Goal: Task Accomplishment & Management: Use online tool/utility

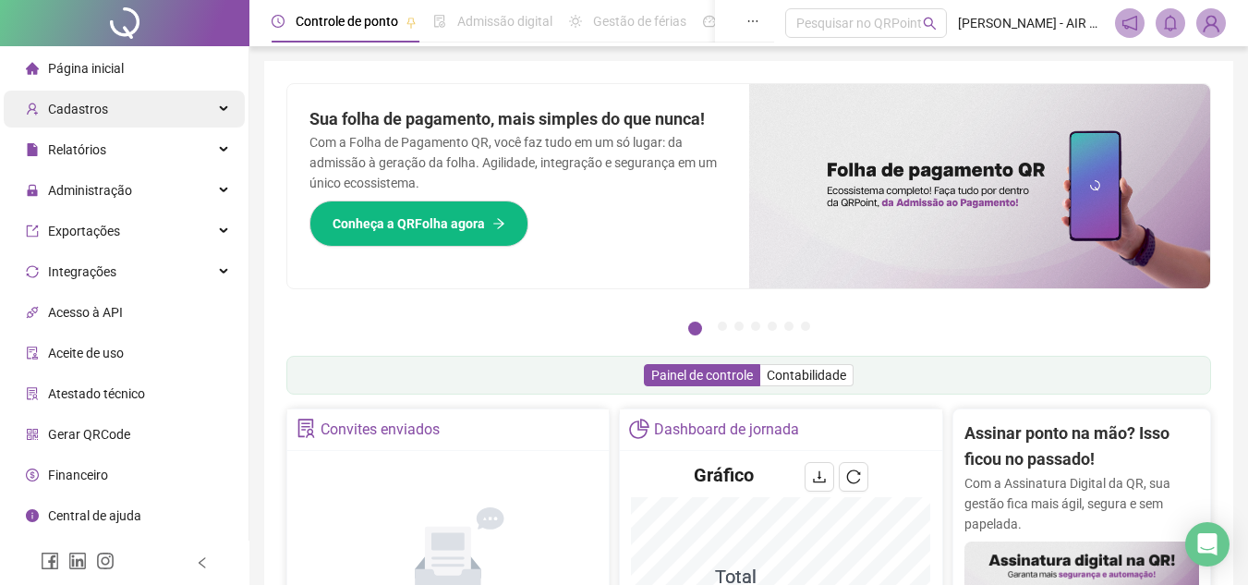
click at [217, 110] on div "Cadastros" at bounding box center [124, 109] width 241 height 37
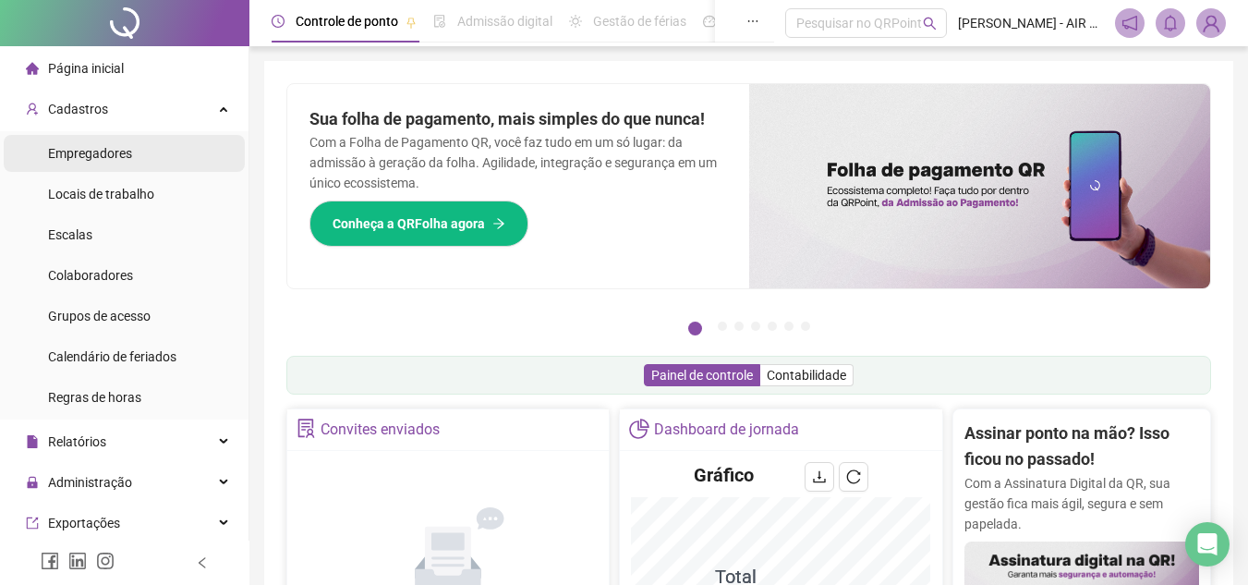
click at [197, 146] on li "Empregadores" at bounding box center [124, 153] width 241 height 37
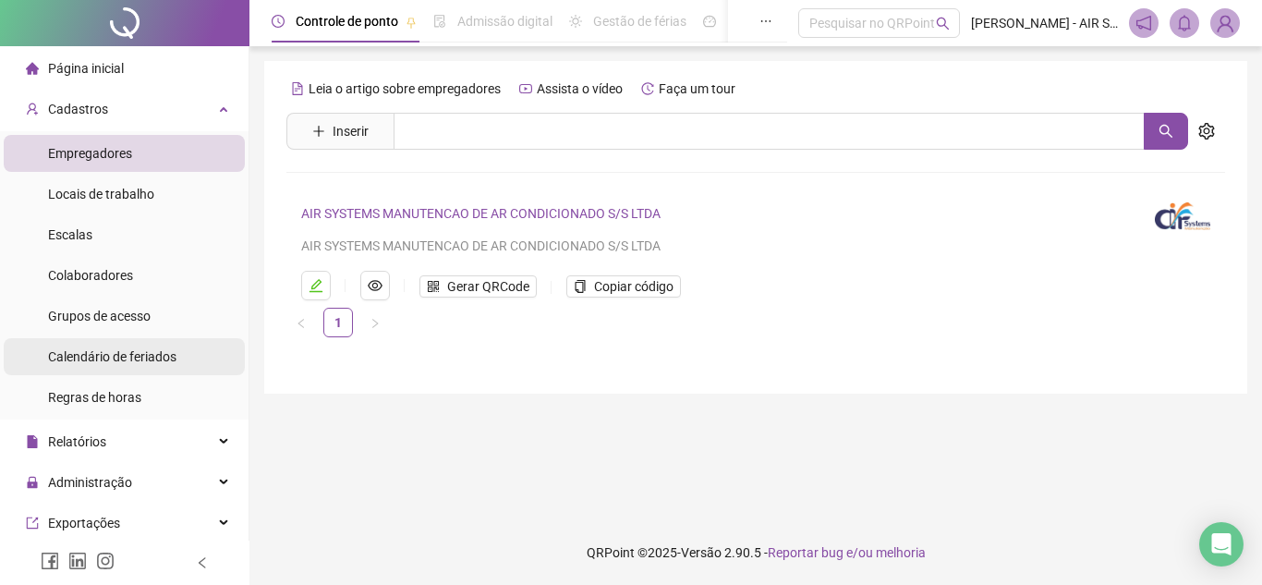
scroll to position [185, 0]
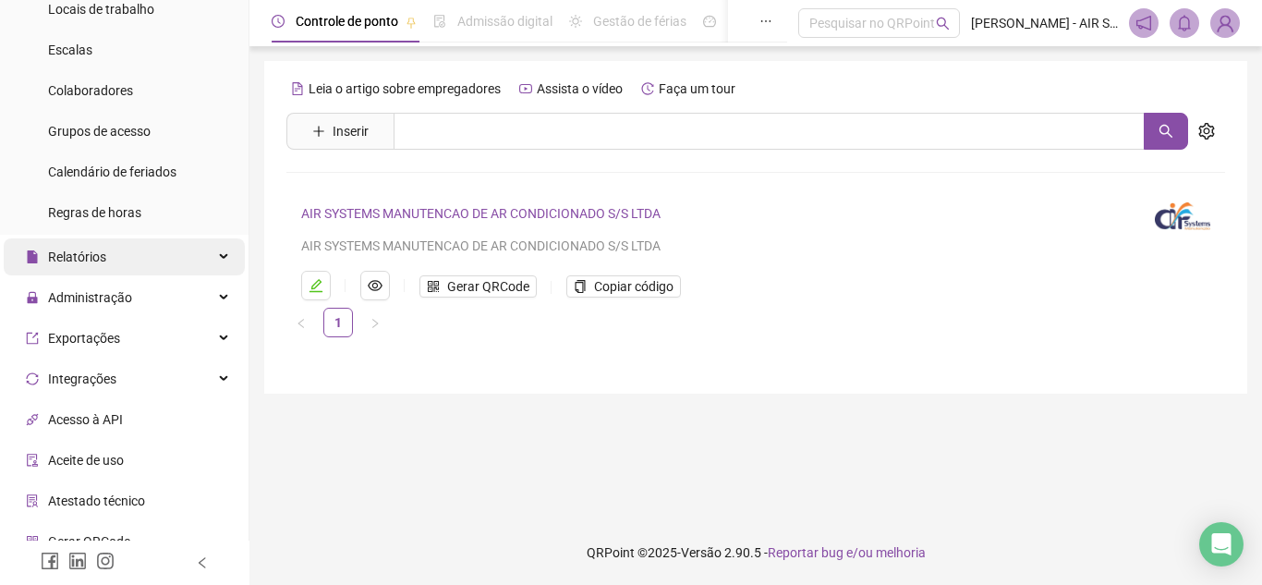
click at [180, 260] on div "Relatórios" at bounding box center [124, 256] width 241 height 37
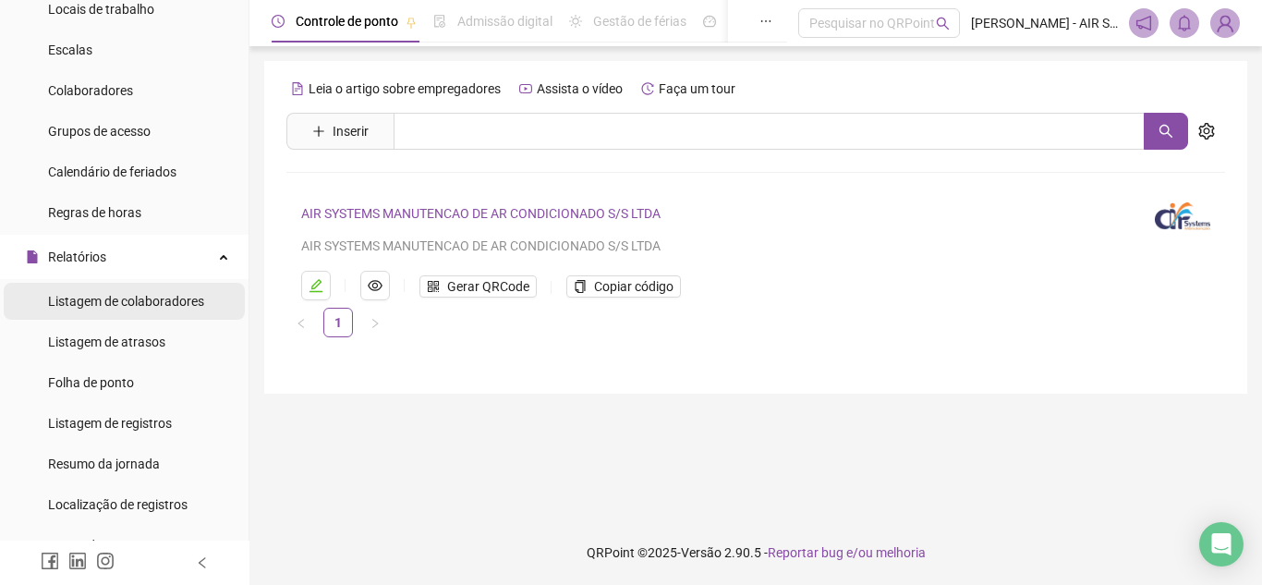
click at [178, 298] on span "Listagem de colaboradores" at bounding box center [126, 301] width 156 height 15
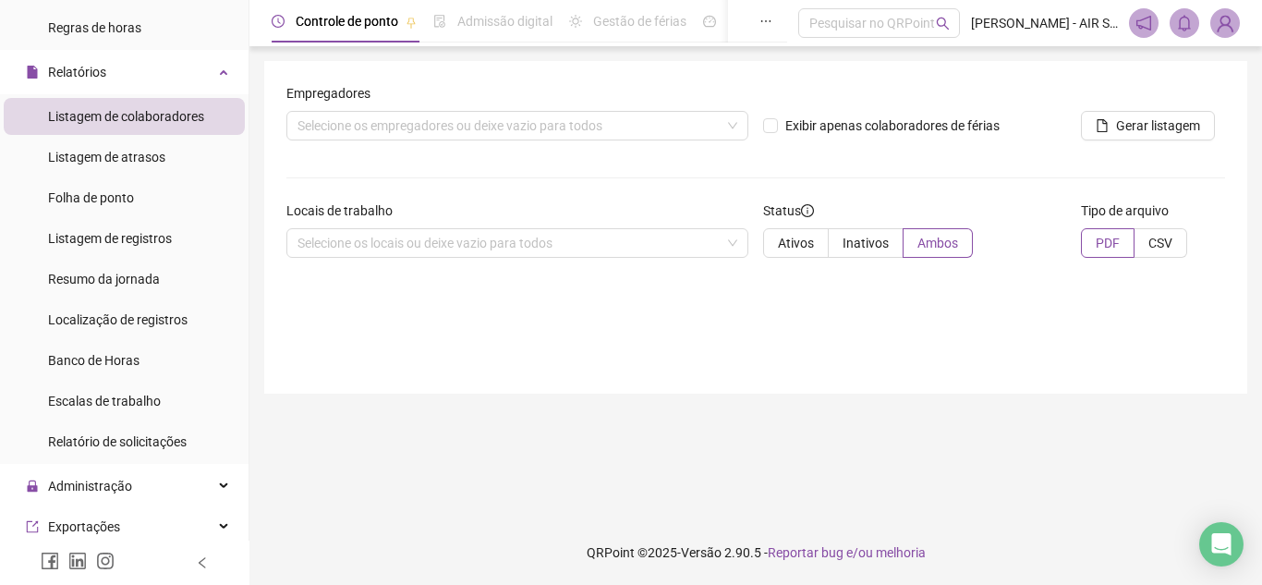
scroll to position [554, 0]
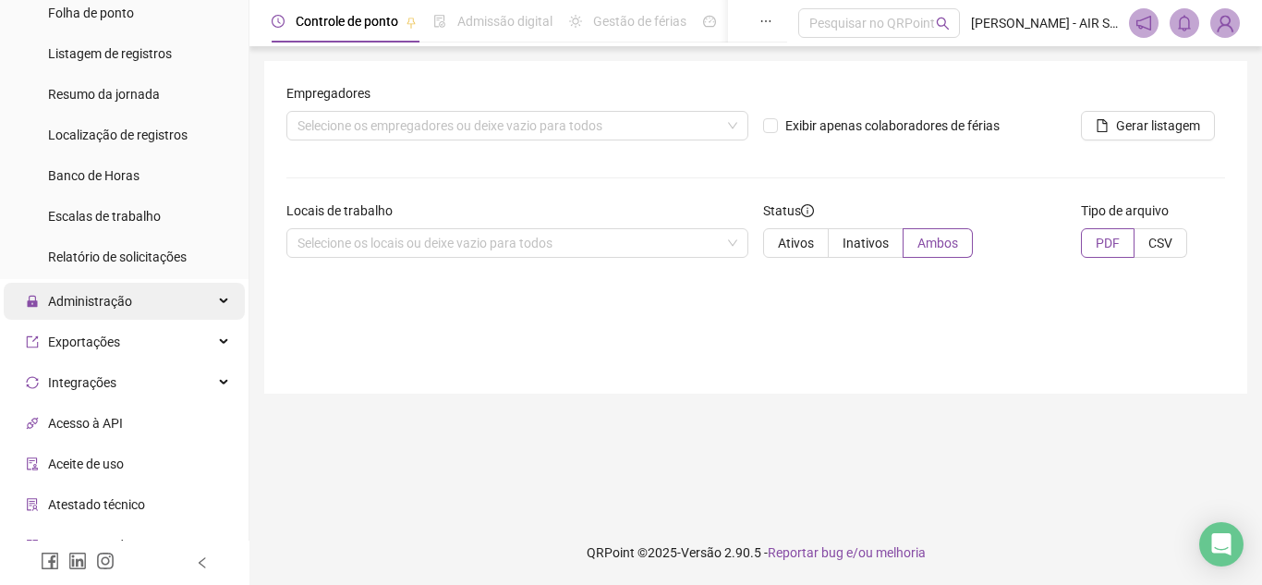
click at [193, 301] on div "Administração" at bounding box center [124, 301] width 241 height 37
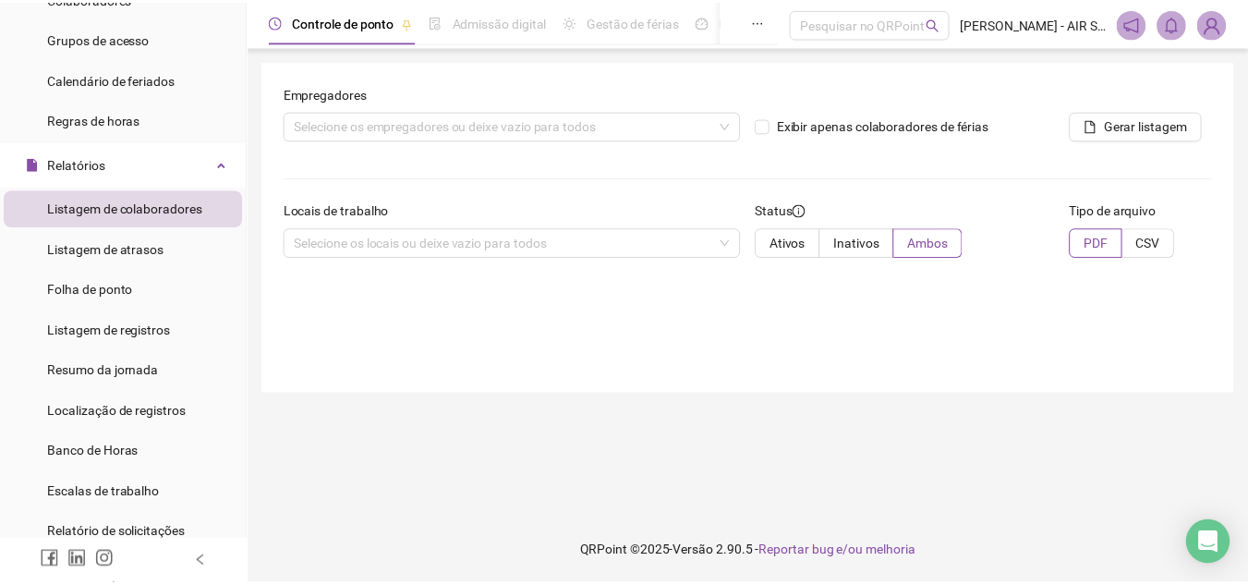
scroll to position [0, 0]
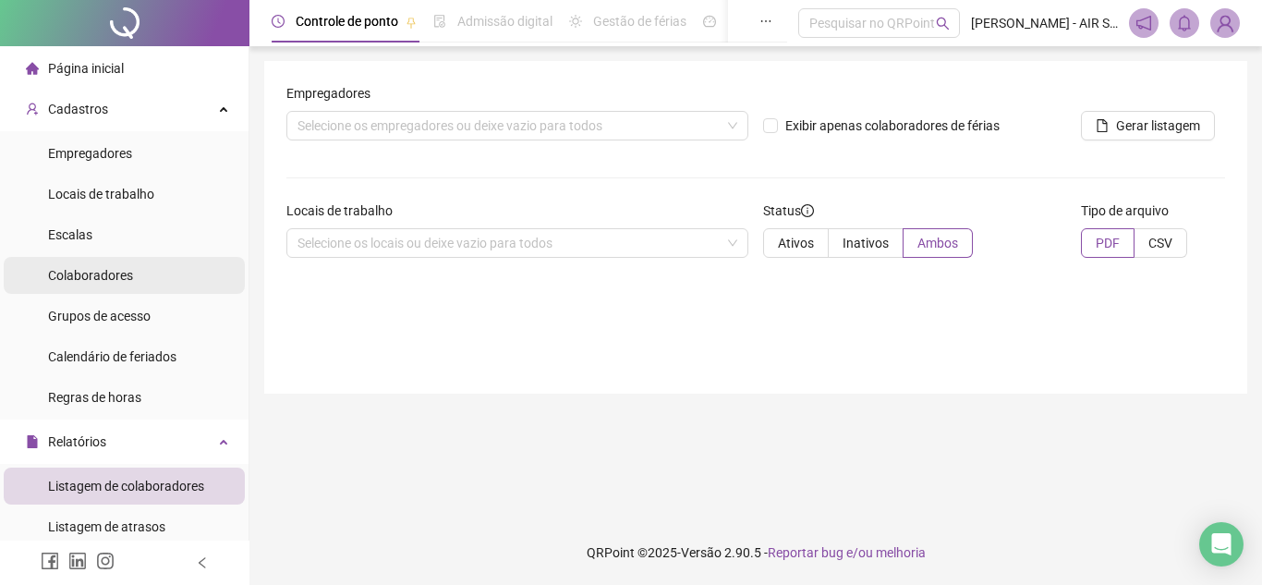
click at [162, 286] on li "Colaboradores" at bounding box center [124, 275] width 241 height 37
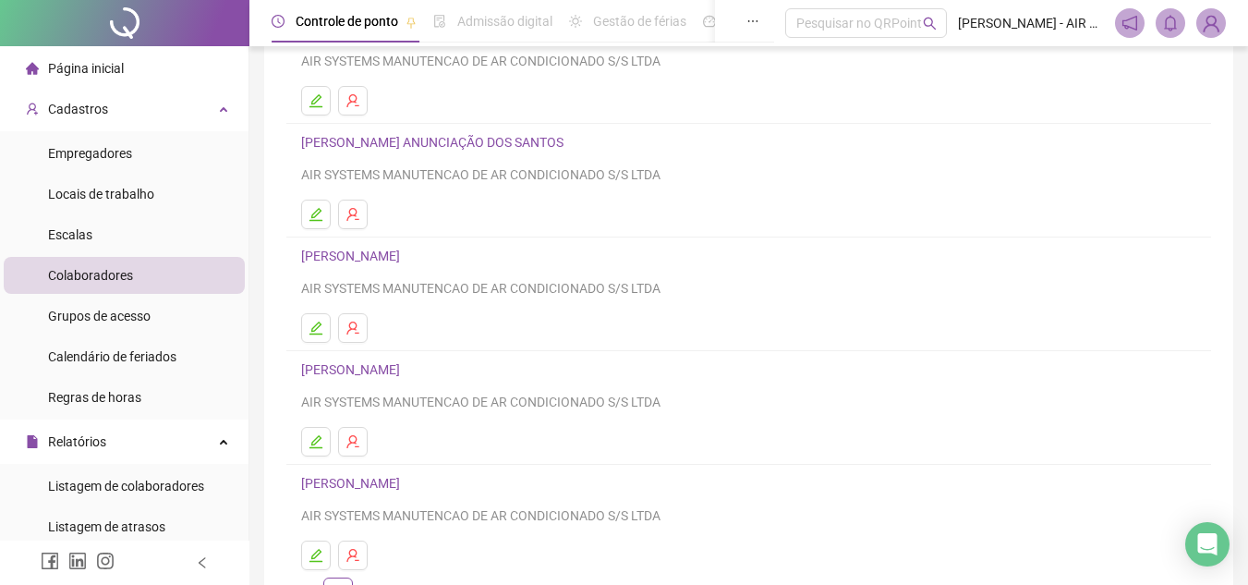
scroll to position [309, 0]
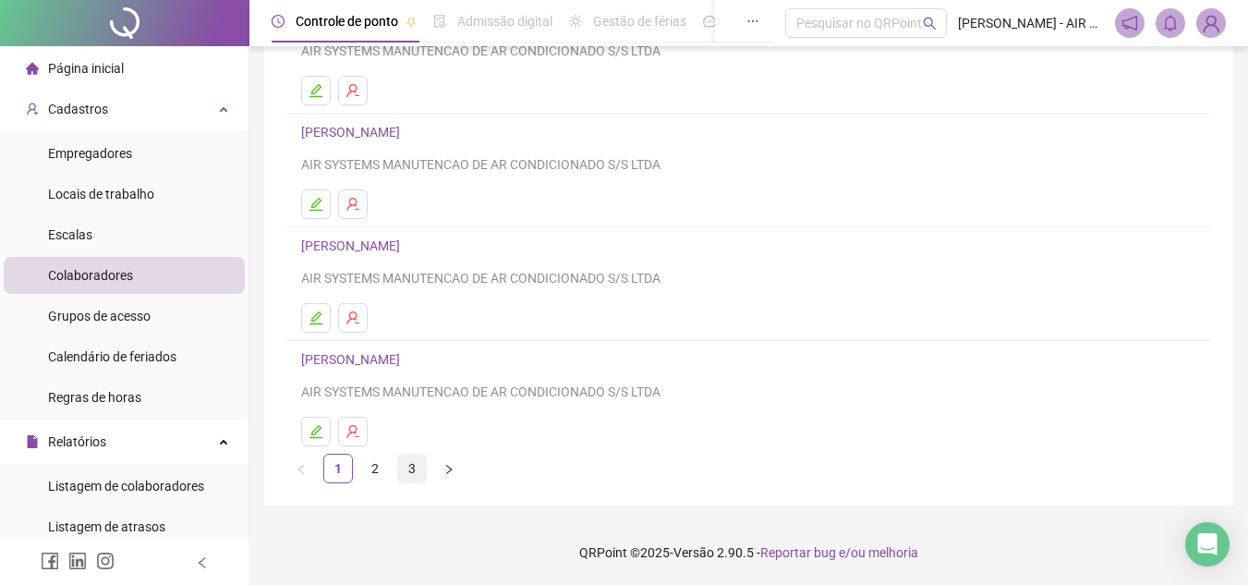
click at [414, 461] on link "3" at bounding box center [412, 468] width 28 height 28
click at [405, 358] on link "[PERSON_NAME]" at bounding box center [353, 359] width 104 height 15
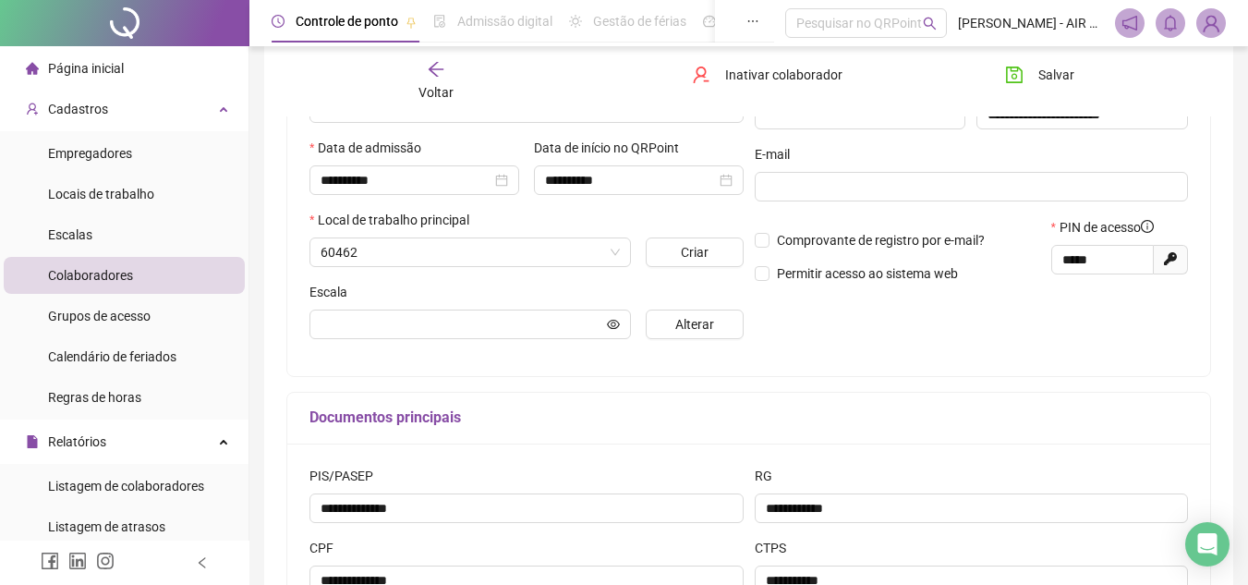
scroll to position [318, 0]
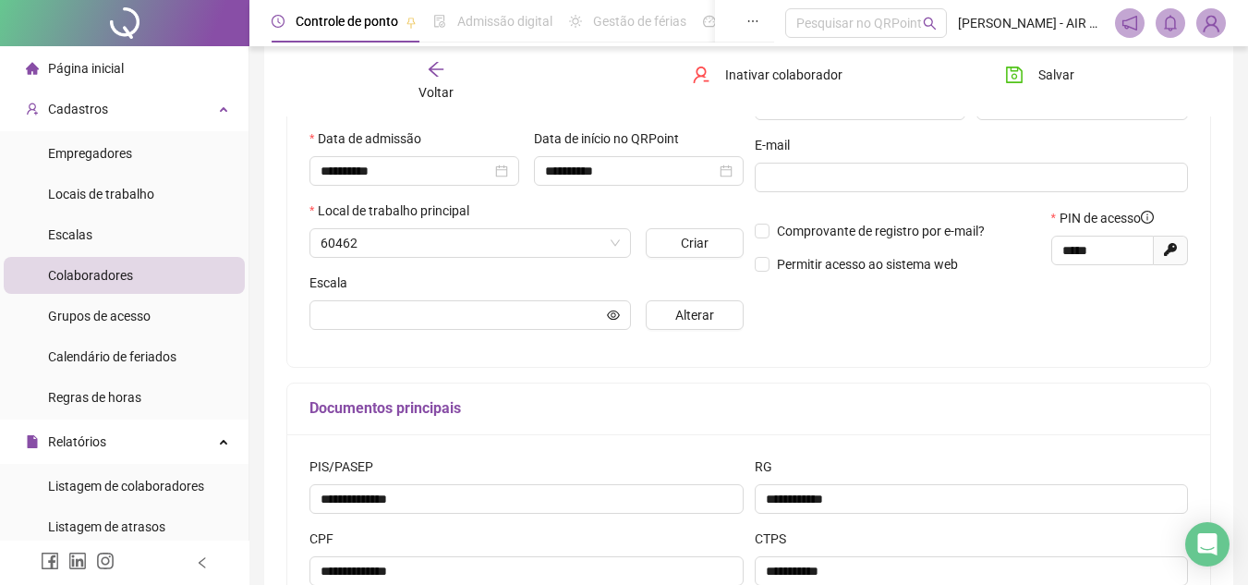
type input "**********"
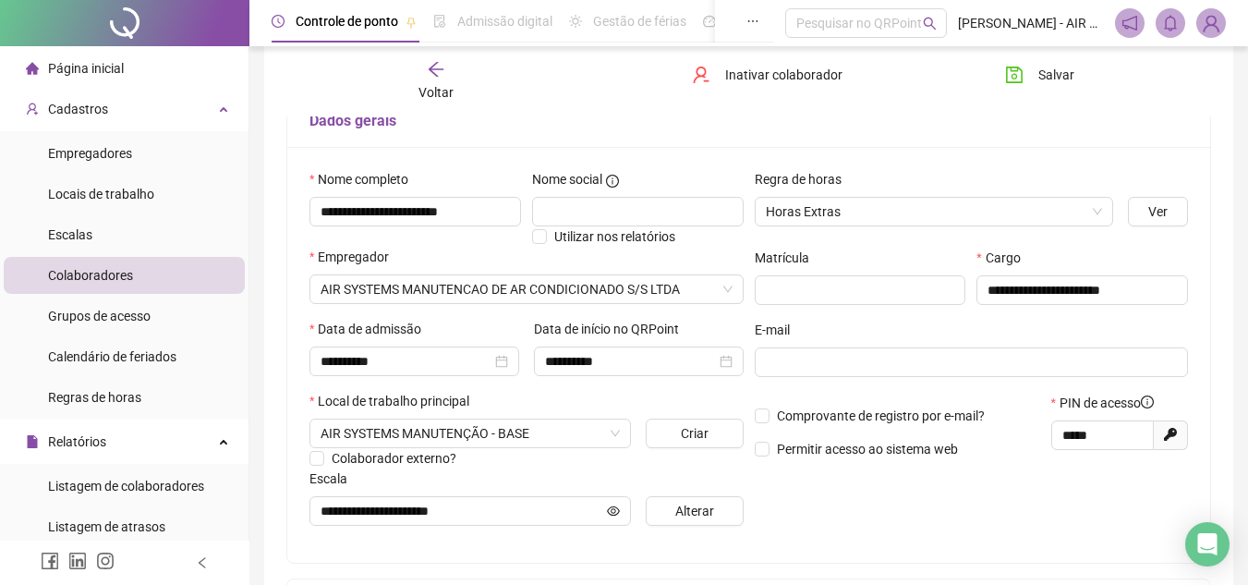
scroll to position [0, 0]
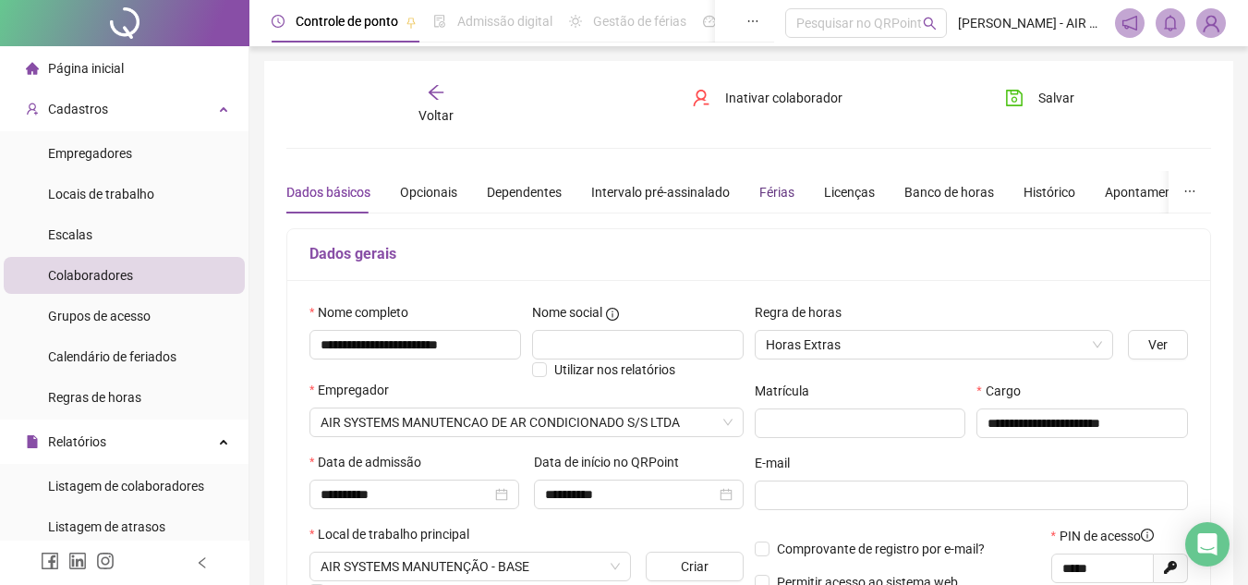
click at [767, 193] on div "Férias" at bounding box center [776, 192] width 35 height 20
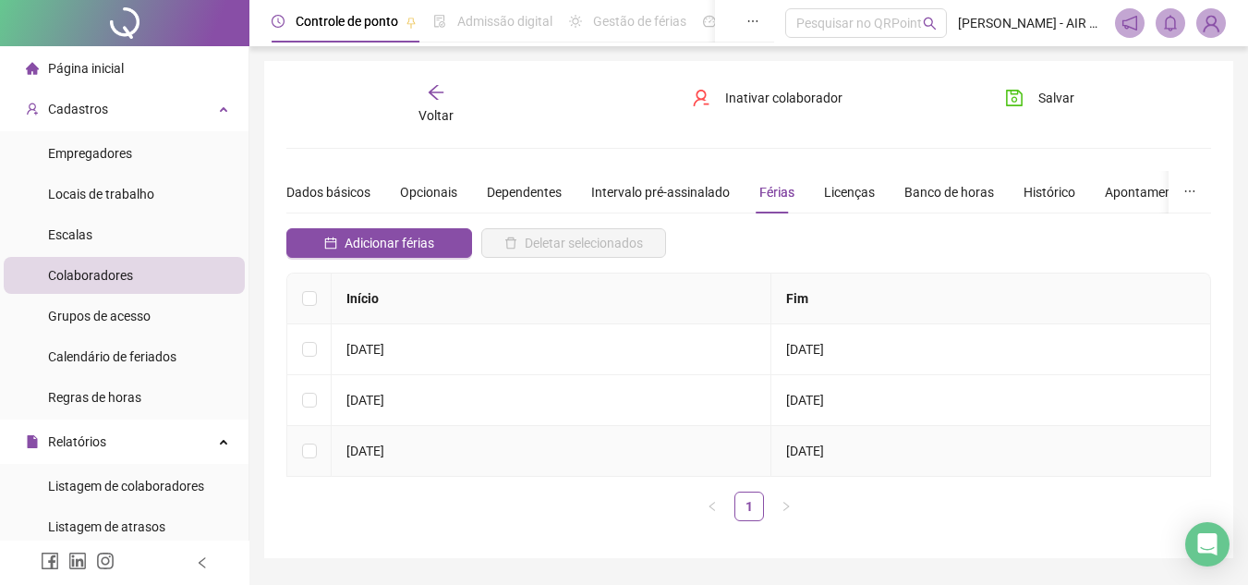
scroll to position [53, 0]
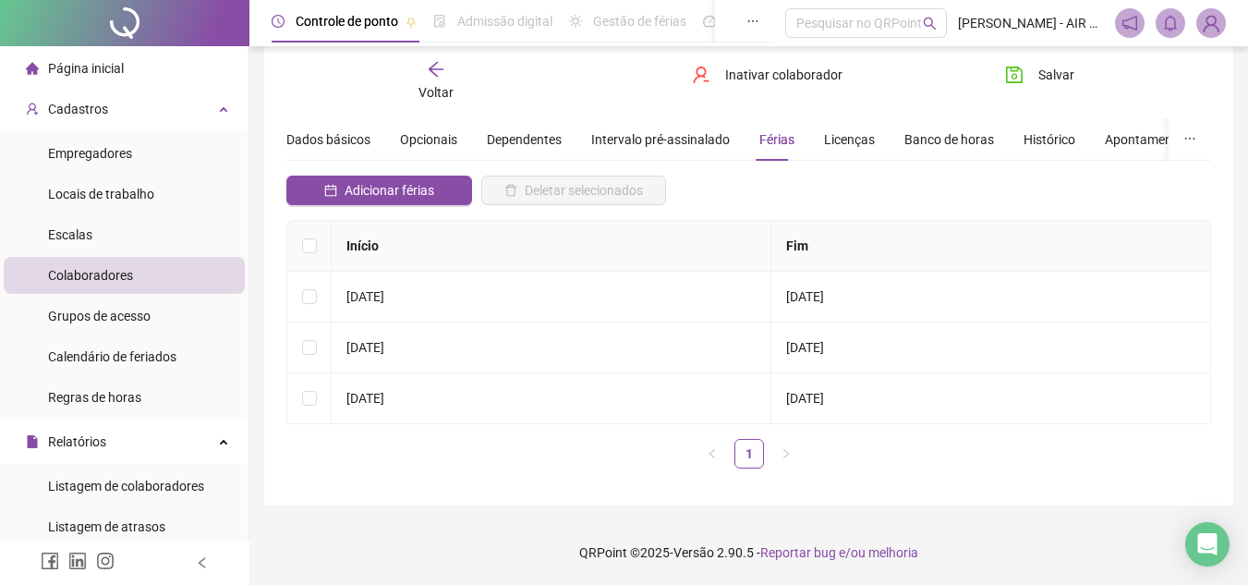
click at [856, 479] on div "Início Fim [DATE] [DATE] [DATE] [DATE] [DATE] [DATE] 1" at bounding box center [748, 351] width 925 height 263
click at [478, 488] on div "**********" at bounding box center [748, 256] width 969 height 497
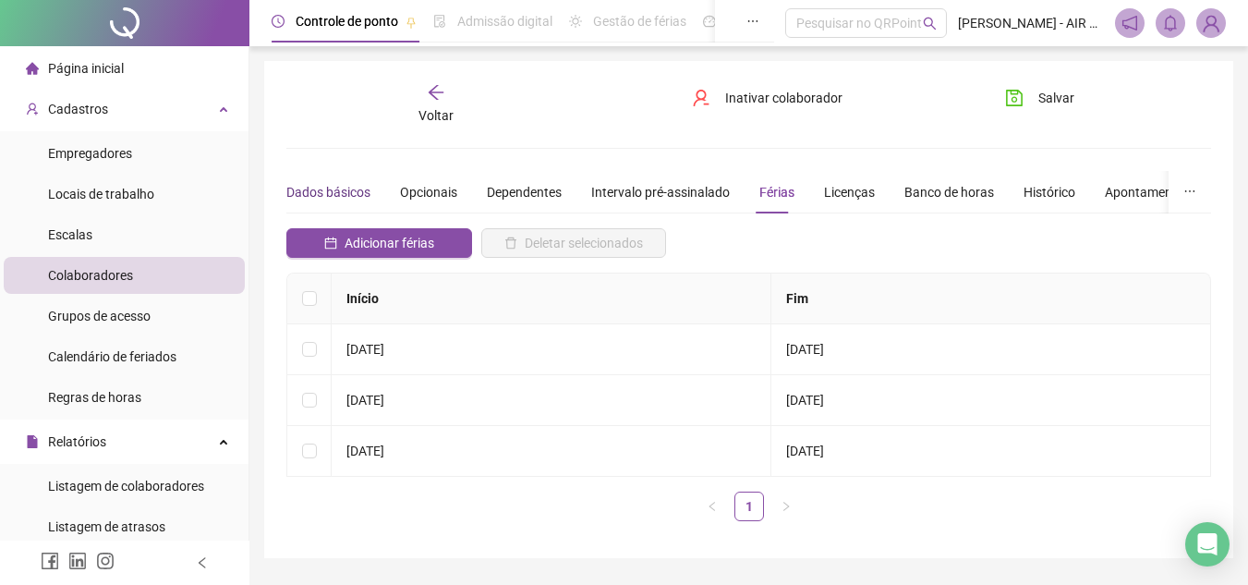
click at [351, 191] on div "Dados básicos" at bounding box center [328, 192] width 84 height 20
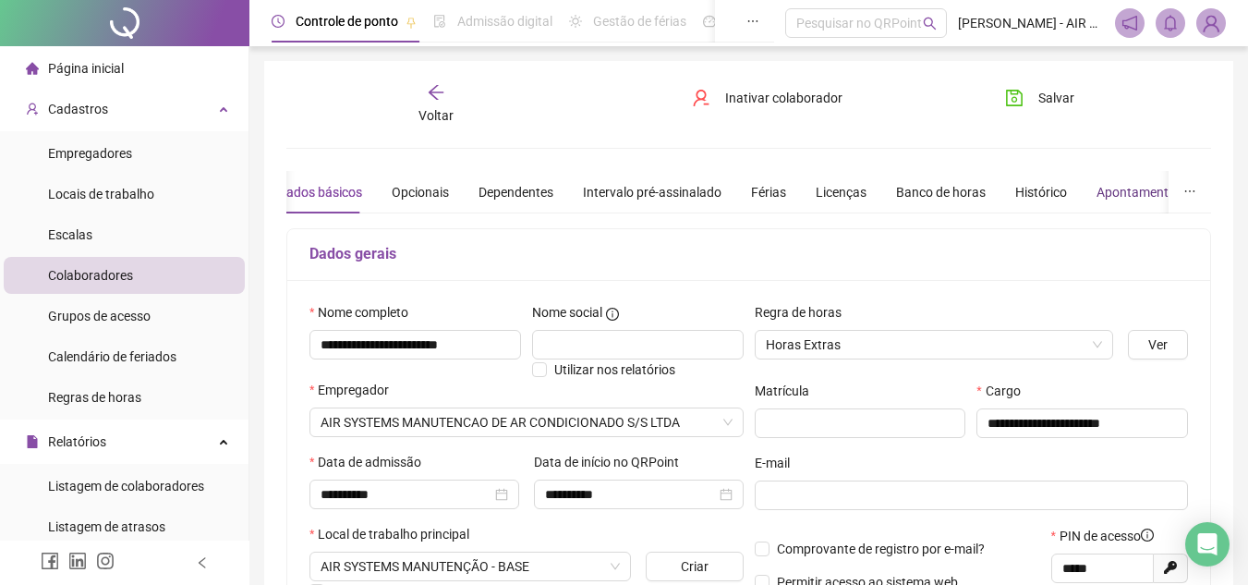
click at [1141, 200] on div "Apontamentos" at bounding box center [1139, 192] width 86 height 20
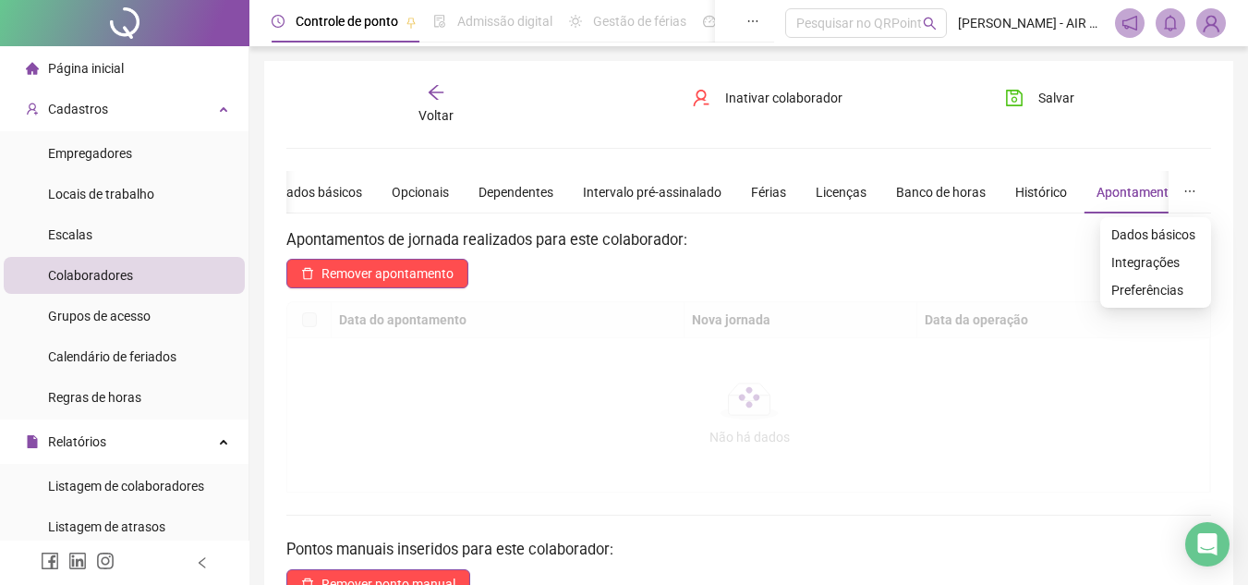
click at [1199, 193] on button "button" at bounding box center [1189, 192] width 42 height 42
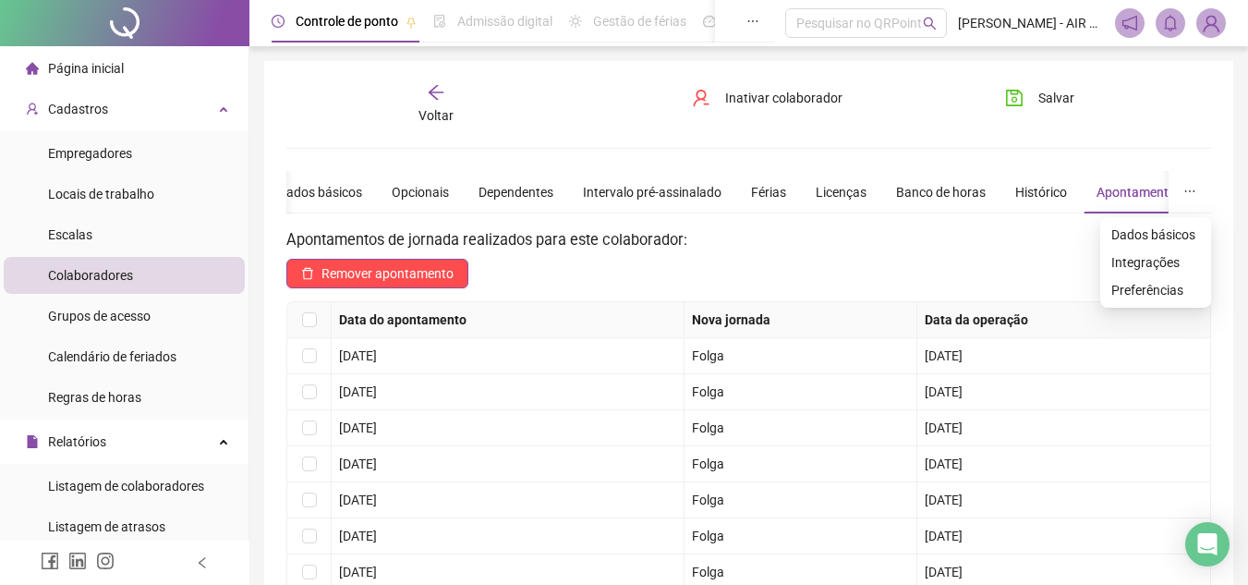
click at [1195, 194] on icon "ellipsis" at bounding box center [1189, 191] width 13 height 13
click at [945, 247] on h3 "Apontamentos de jornada realizados para este colaborador:" at bounding box center [748, 240] width 925 height 24
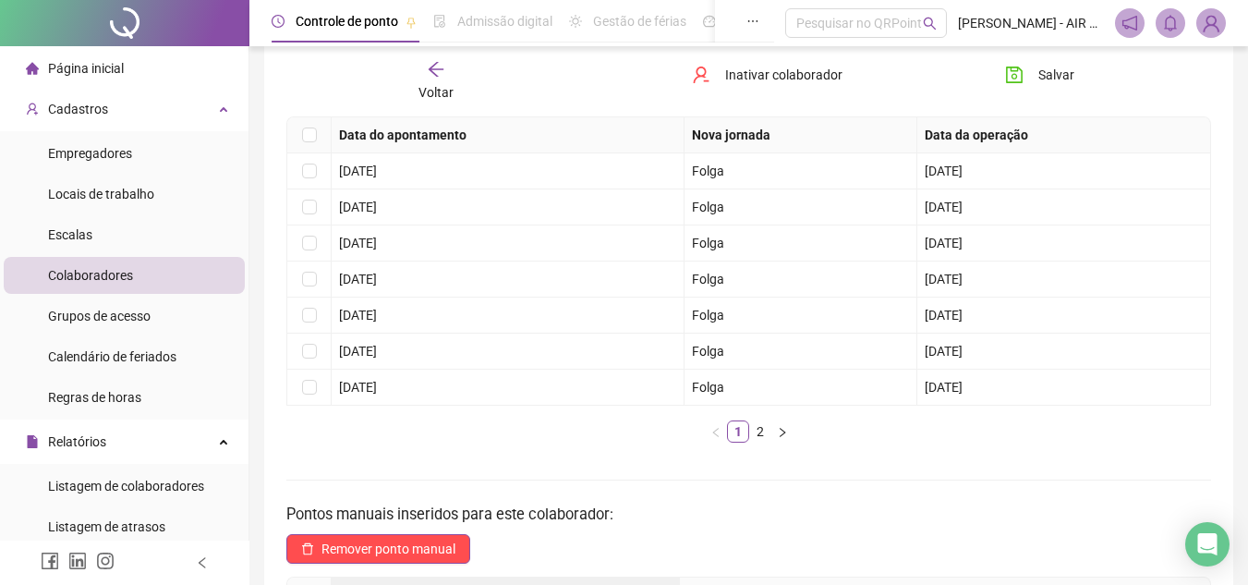
scroll to position [92, 0]
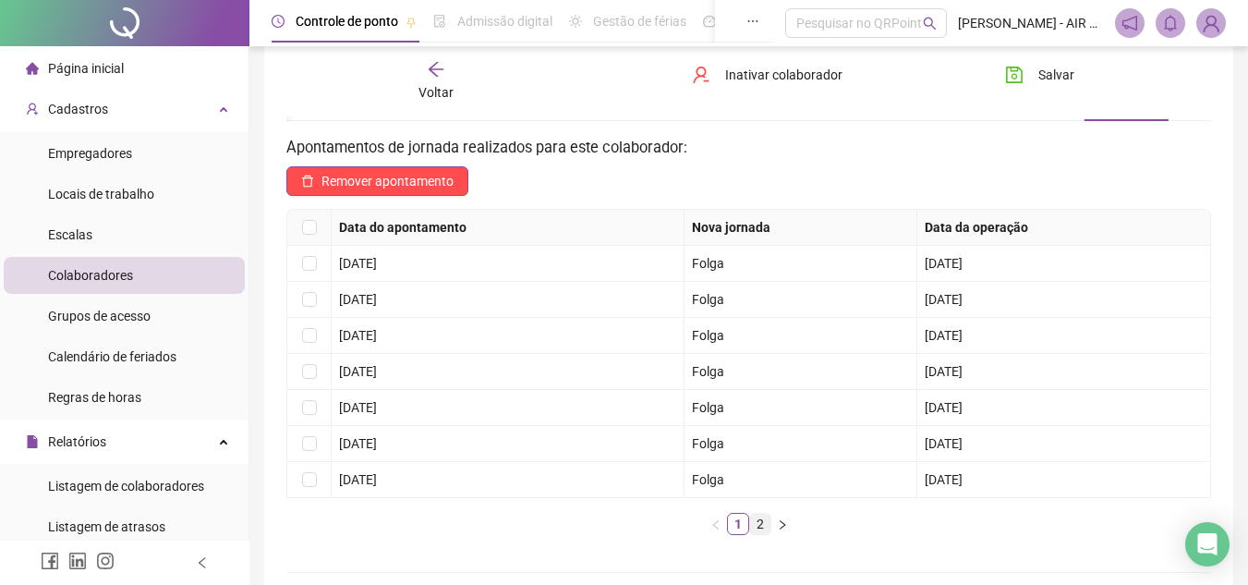
click at [760, 520] on link "2" at bounding box center [760, 524] width 20 height 20
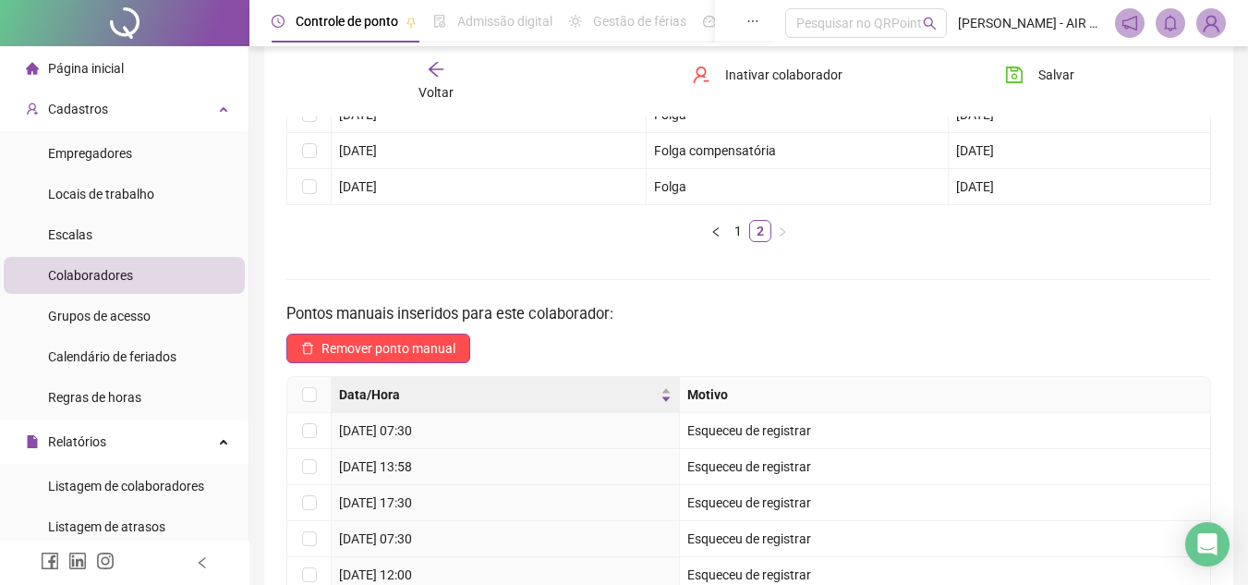
scroll to position [447, 0]
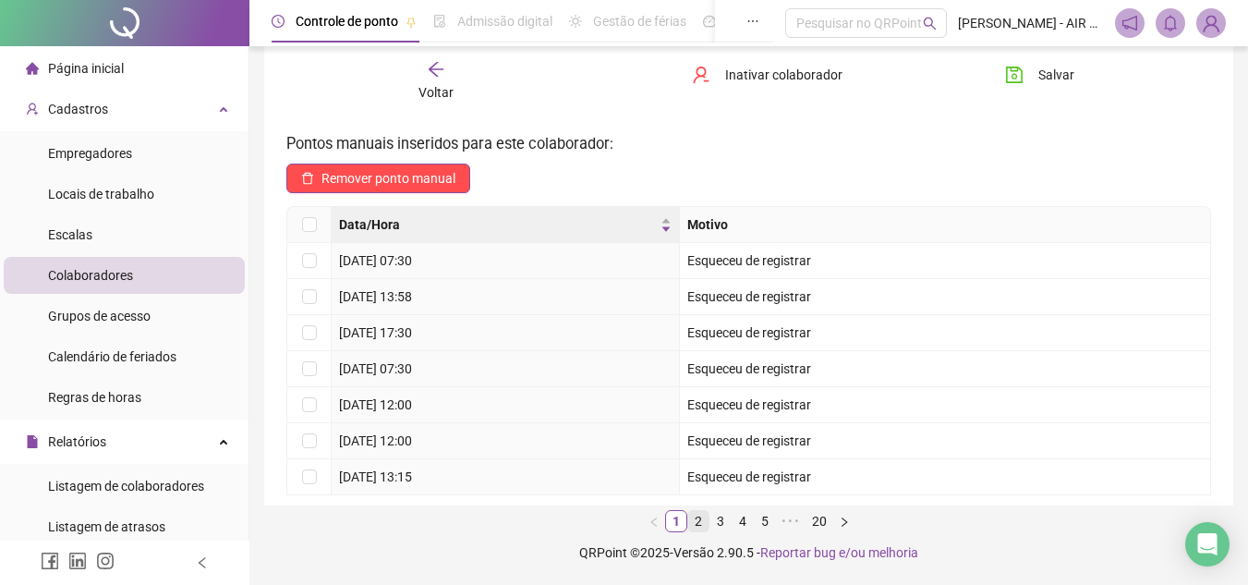
click at [703, 527] on link "2" at bounding box center [698, 521] width 20 height 20
click at [721, 524] on link "3" at bounding box center [720, 521] width 20 height 20
click at [739, 524] on link "4" at bounding box center [742, 521] width 20 height 20
click at [751, 525] on link "5" at bounding box center [754, 521] width 20 height 20
click at [651, 514] on link "1" at bounding box center [650, 521] width 20 height 20
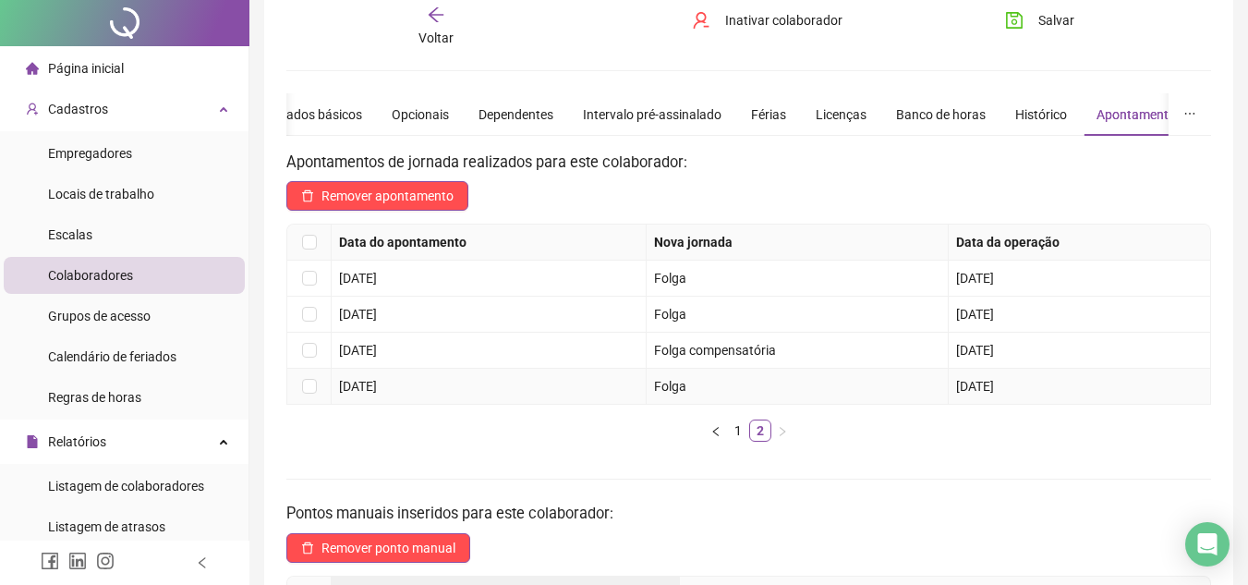
scroll to position [0, 0]
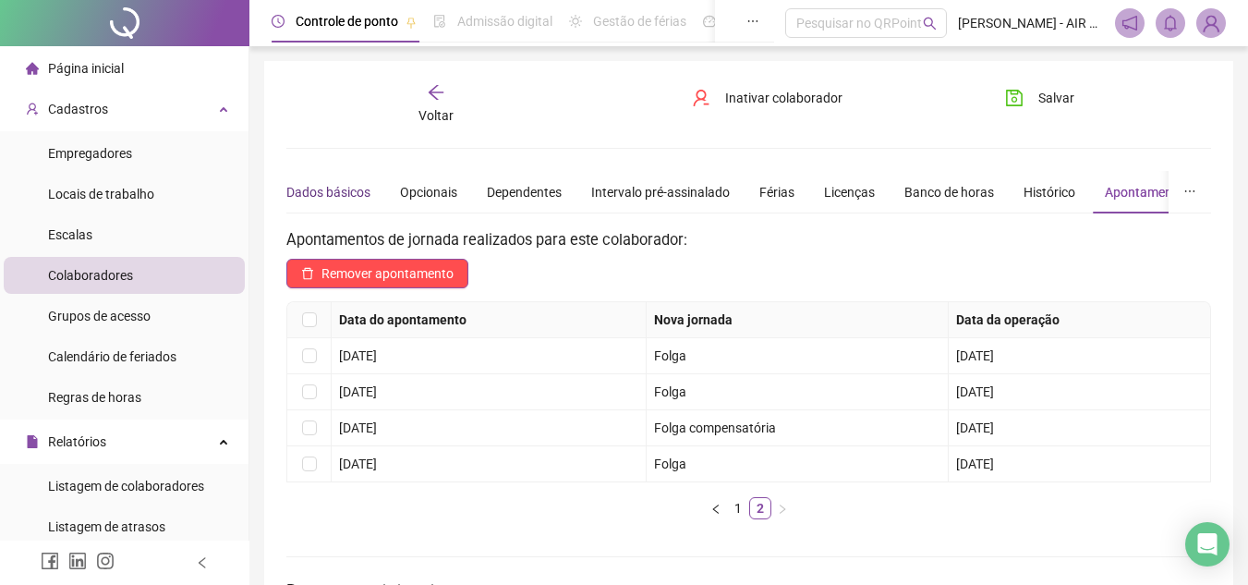
click at [341, 192] on div "Dados básicos" at bounding box center [328, 192] width 84 height 20
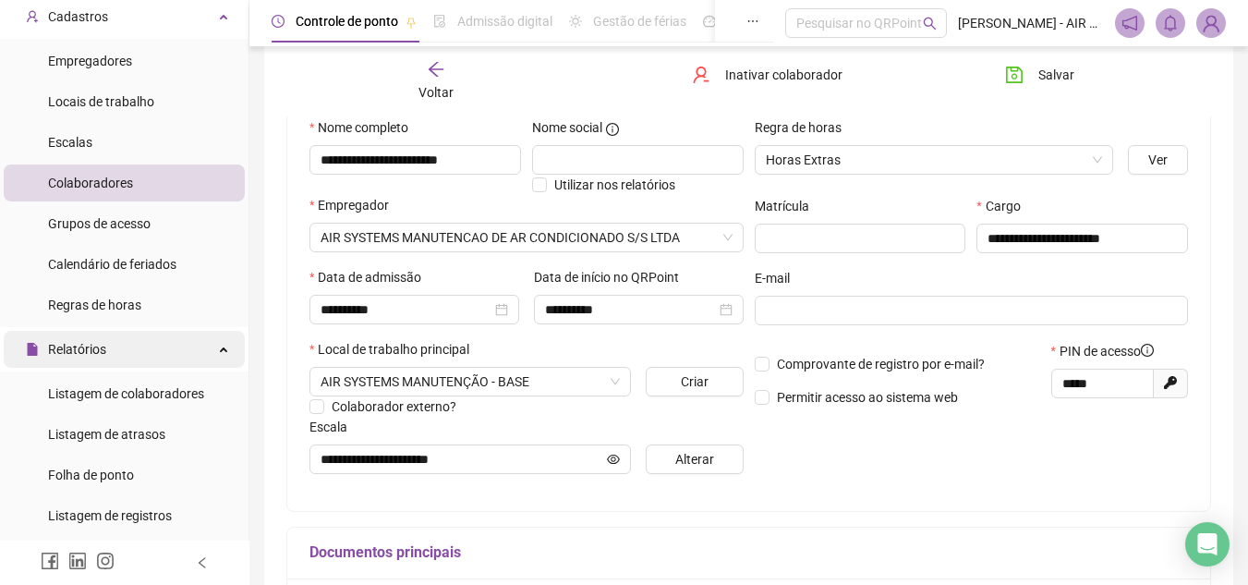
scroll to position [185, 0]
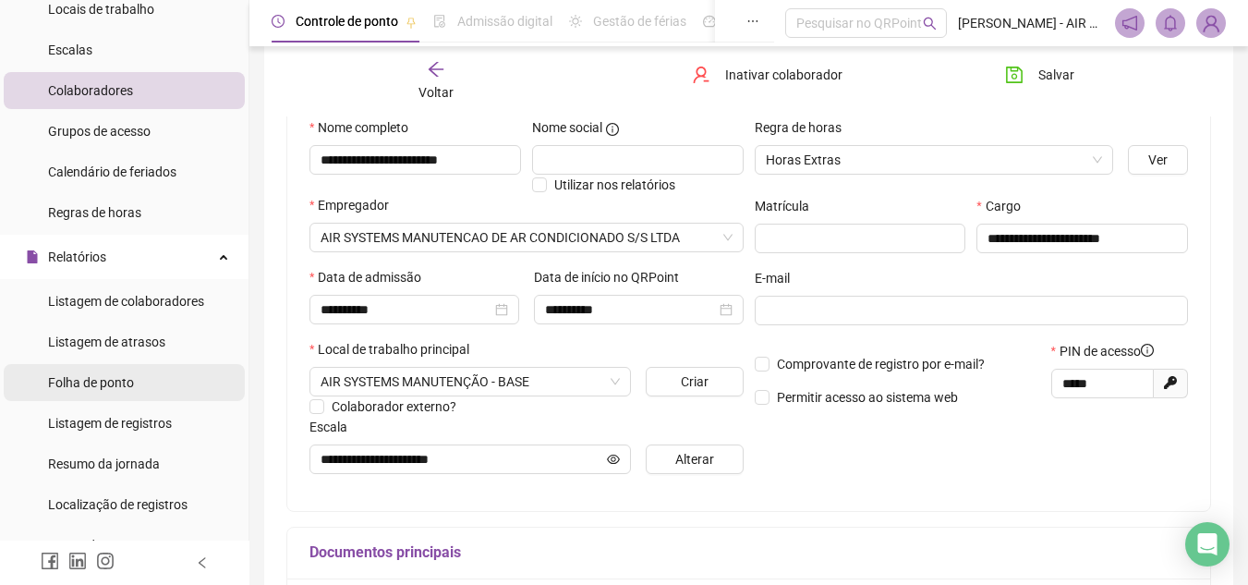
click at [180, 391] on li "Folha de ponto" at bounding box center [124, 382] width 241 height 37
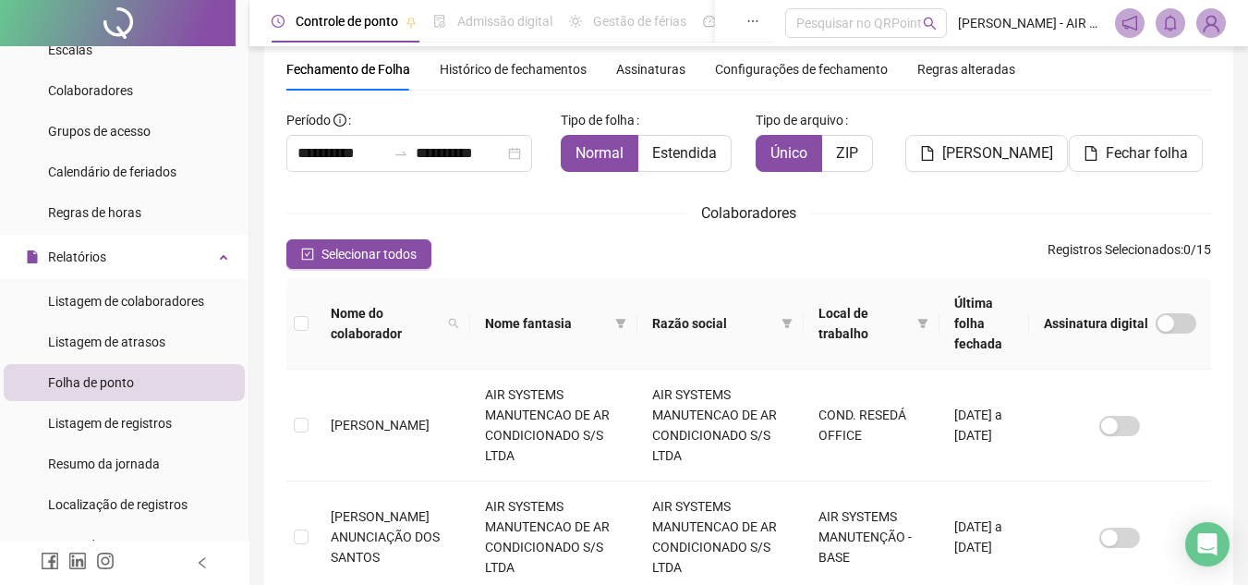
scroll to position [86, 0]
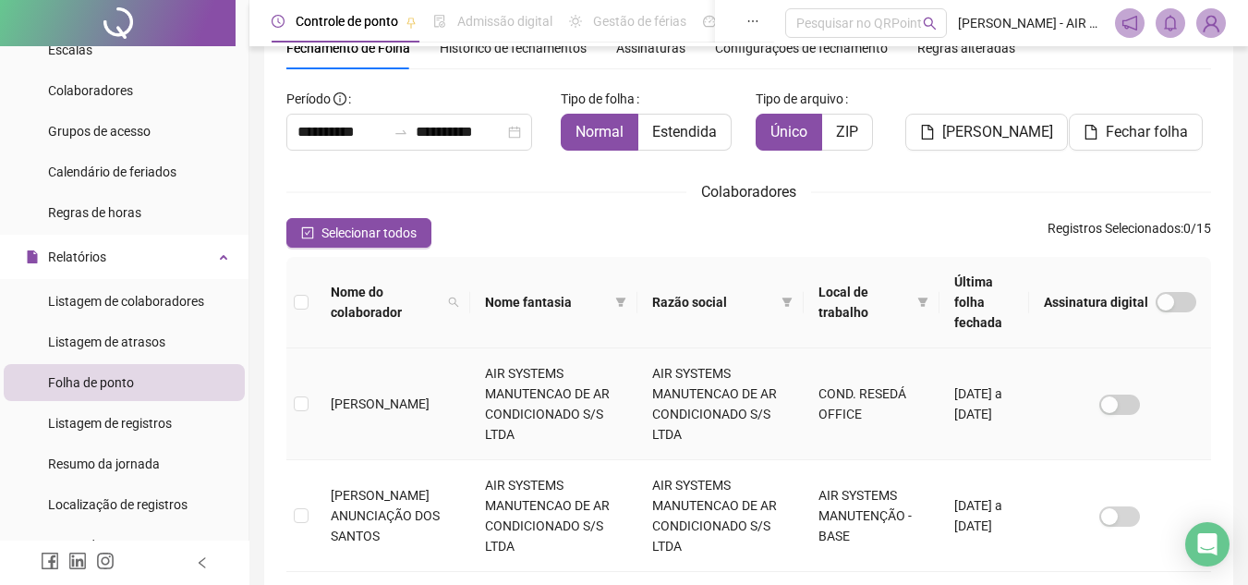
click at [394, 386] on td "[PERSON_NAME]" at bounding box center [393, 404] width 154 height 112
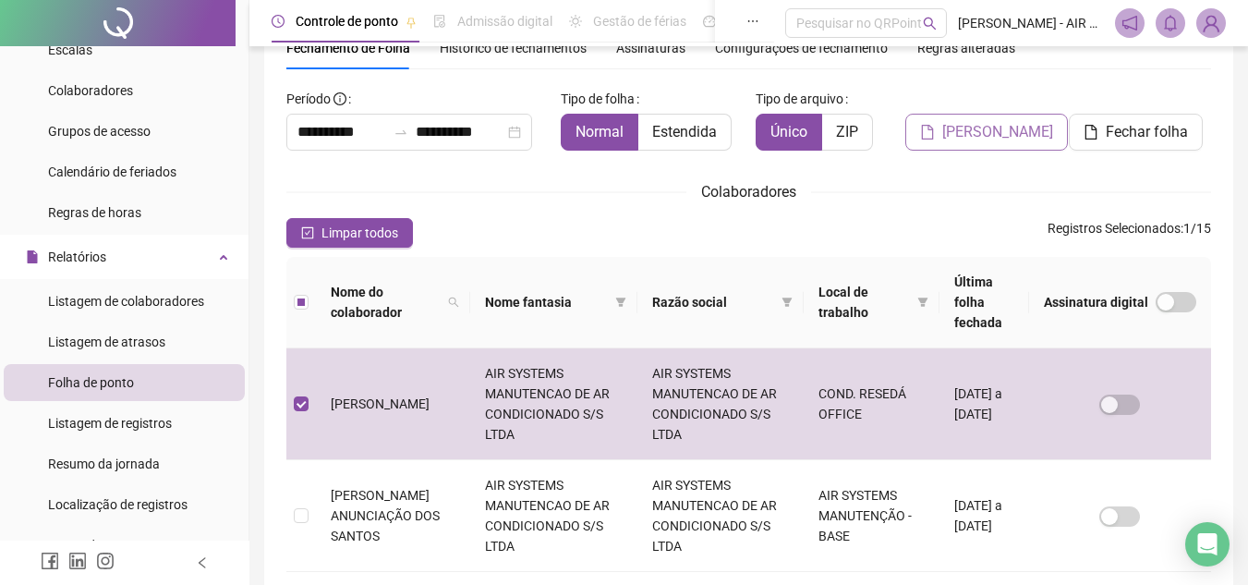
click at [982, 143] on button "[PERSON_NAME]" at bounding box center [986, 132] width 163 height 37
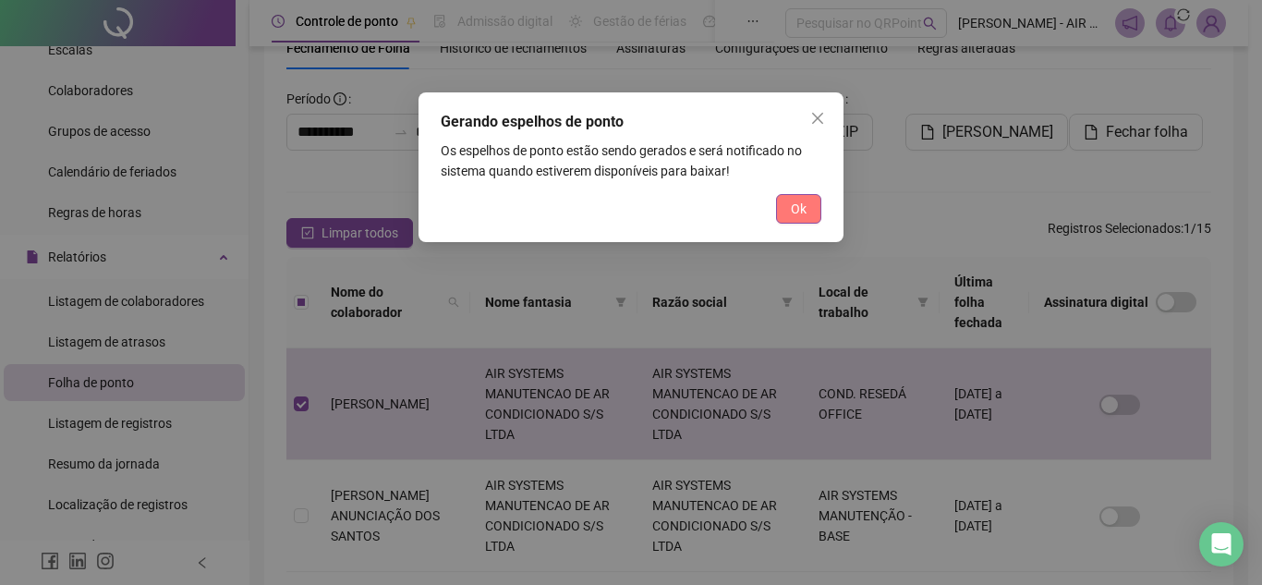
click at [792, 210] on span "Ok" at bounding box center [799, 209] width 16 height 20
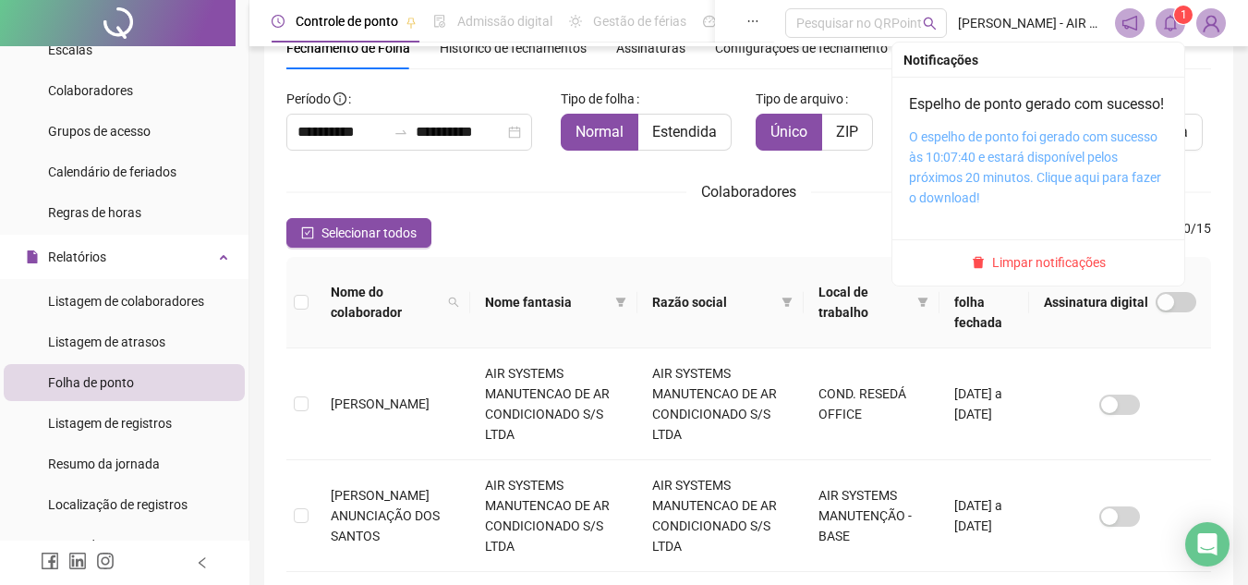
click at [1019, 175] on link "O espelho de ponto foi gerado com sucesso às 10:07:40 e estará disponível pelos…" at bounding box center [1035, 167] width 252 height 76
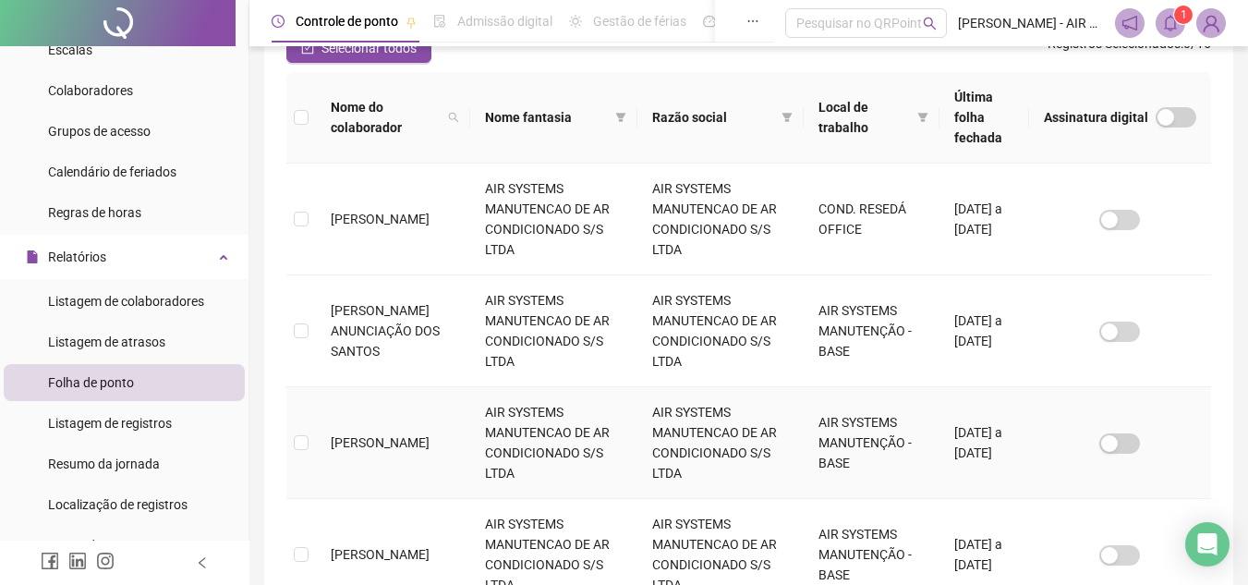
scroll to position [363, 0]
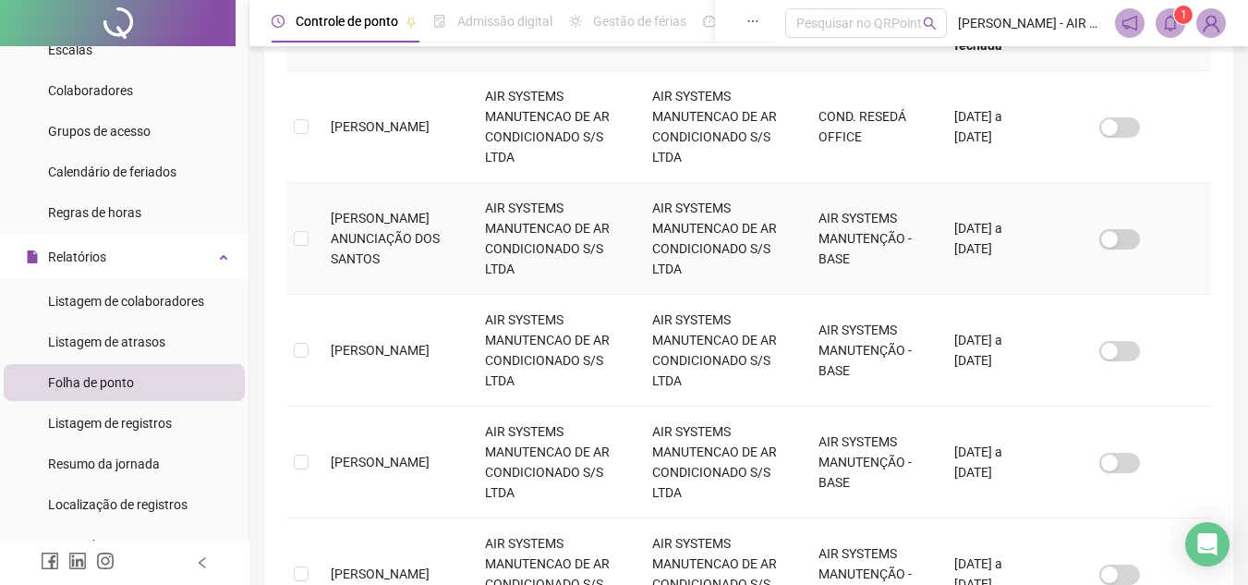
click at [378, 217] on span "[PERSON_NAME] ANUNCIAÇÃO DOS SANTOS" at bounding box center [385, 238] width 109 height 55
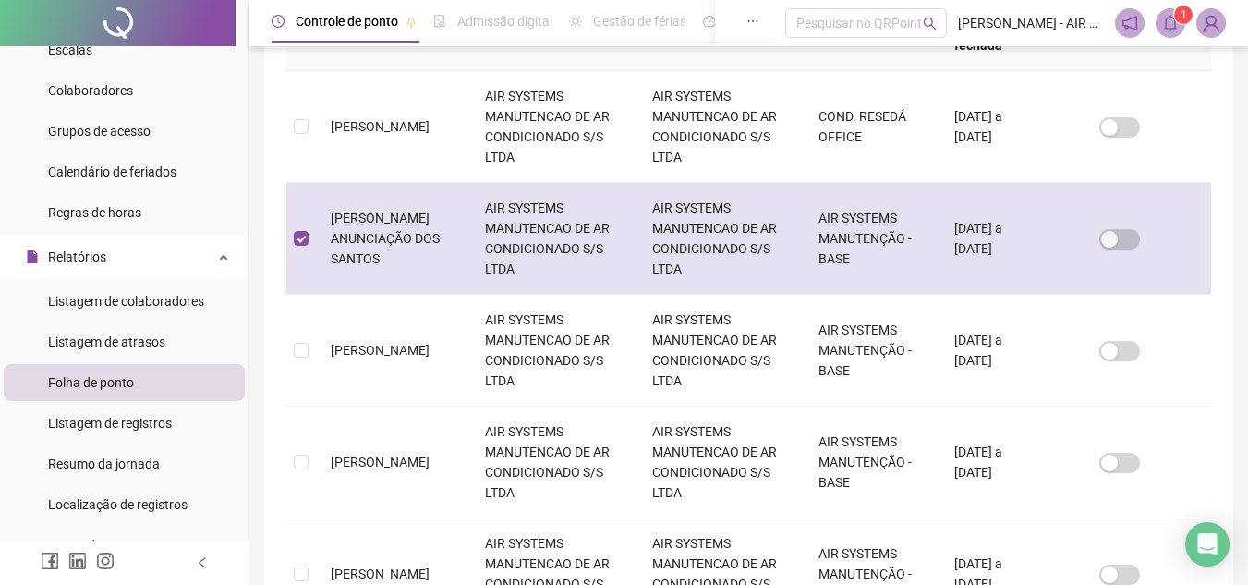
scroll to position [86, 0]
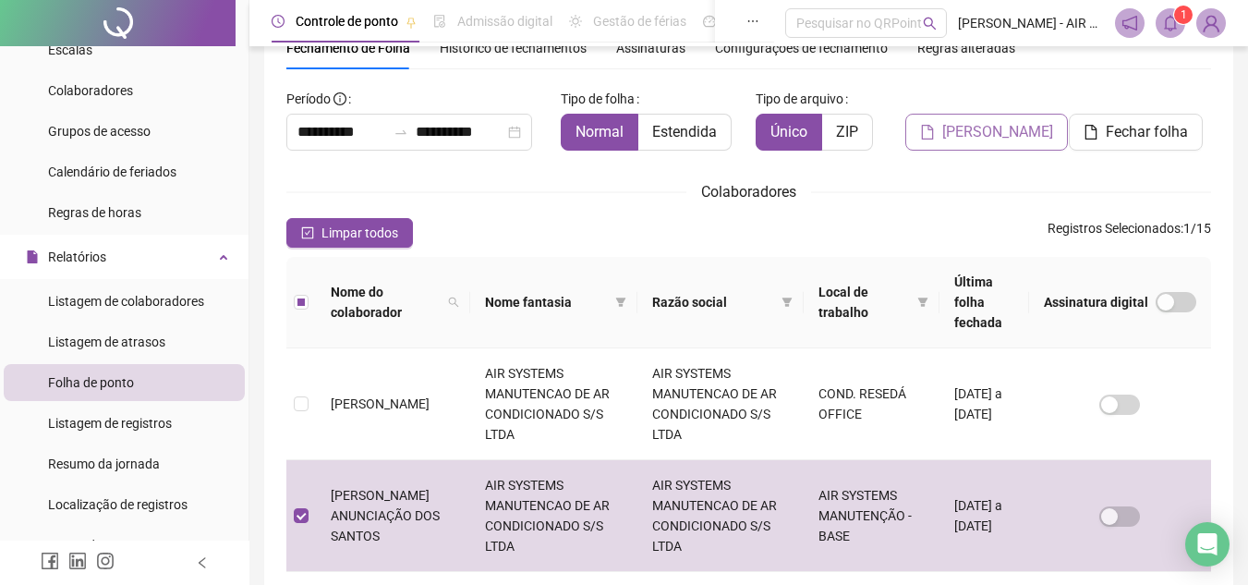
click at [953, 137] on span "[PERSON_NAME]" at bounding box center [997, 132] width 111 height 22
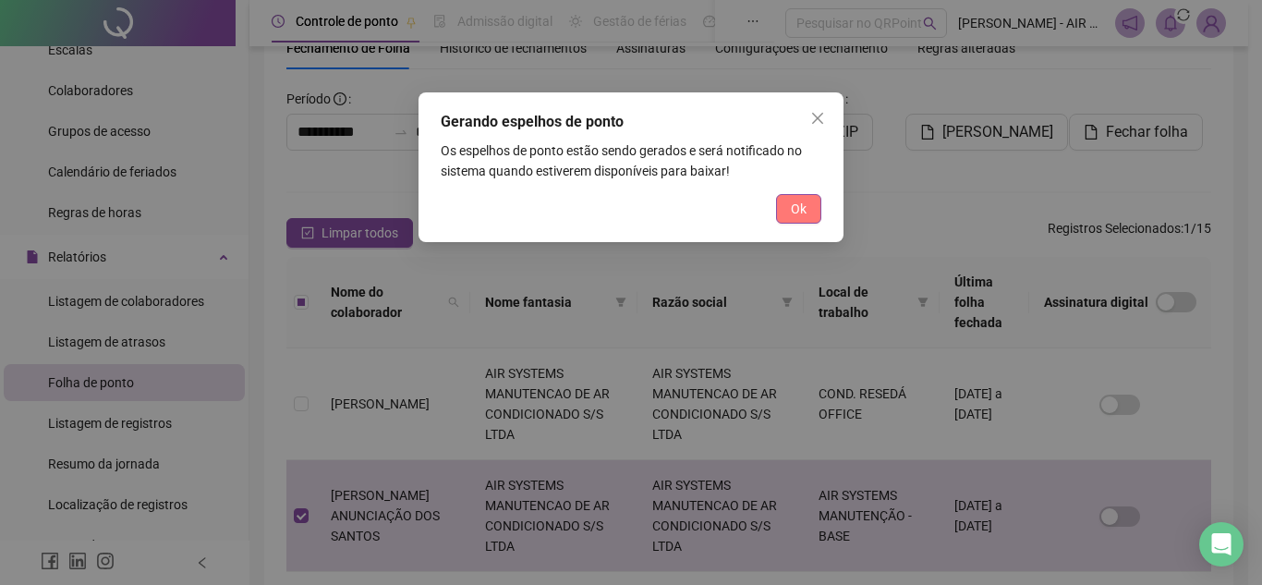
click at [812, 196] on button "Ok" at bounding box center [798, 209] width 45 height 30
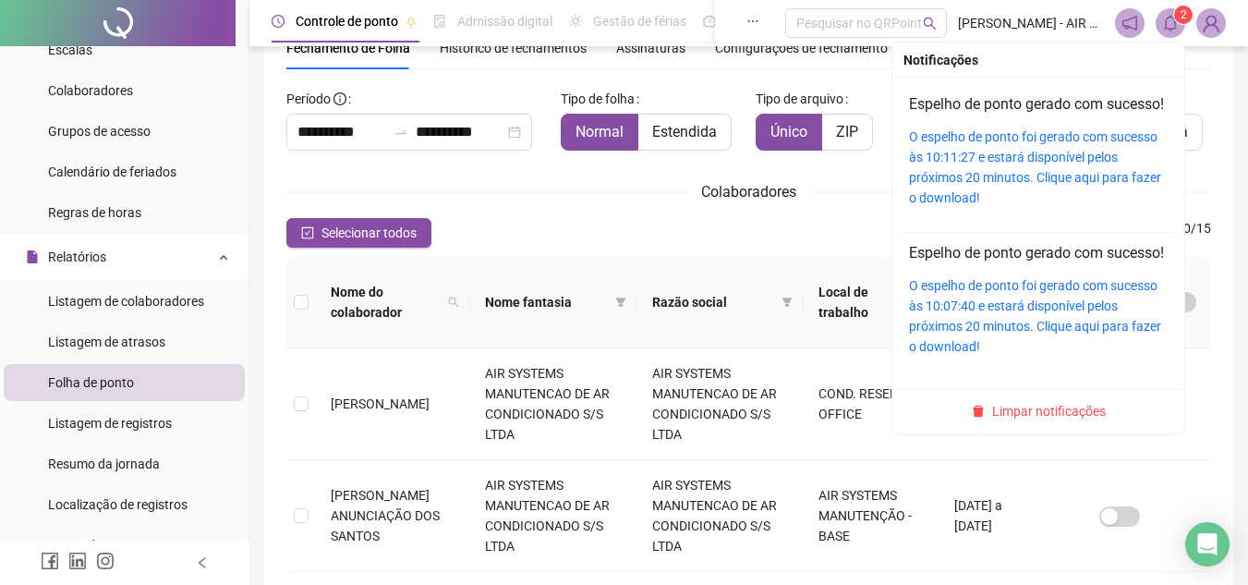
click at [968, 188] on div "O espelho de ponto foi gerado com sucesso às 10:11:27 e estará disponível pelos…" at bounding box center [1038, 167] width 259 height 81
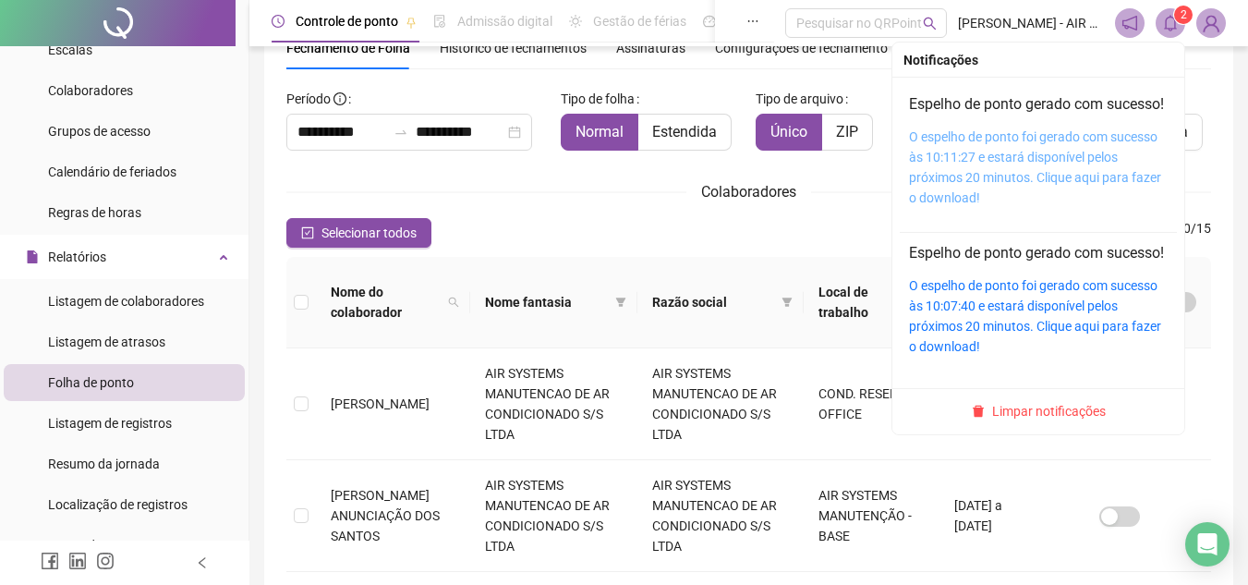
click at [998, 200] on link "O espelho de ponto foi gerado com sucesso às 10:11:27 e estará disponível pelos…" at bounding box center [1035, 167] width 252 height 76
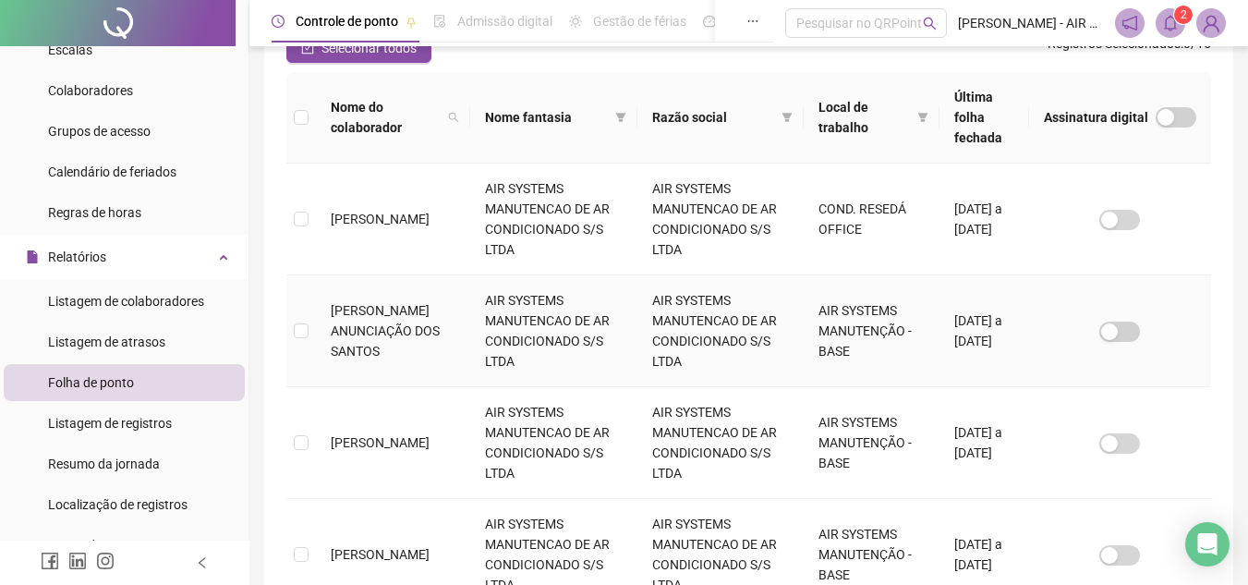
scroll to position [363, 0]
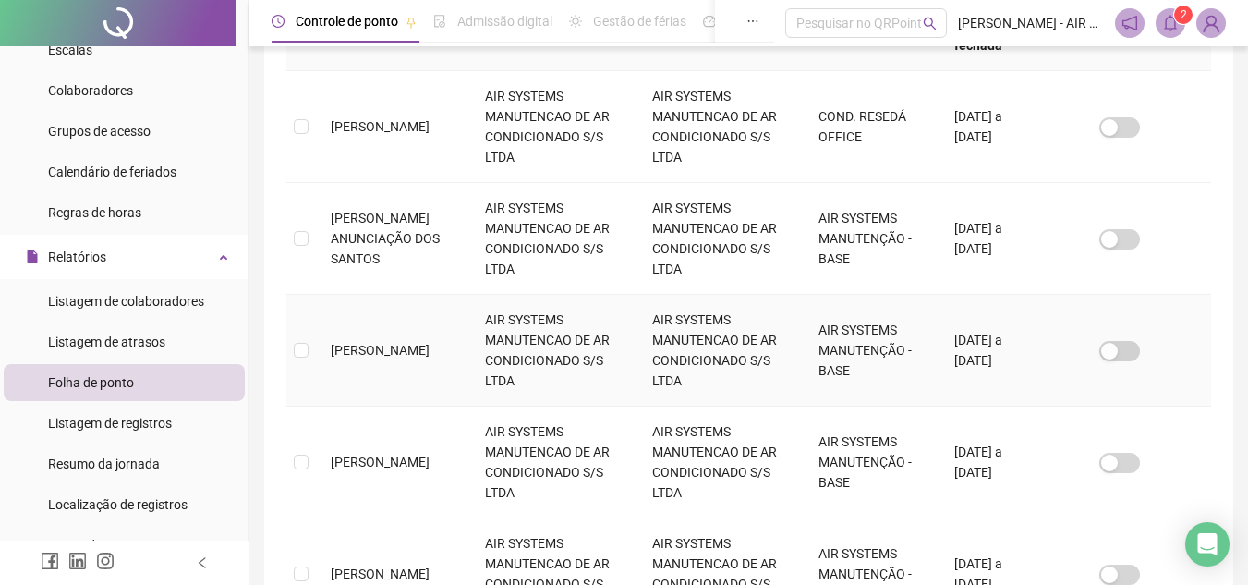
click at [333, 343] on span "[PERSON_NAME]" at bounding box center [380, 350] width 99 height 15
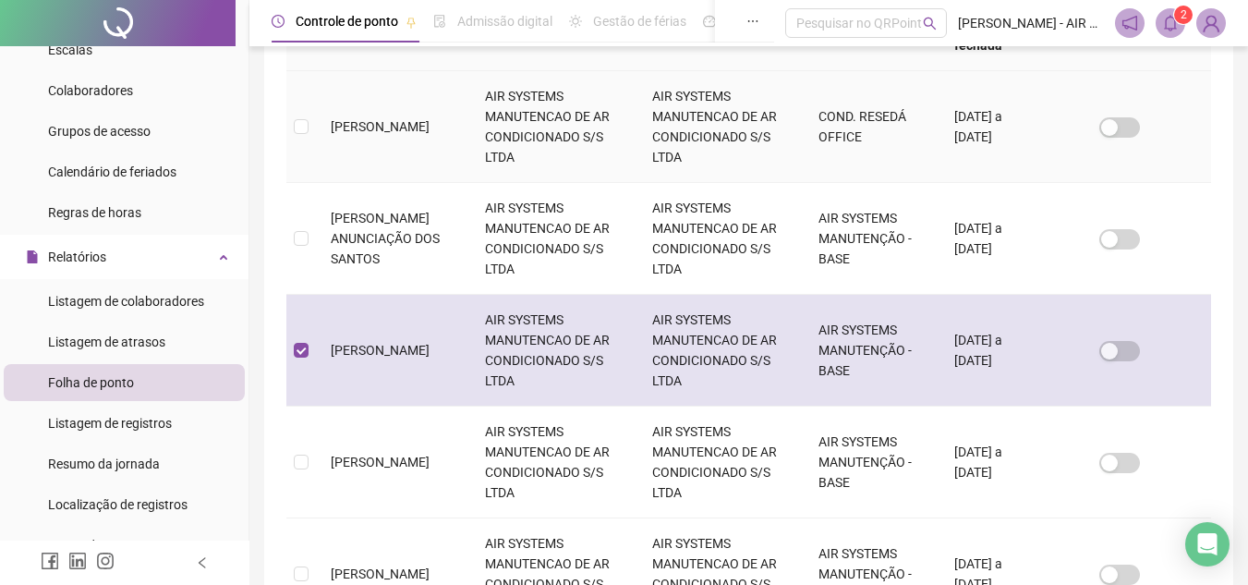
scroll to position [86, 0]
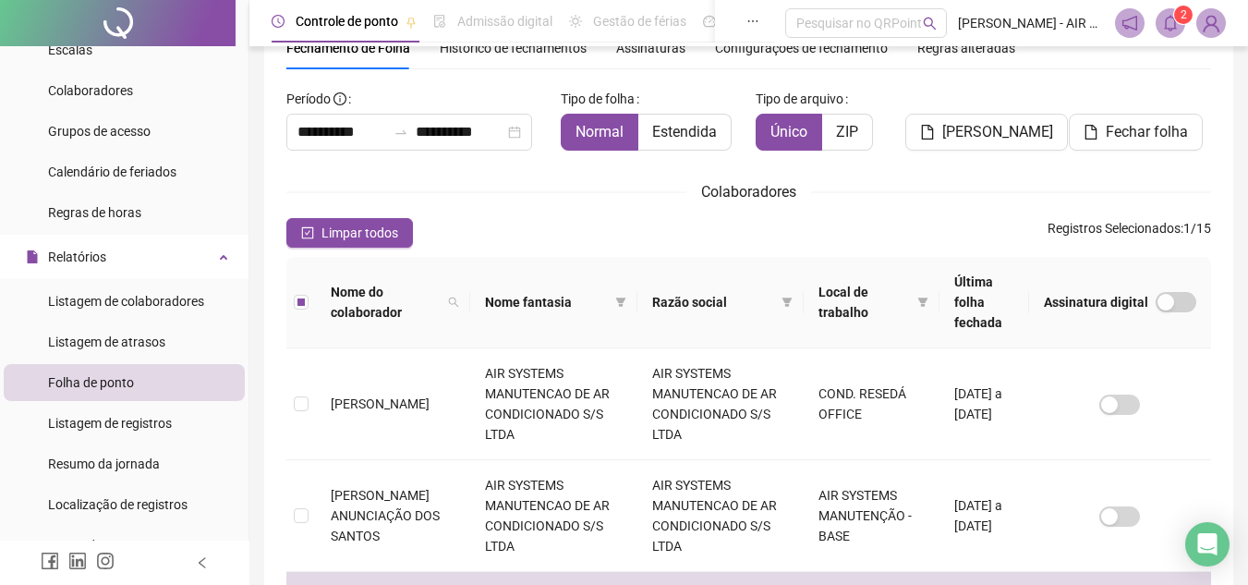
click at [1180, 26] on span at bounding box center [1171, 23] width 30 height 30
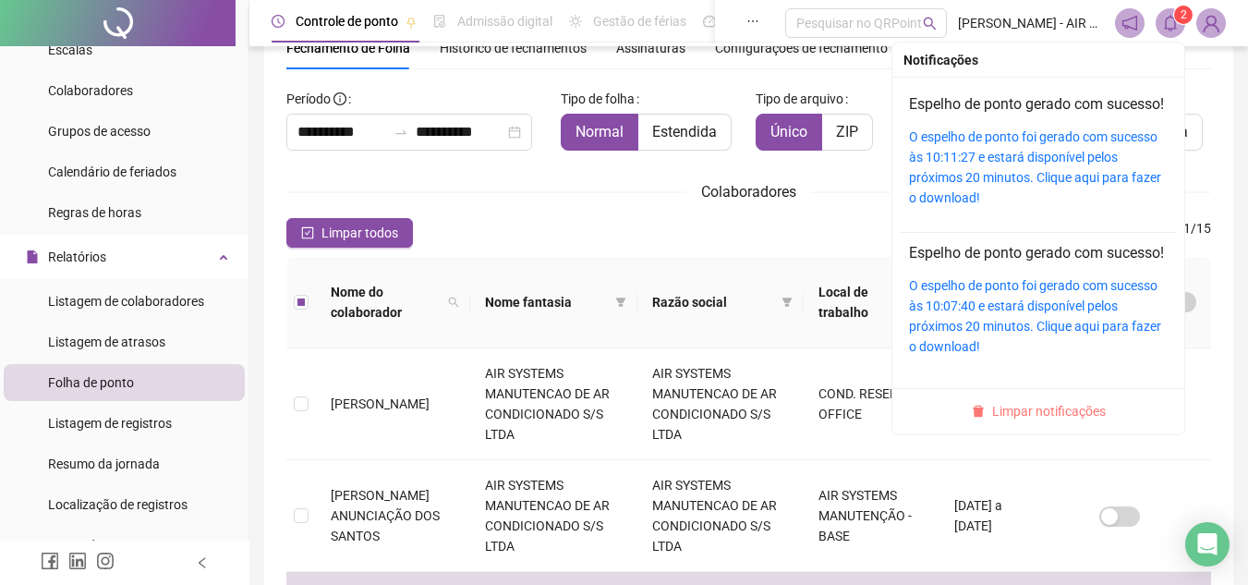
click at [1016, 421] on span "Limpar notificações" at bounding box center [1049, 411] width 114 height 20
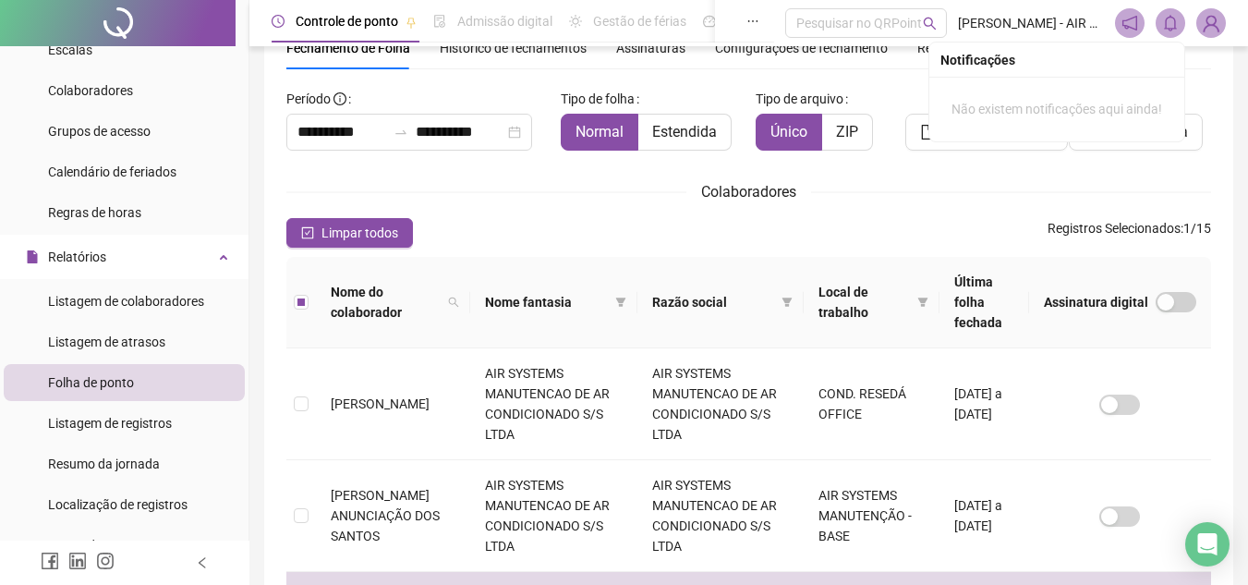
click at [978, 200] on div "Colaboradores" at bounding box center [748, 191] width 925 height 23
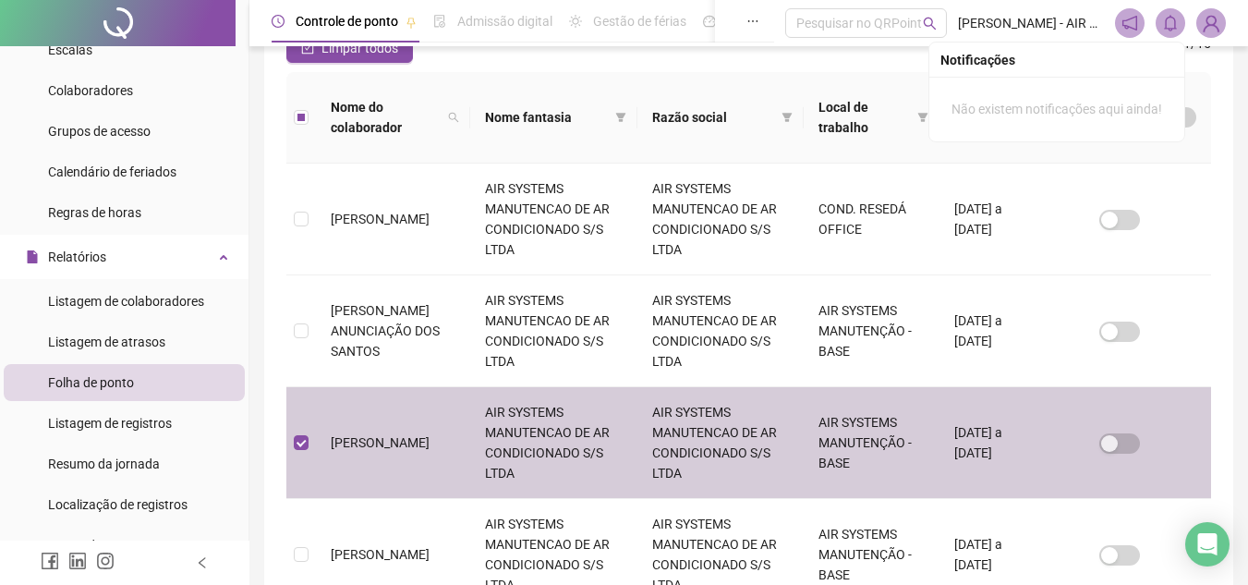
scroll to position [0, 0]
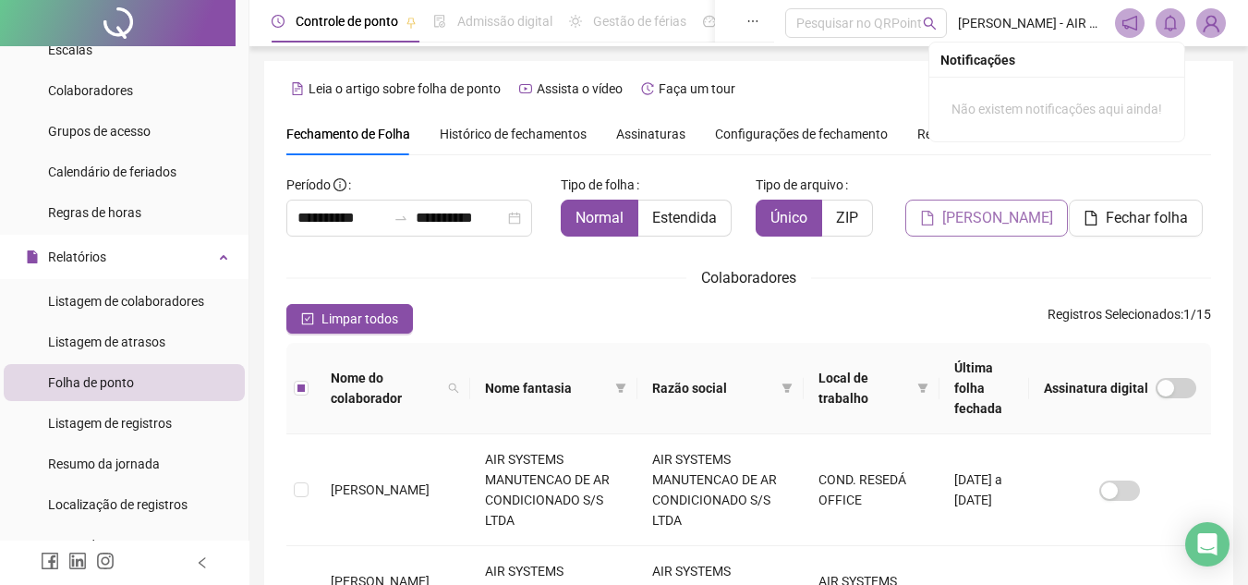
click at [1014, 224] on span "[PERSON_NAME]" at bounding box center [997, 218] width 111 height 22
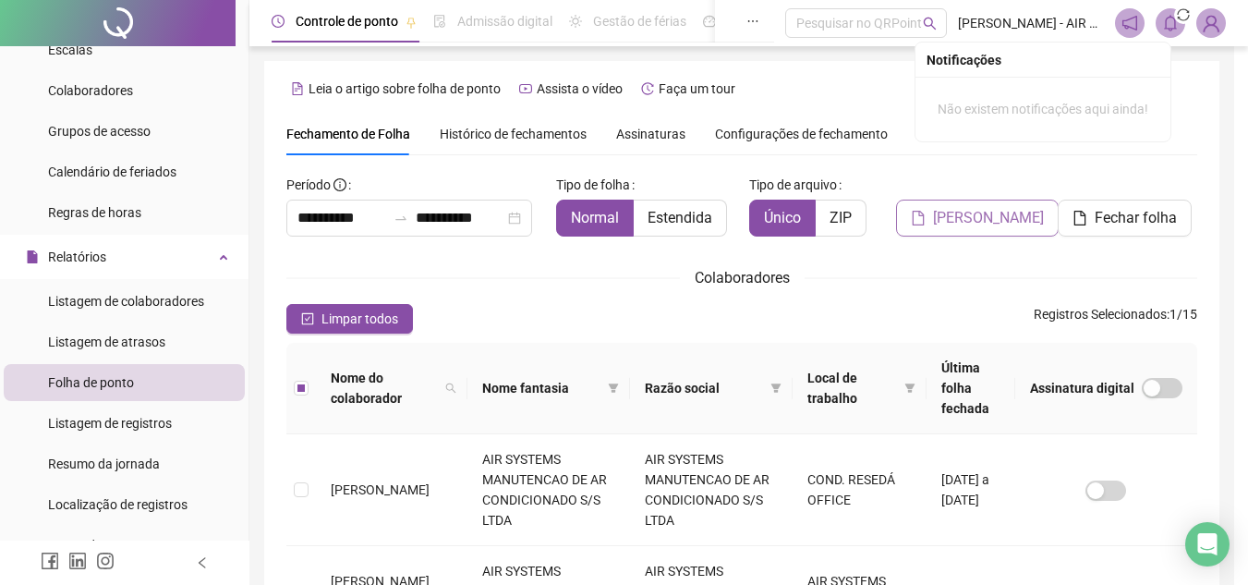
scroll to position [86, 0]
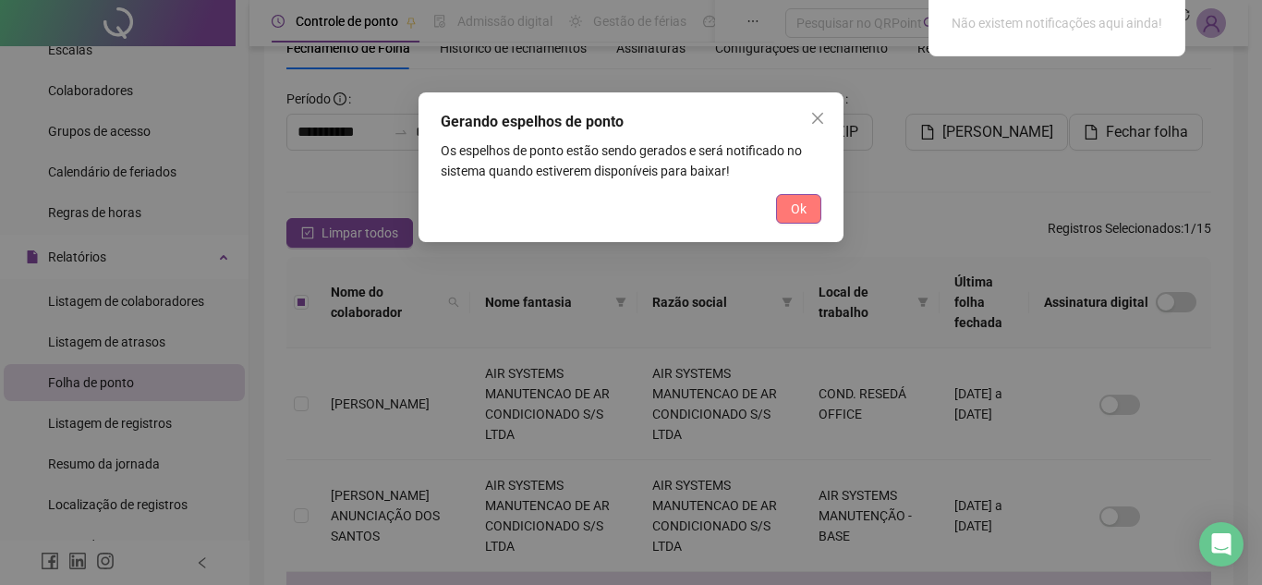
click at [799, 209] on span "Ok" at bounding box center [799, 209] width 16 height 20
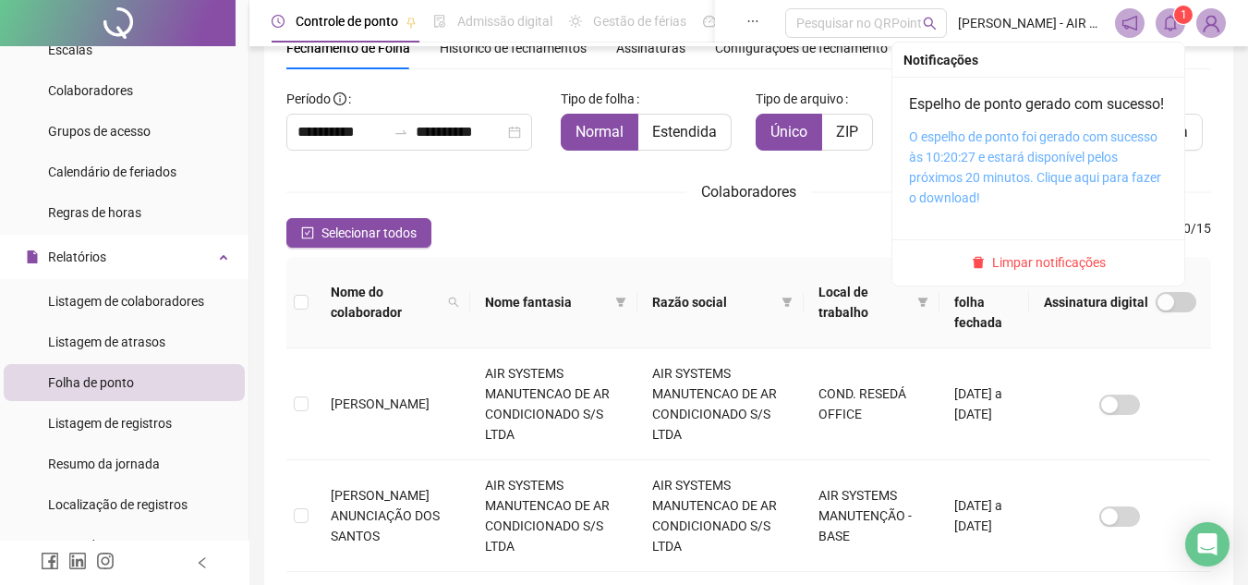
click at [990, 192] on link "O espelho de ponto foi gerado com sucesso às 10:20:27 e estará disponível pelos…" at bounding box center [1035, 167] width 252 height 76
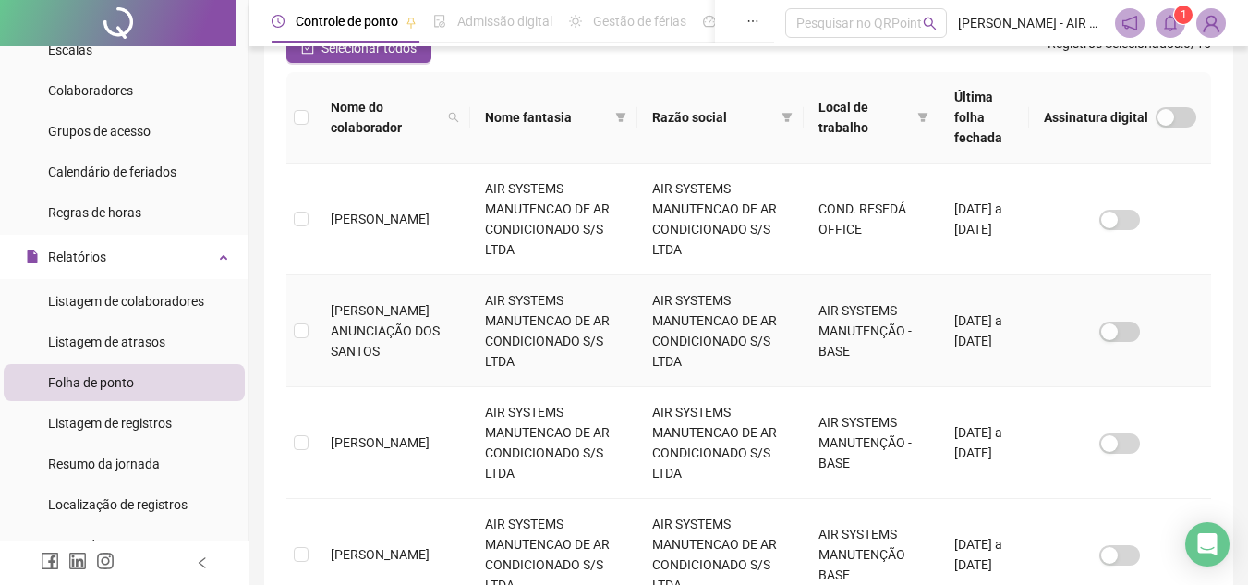
scroll to position [363, 0]
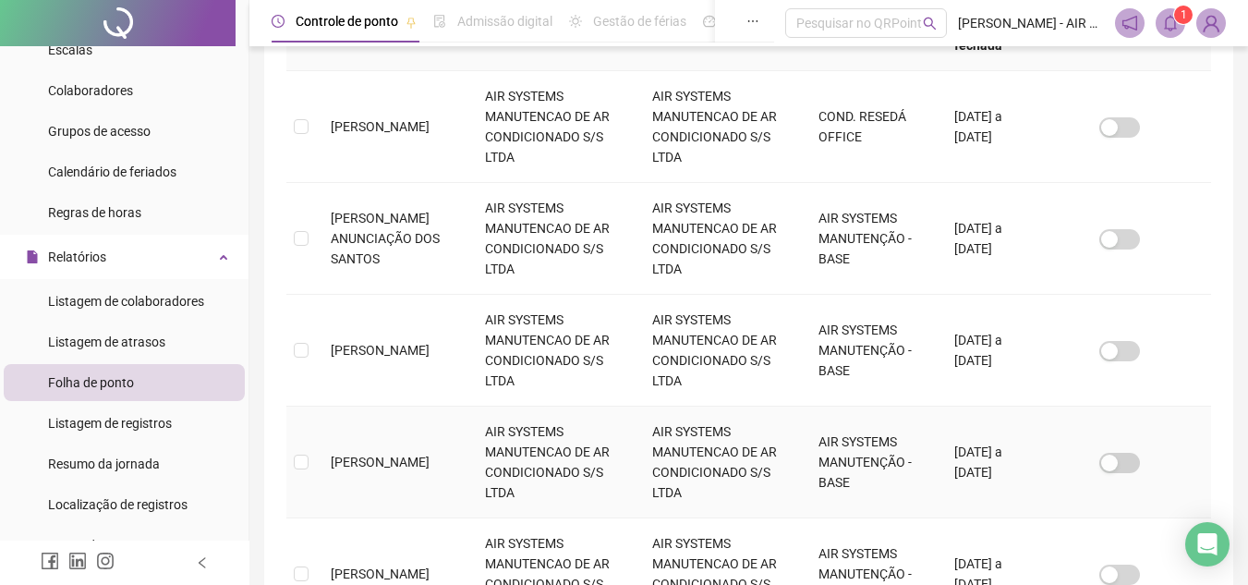
click at [415, 454] on span "[PERSON_NAME]" at bounding box center [380, 461] width 99 height 15
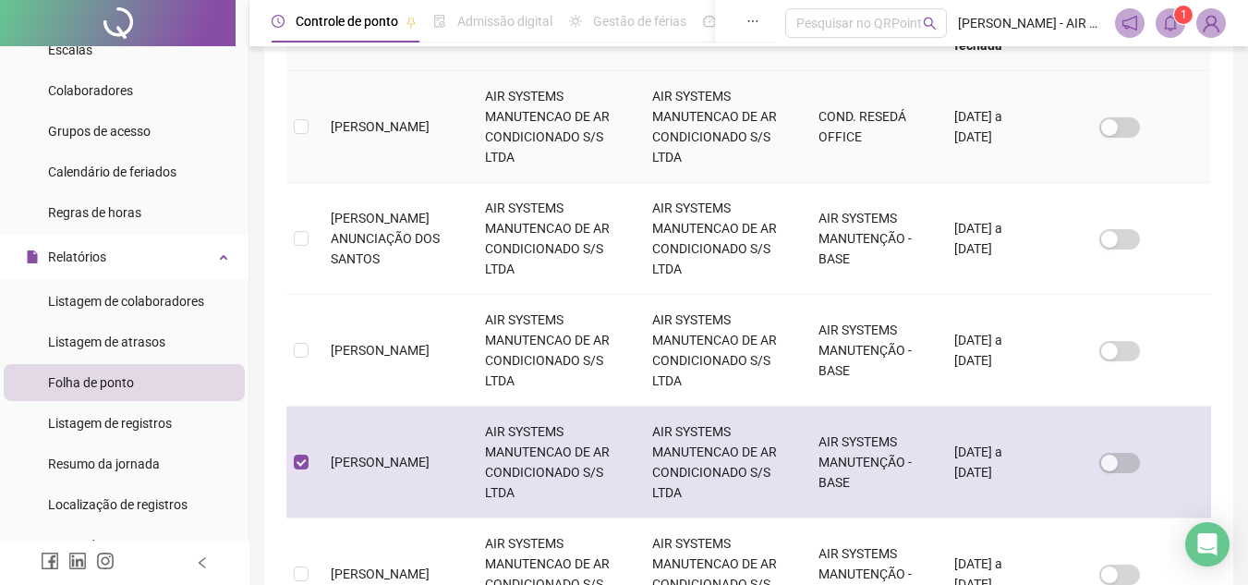
scroll to position [86, 0]
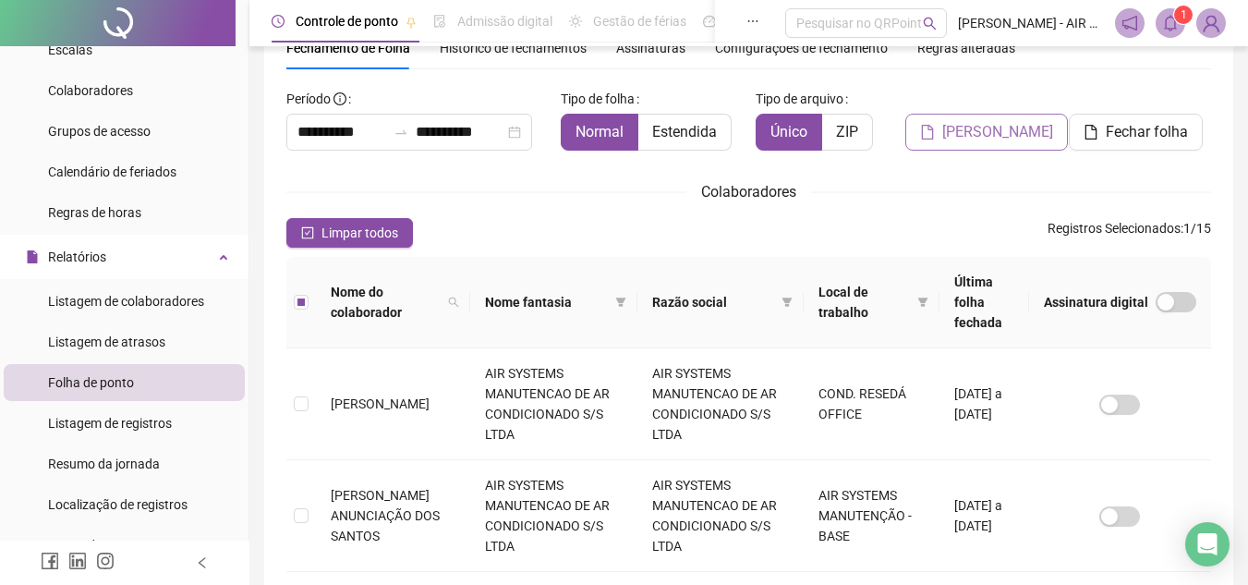
click at [993, 127] on span "[PERSON_NAME]" at bounding box center [997, 132] width 111 height 22
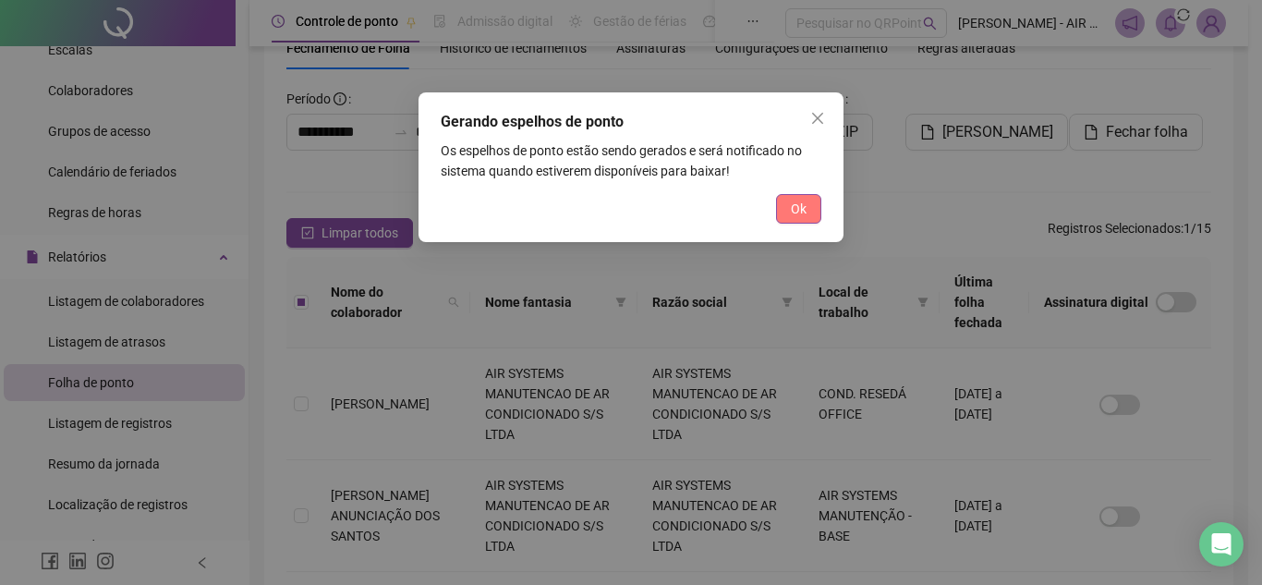
click at [810, 196] on button "Ok" at bounding box center [798, 209] width 45 height 30
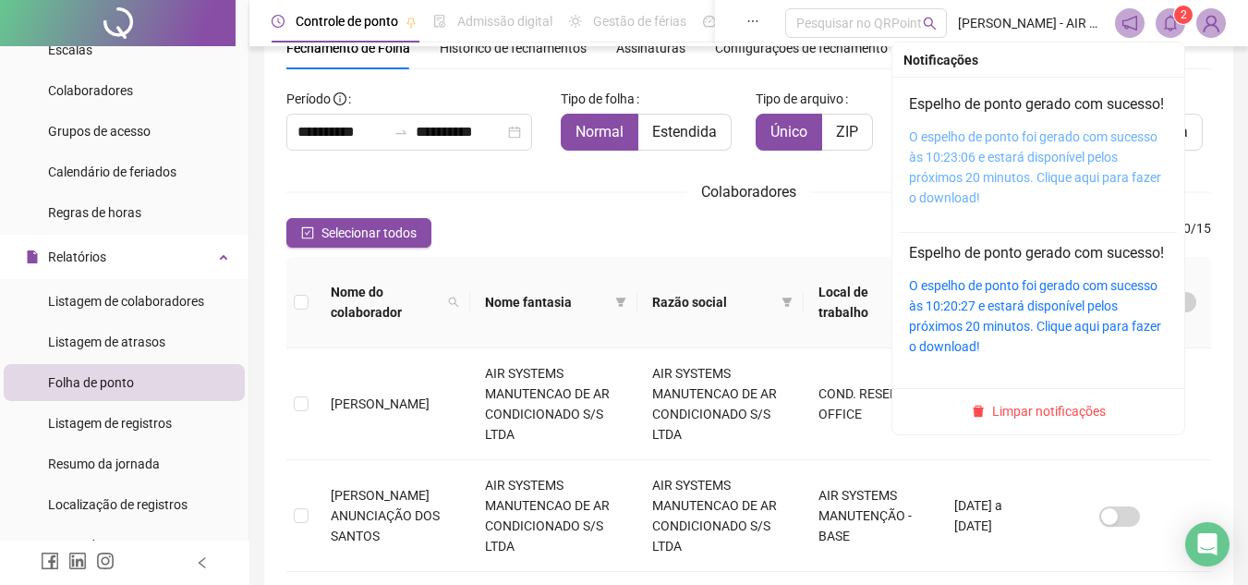
click at [1050, 199] on link "O espelho de ponto foi gerado com sucesso às 10:23:06 e estará disponível pelos…" at bounding box center [1035, 167] width 252 height 76
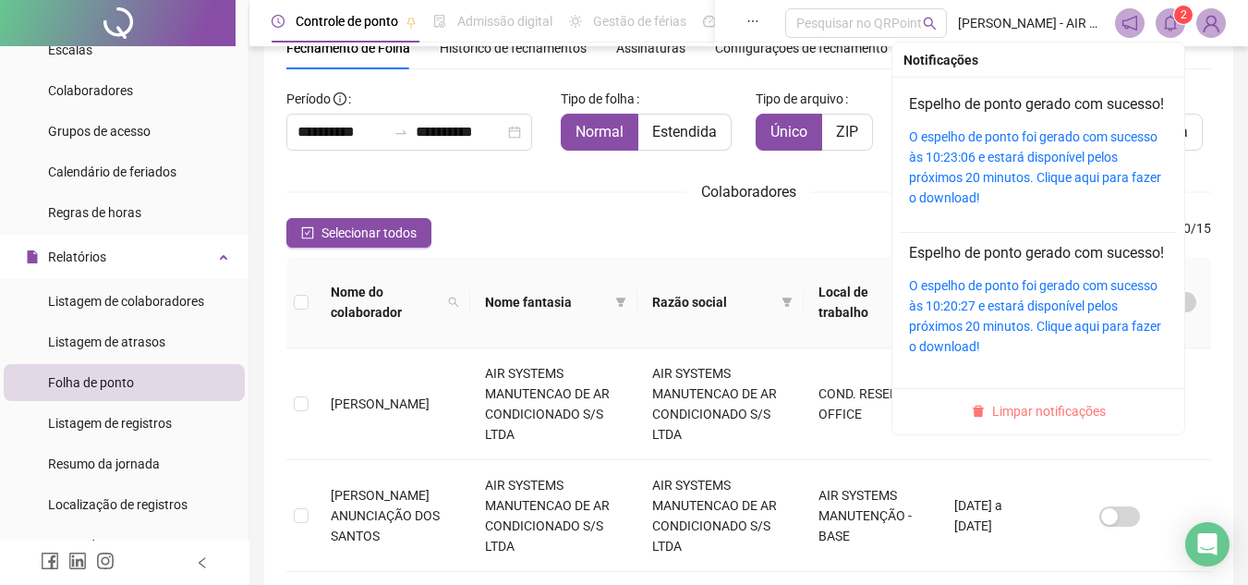
click at [1055, 421] on span "Limpar notificações" at bounding box center [1049, 411] width 114 height 20
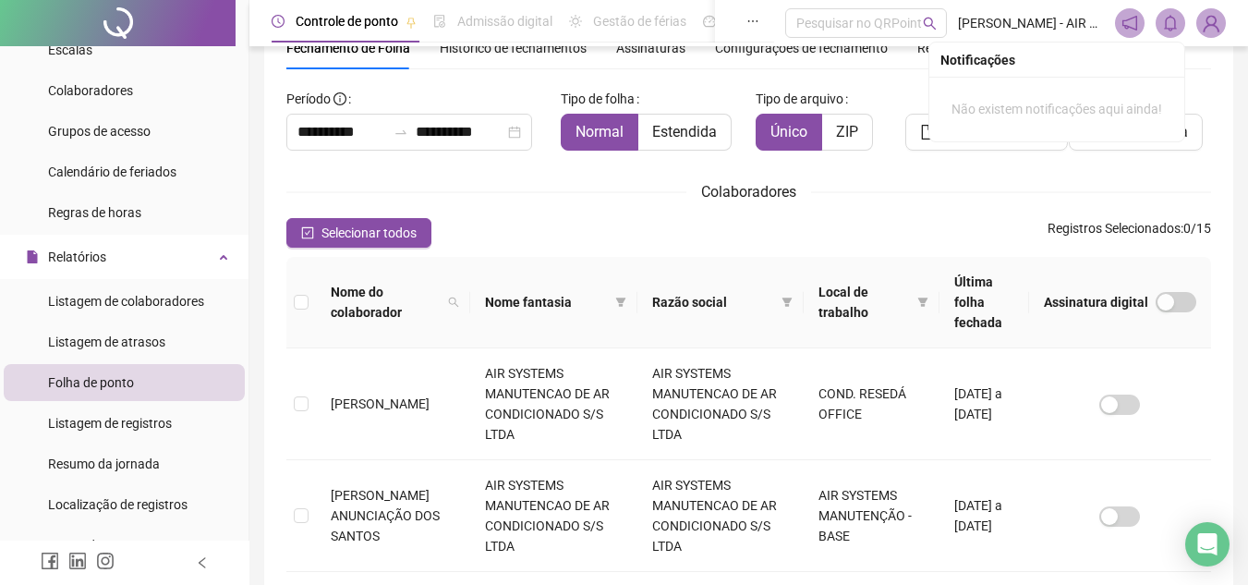
click at [1090, 188] on div "Colaboradores" at bounding box center [748, 191] width 925 height 23
click at [1171, 21] on icon "bell" at bounding box center [1170, 23] width 17 height 17
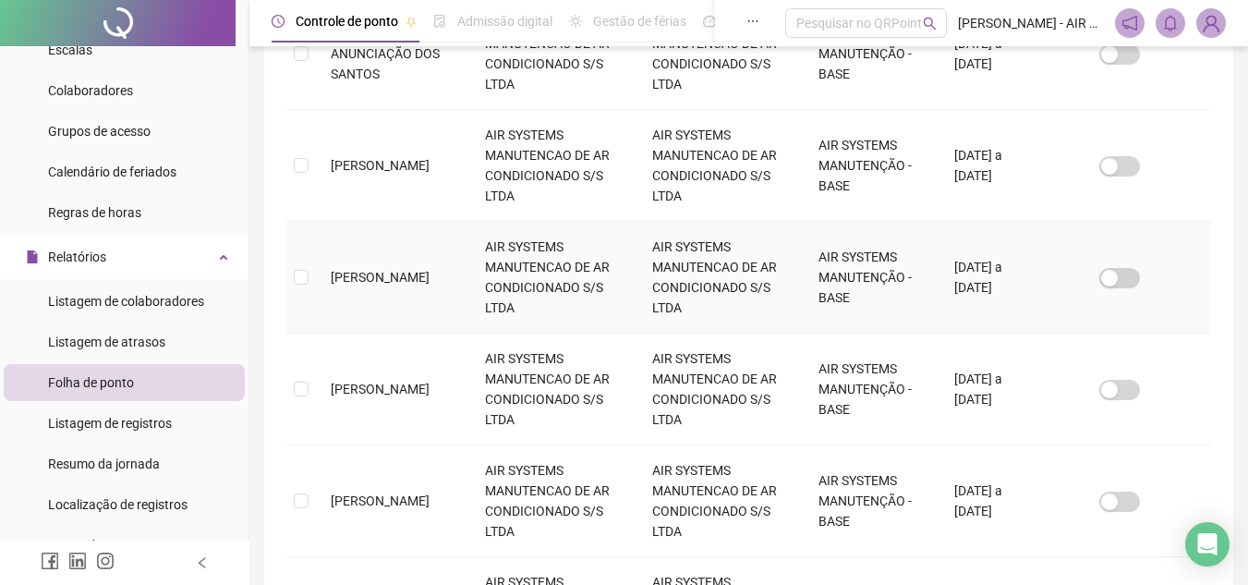
scroll to position [640, 0]
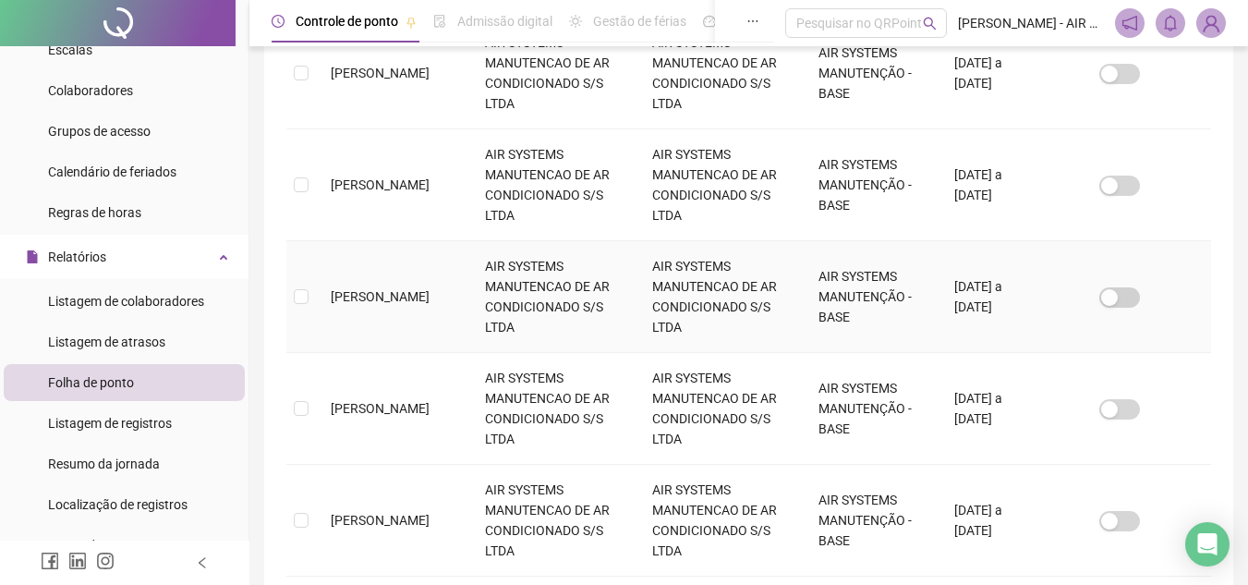
click at [388, 289] on span "[PERSON_NAME]" at bounding box center [380, 296] width 99 height 15
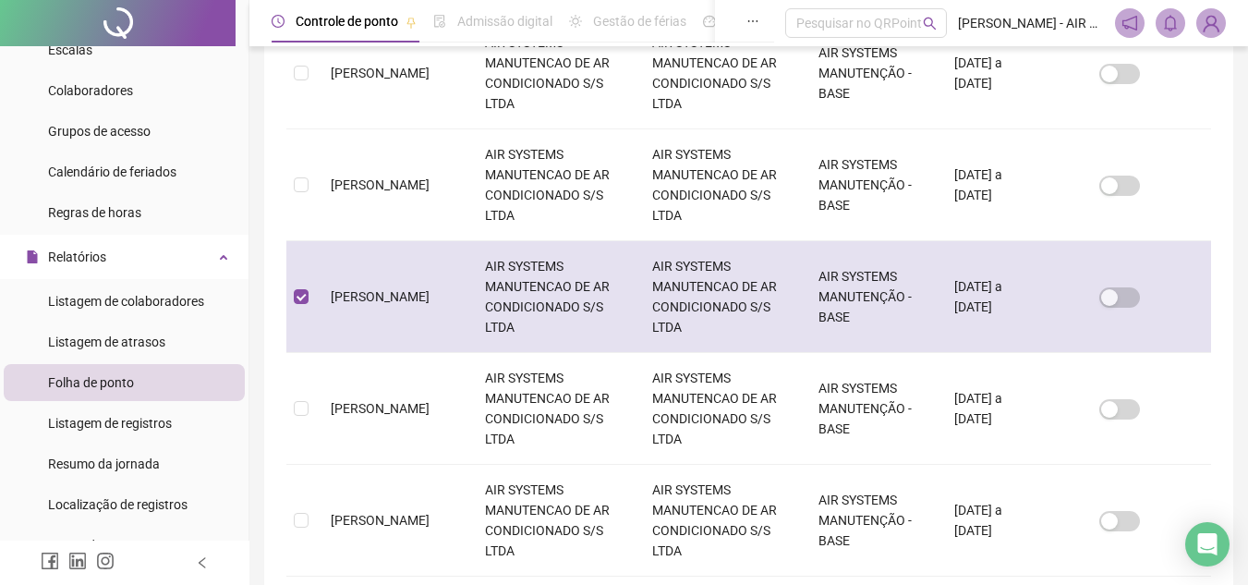
scroll to position [86, 0]
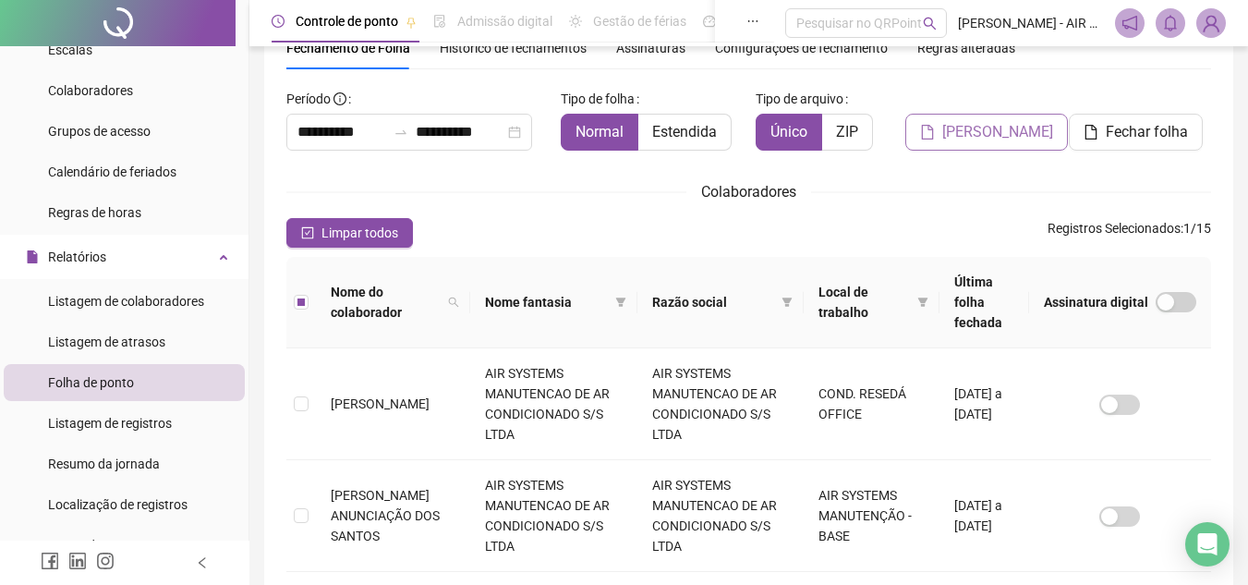
click at [995, 139] on span "[PERSON_NAME]" at bounding box center [997, 132] width 111 height 22
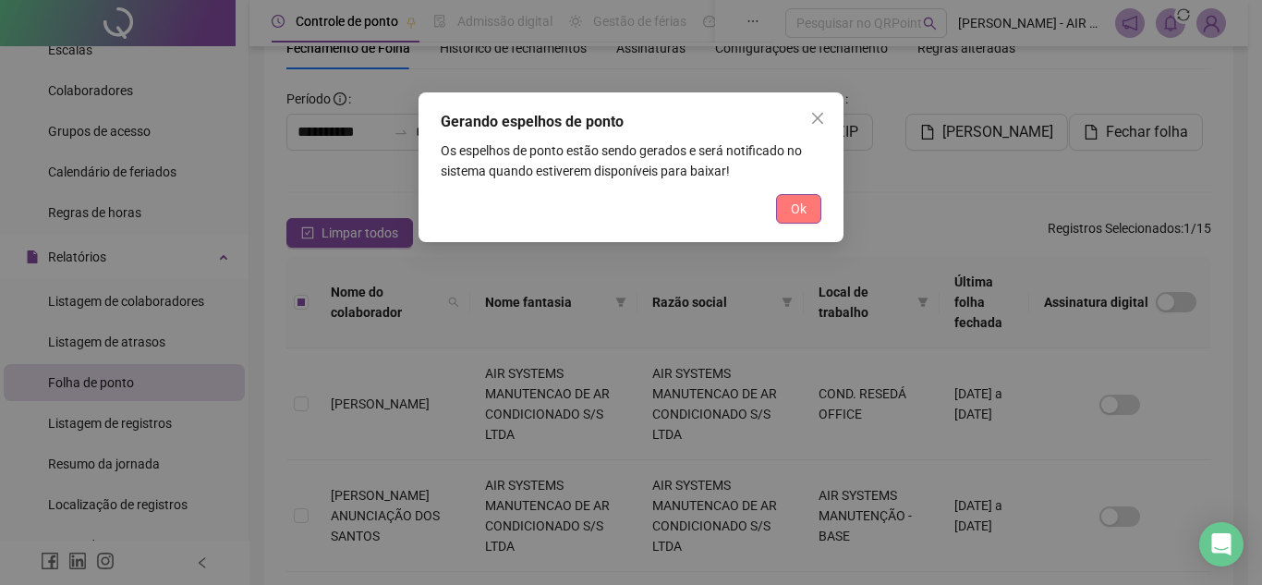
click at [808, 195] on button "Ok" at bounding box center [798, 209] width 45 height 30
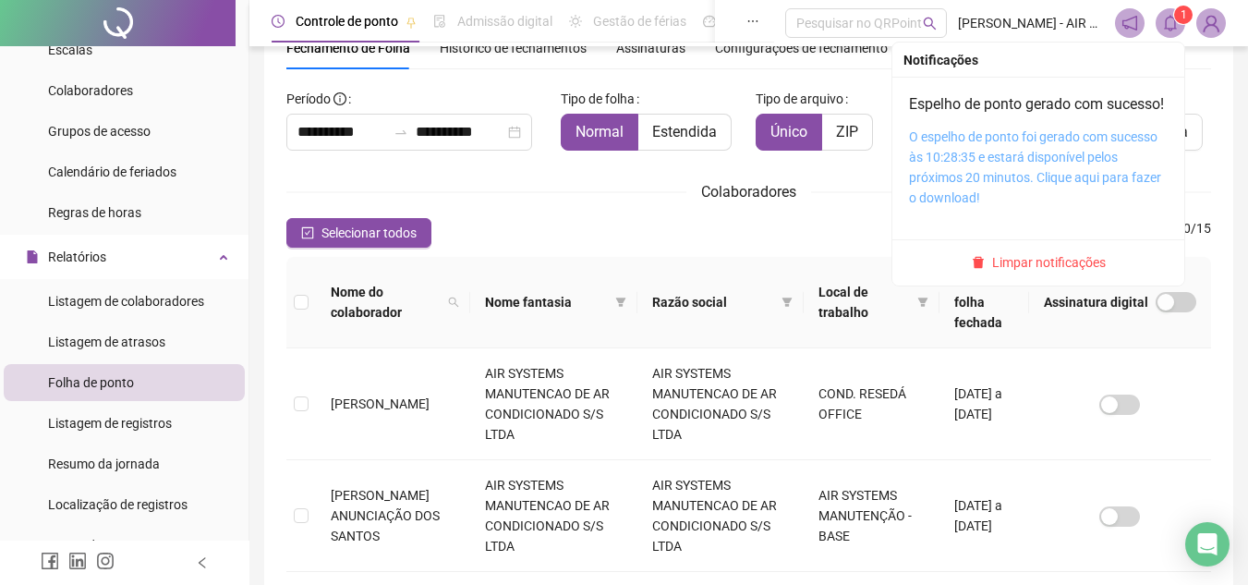
click at [1003, 186] on link "O espelho de ponto foi gerado com sucesso às 10:28:35 e estará disponível pelos…" at bounding box center [1035, 167] width 252 height 76
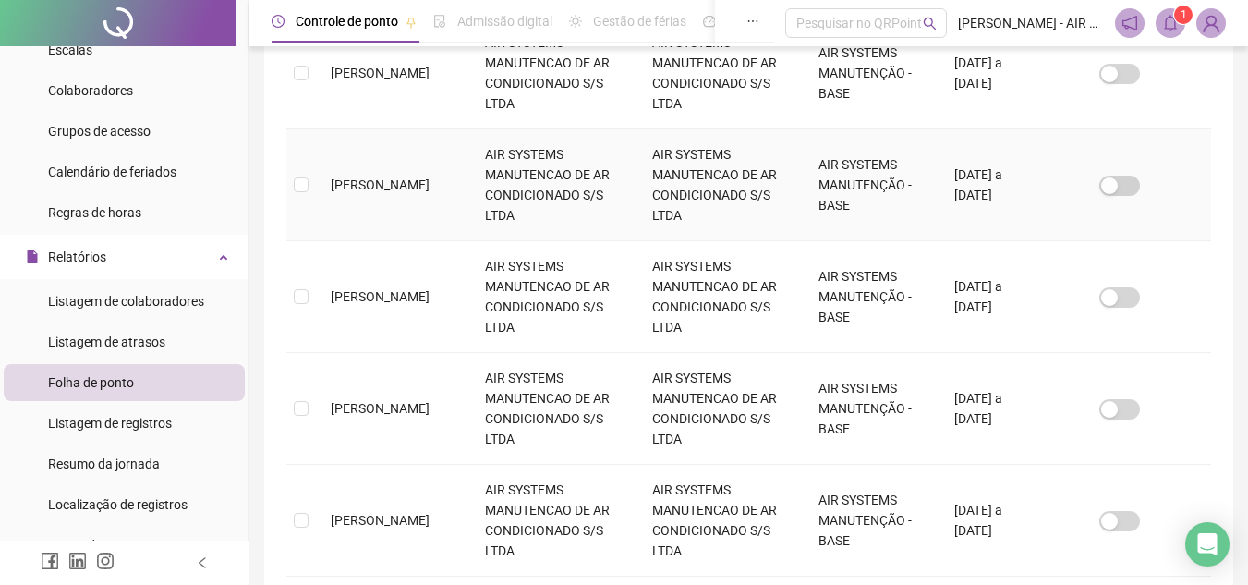
scroll to position [732, 0]
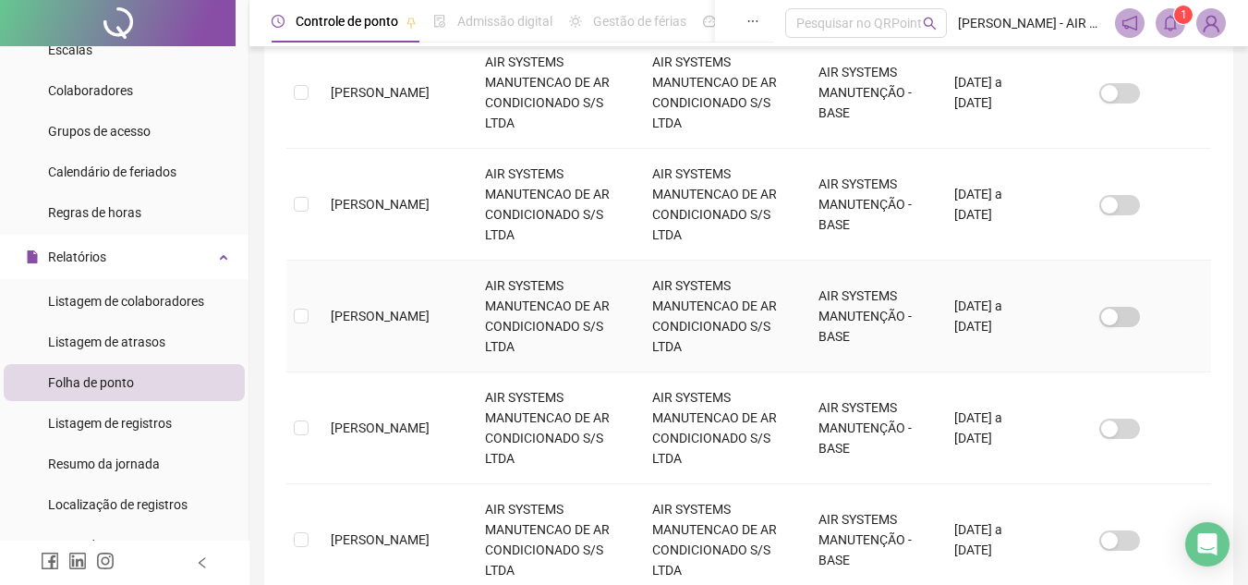
click at [413, 285] on td "[PERSON_NAME]" at bounding box center [393, 316] width 154 height 112
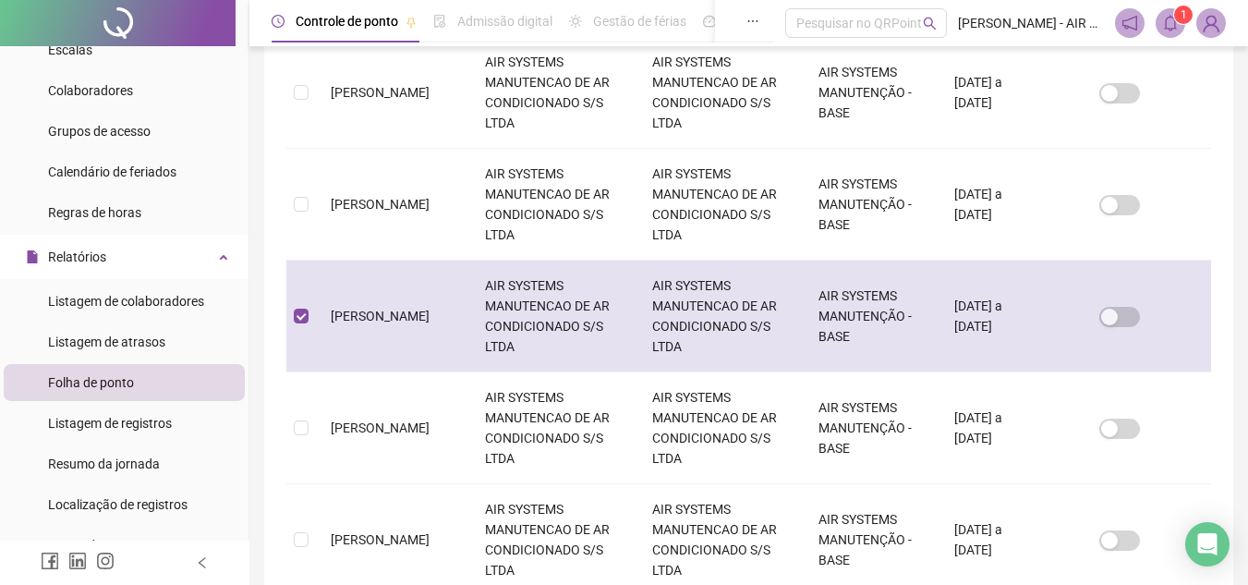
scroll to position [86, 0]
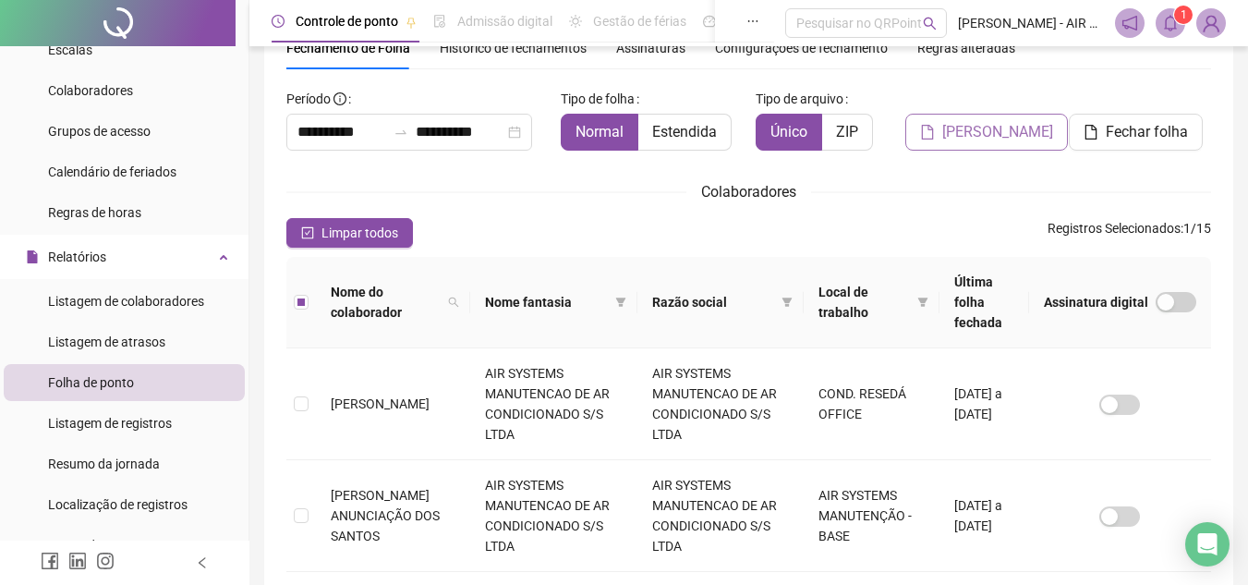
click at [993, 127] on span "[PERSON_NAME]" at bounding box center [997, 132] width 111 height 22
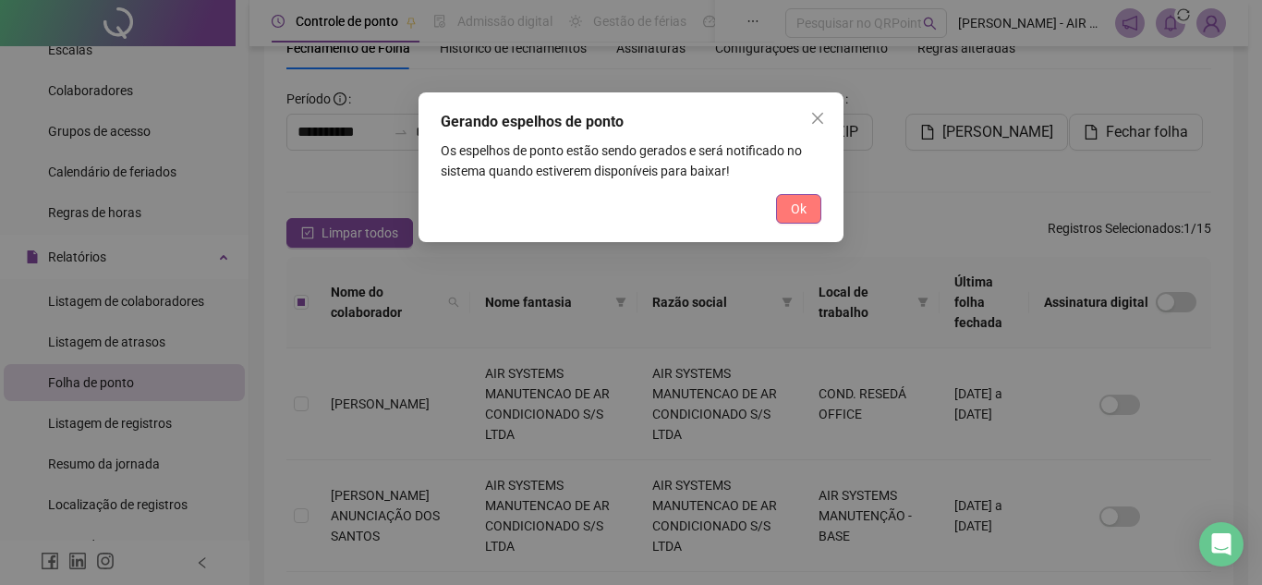
click at [793, 199] on span "Ok" at bounding box center [799, 209] width 16 height 20
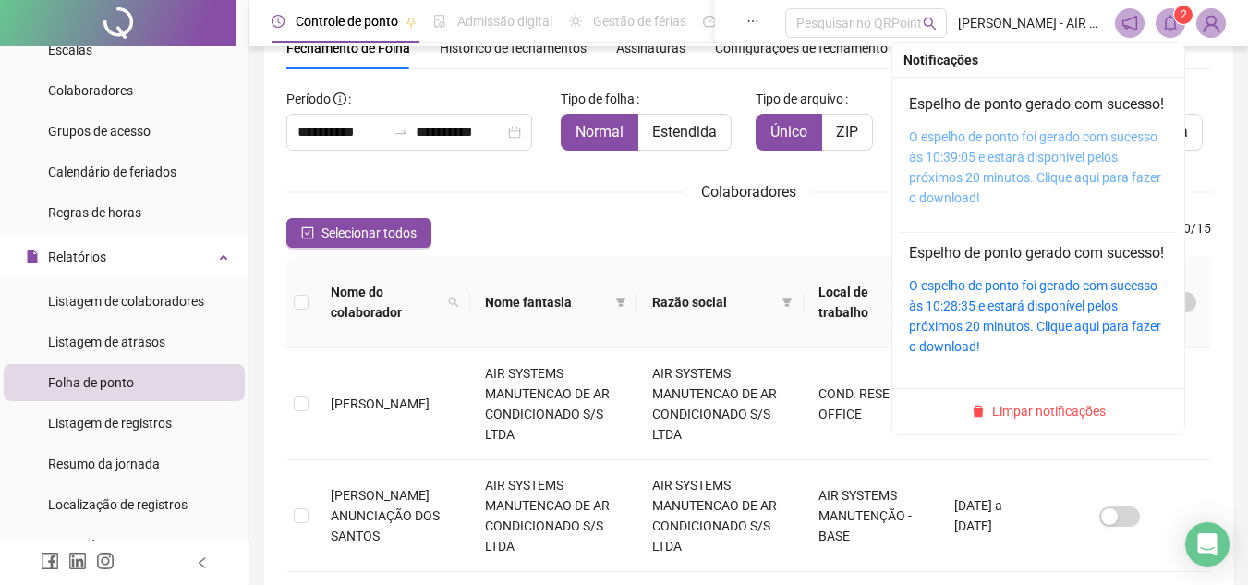
click at [997, 195] on link "O espelho de ponto foi gerado com sucesso às 10:39:05 e estará disponível pelos…" at bounding box center [1035, 167] width 252 height 76
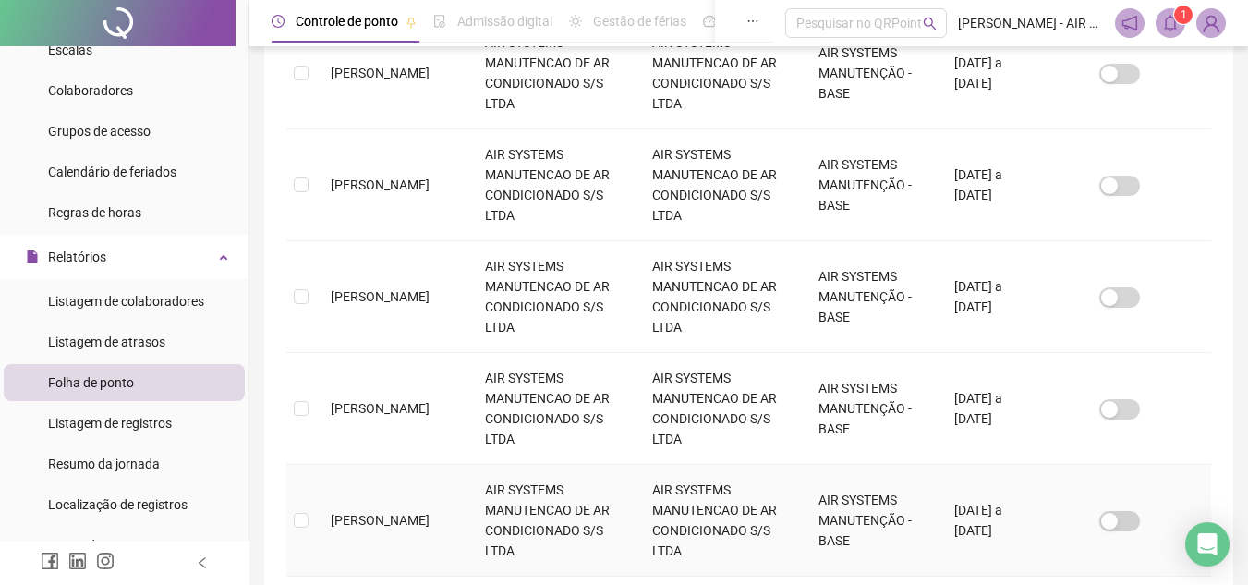
scroll to position [732, 0]
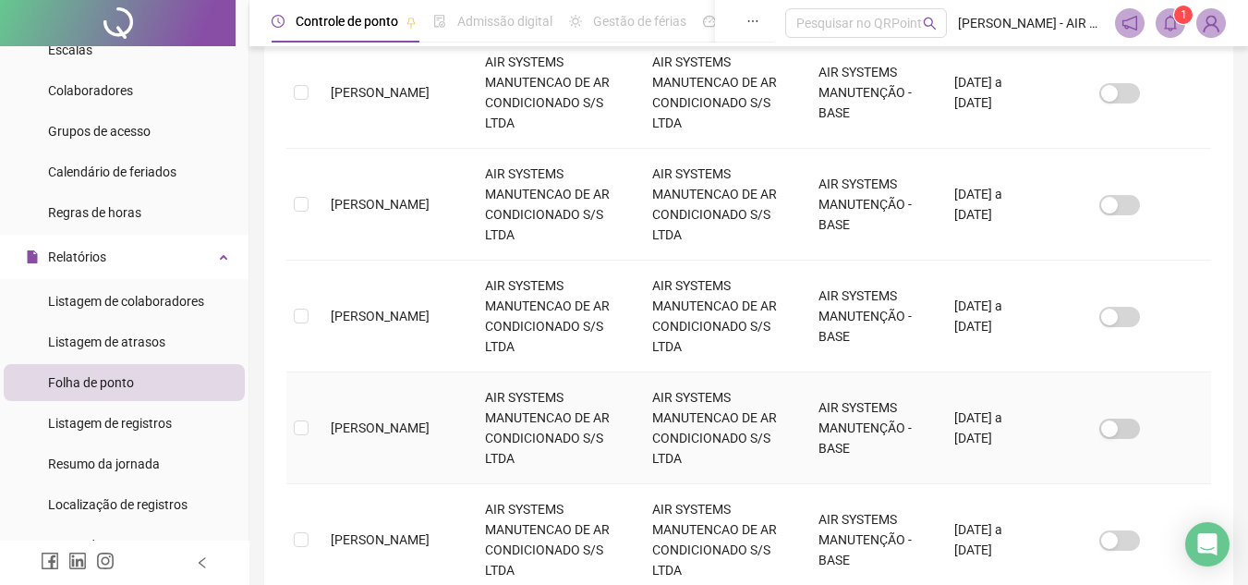
click at [428, 413] on td "[PERSON_NAME]" at bounding box center [393, 428] width 154 height 112
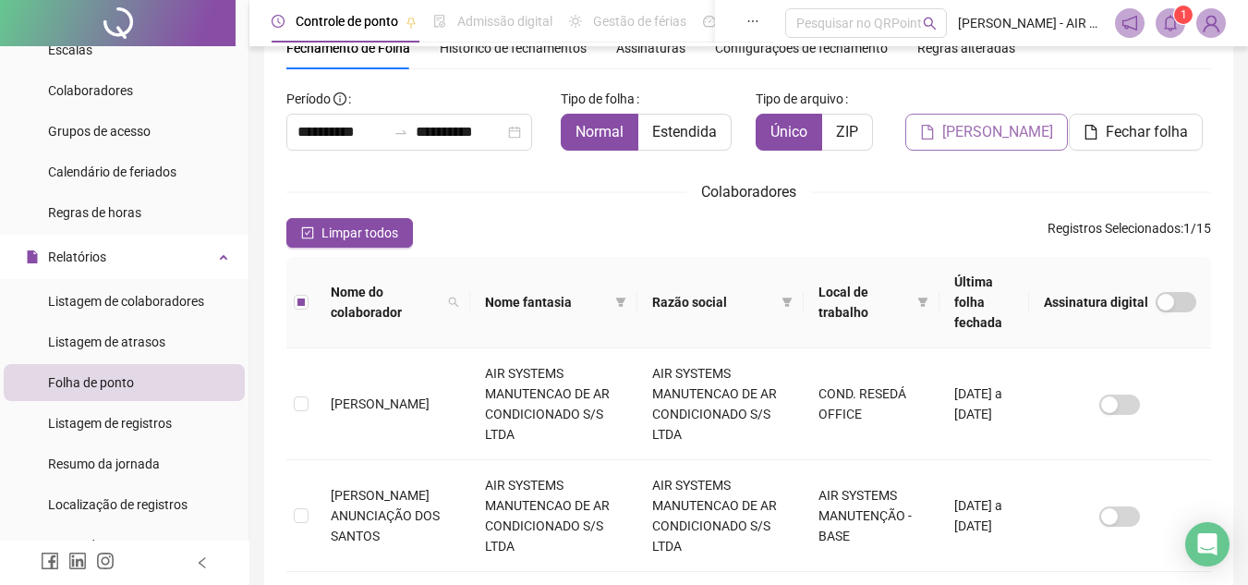
click at [1003, 138] on span "[PERSON_NAME]" at bounding box center [997, 132] width 111 height 22
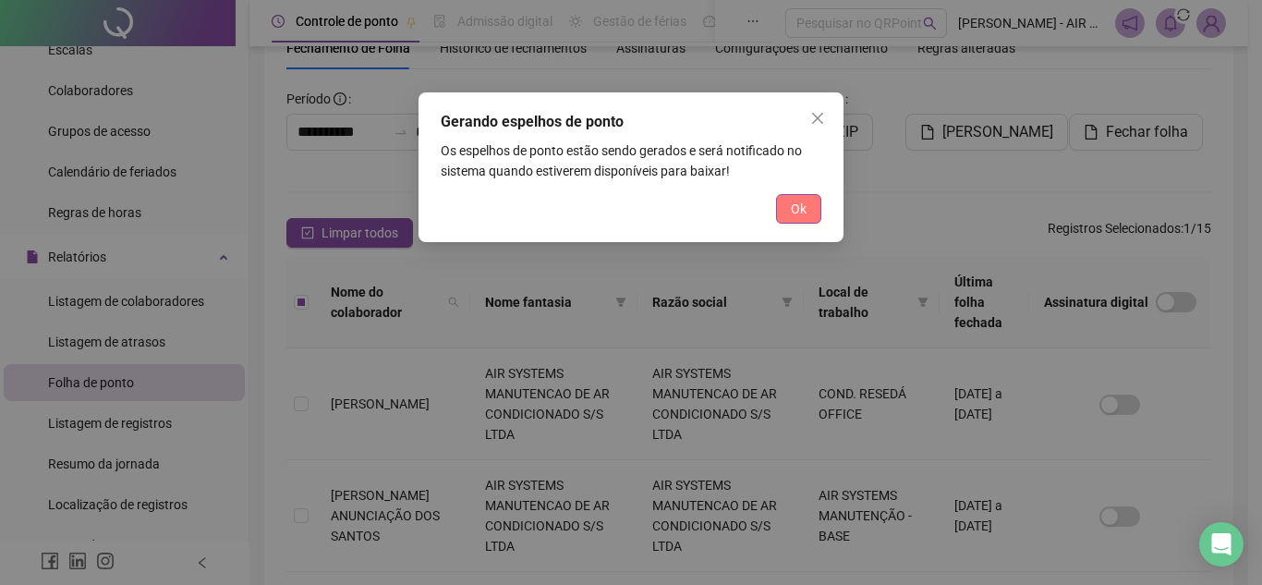
click at [813, 197] on button "Ok" at bounding box center [798, 209] width 45 height 30
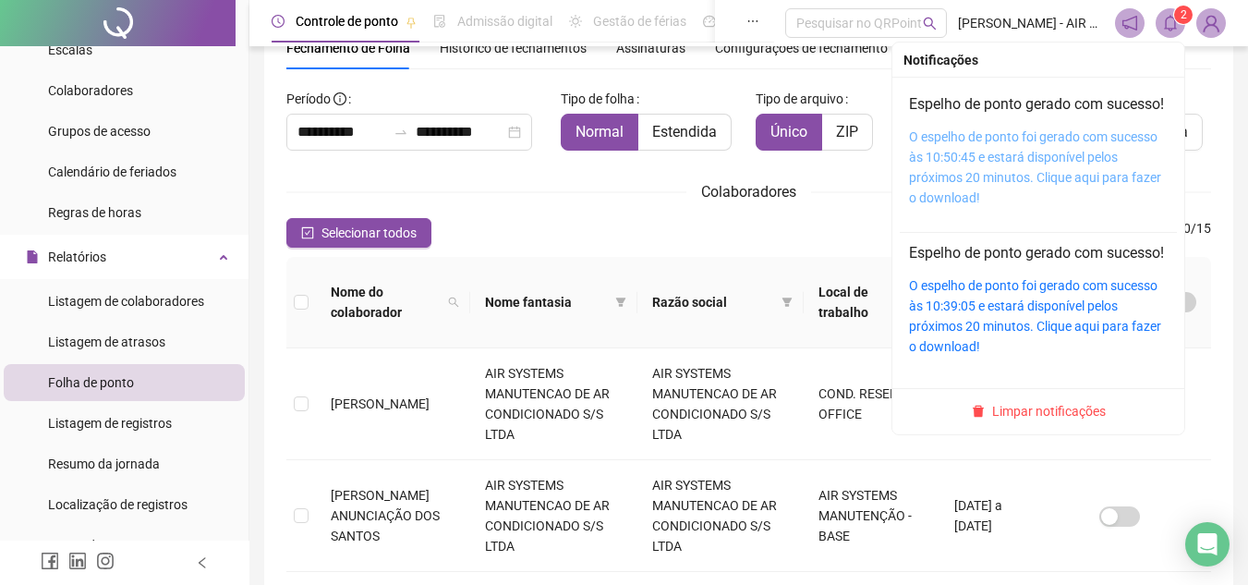
click at [1010, 182] on link "O espelho de ponto foi gerado com sucesso às 10:50:45 e estará disponível pelos…" at bounding box center [1035, 167] width 252 height 76
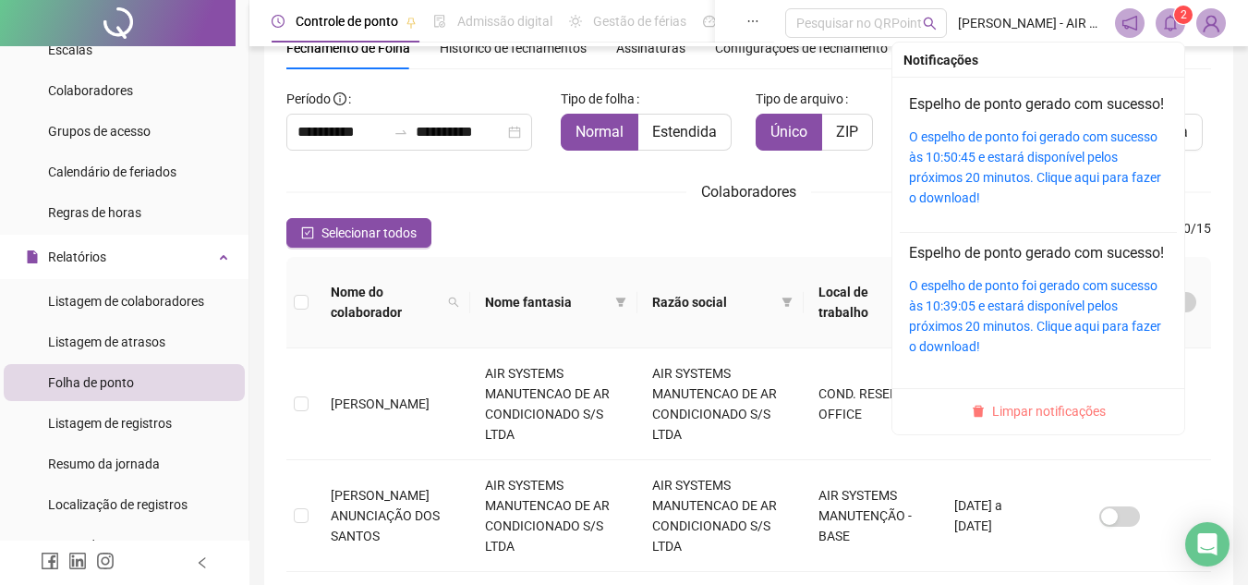
click at [1063, 421] on span "Limpar notificações" at bounding box center [1049, 411] width 114 height 20
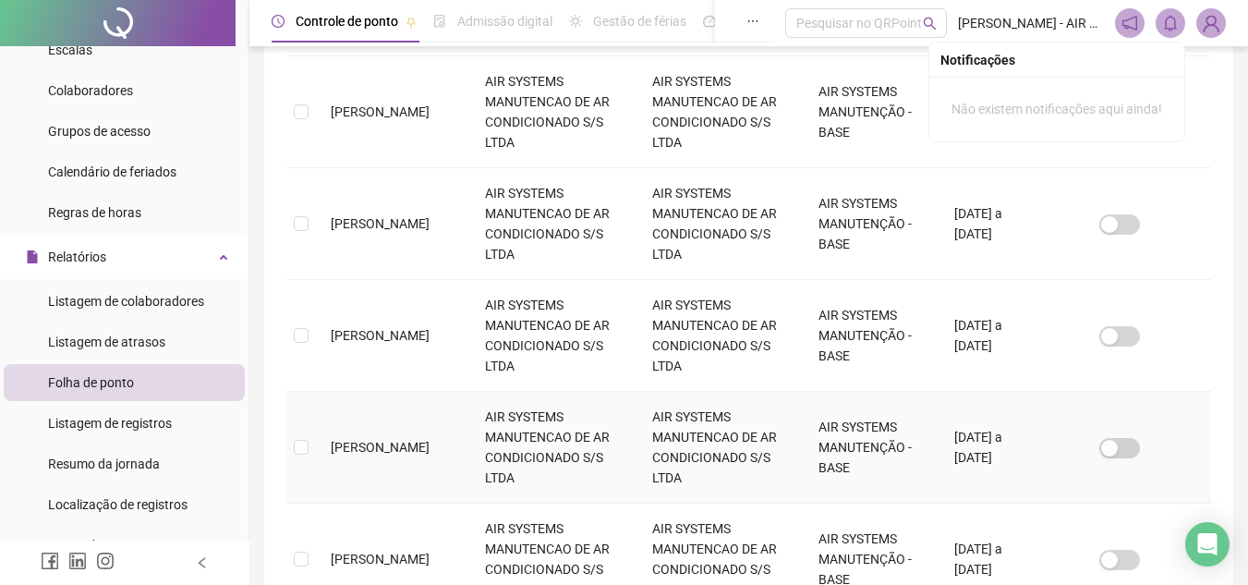
scroll to position [917, 0]
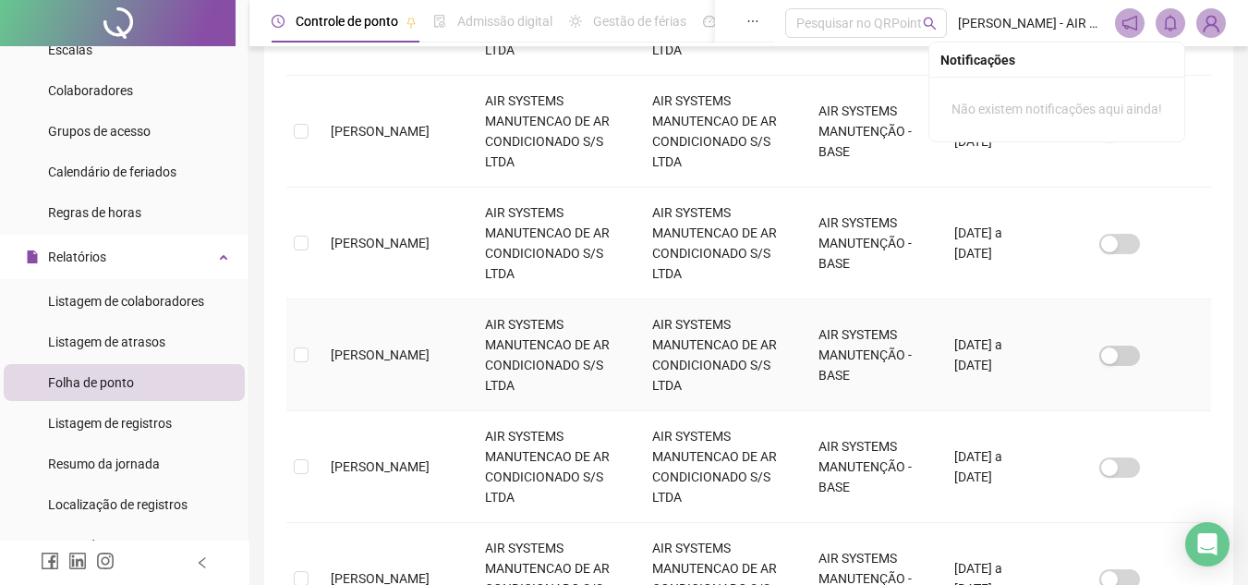
click at [406, 348] on td "[PERSON_NAME]" at bounding box center [393, 355] width 154 height 112
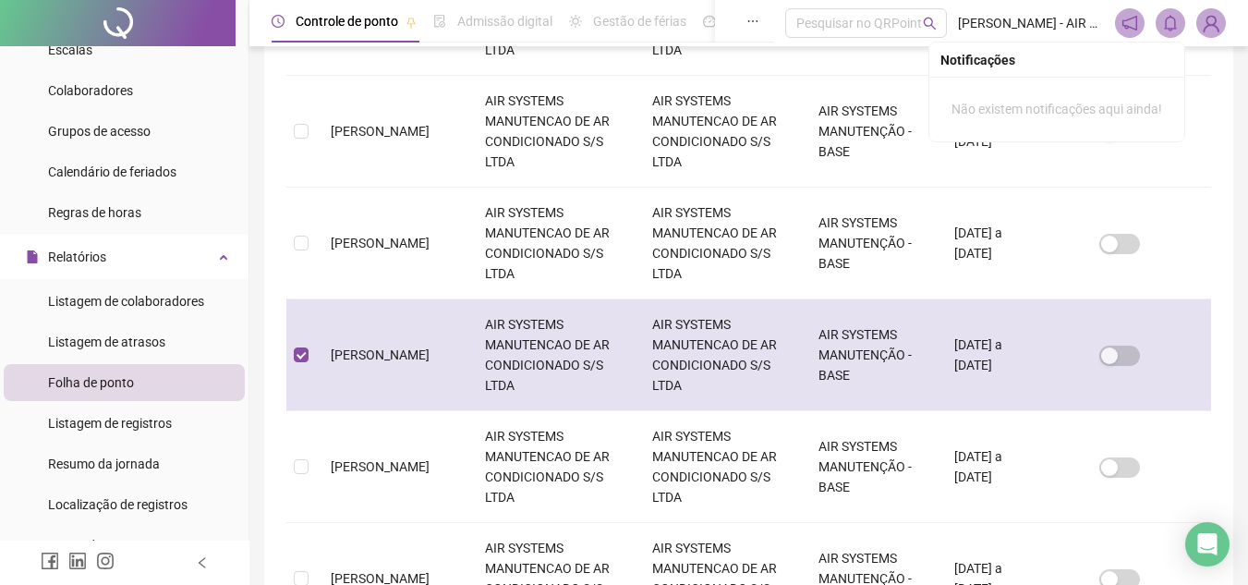
scroll to position [86, 0]
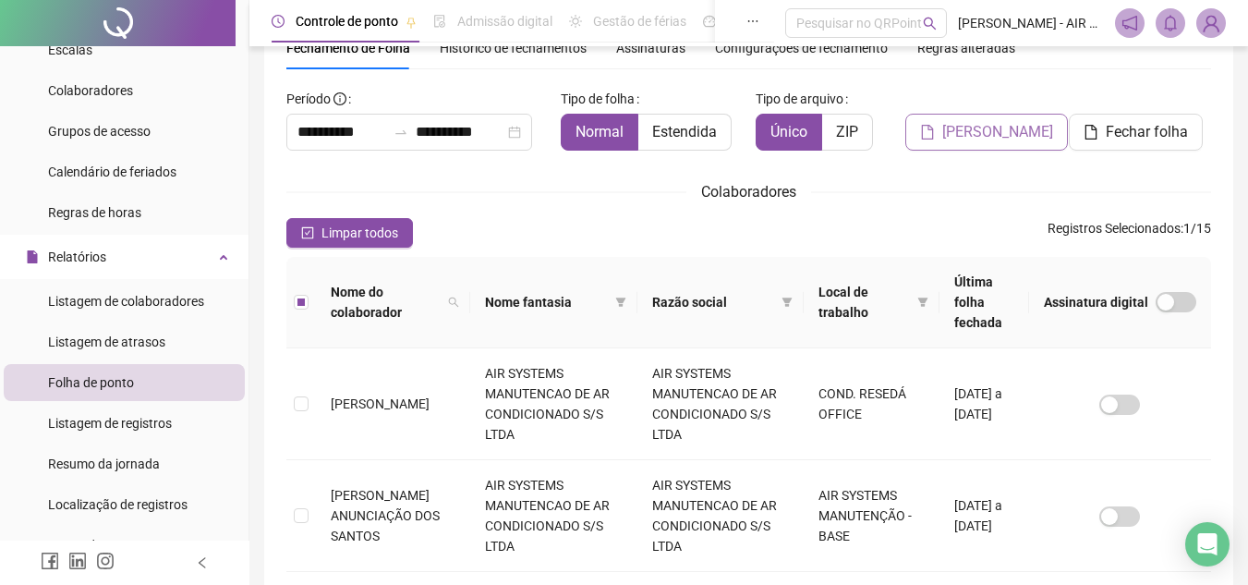
click at [929, 132] on icon "file" at bounding box center [928, 132] width 12 height 15
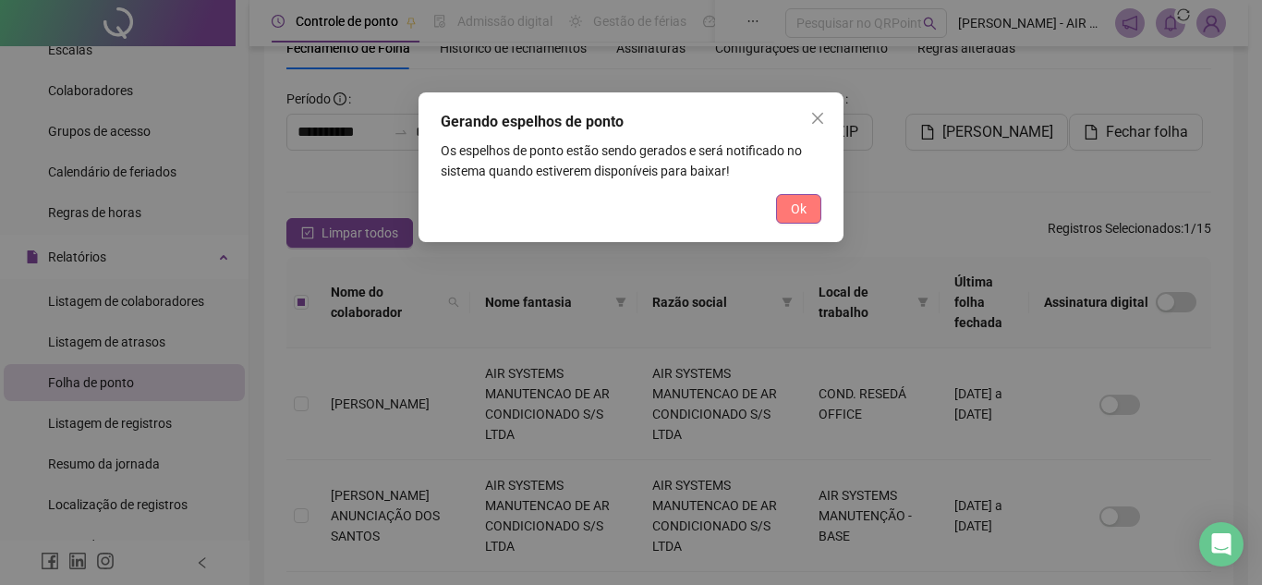
click at [805, 220] on button "Ok" at bounding box center [798, 209] width 45 height 30
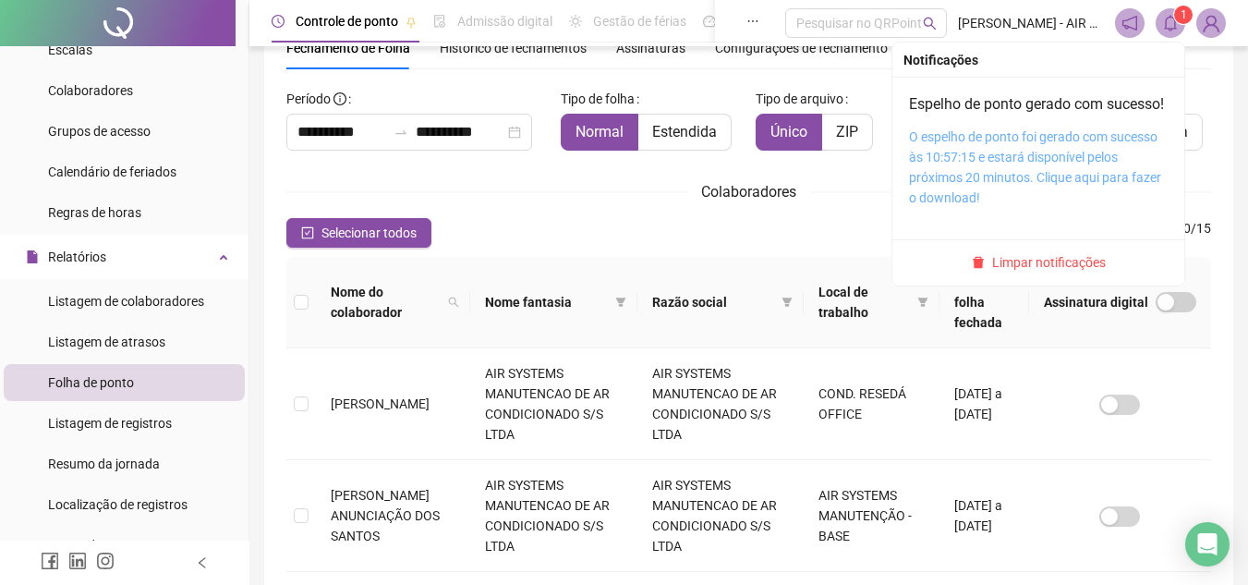
click at [1020, 185] on link "O espelho de ponto foi gerado com sucesso às 10:57:15 e estará disponível pelos…" at bounding box center [1035, 167] width 252 height 76
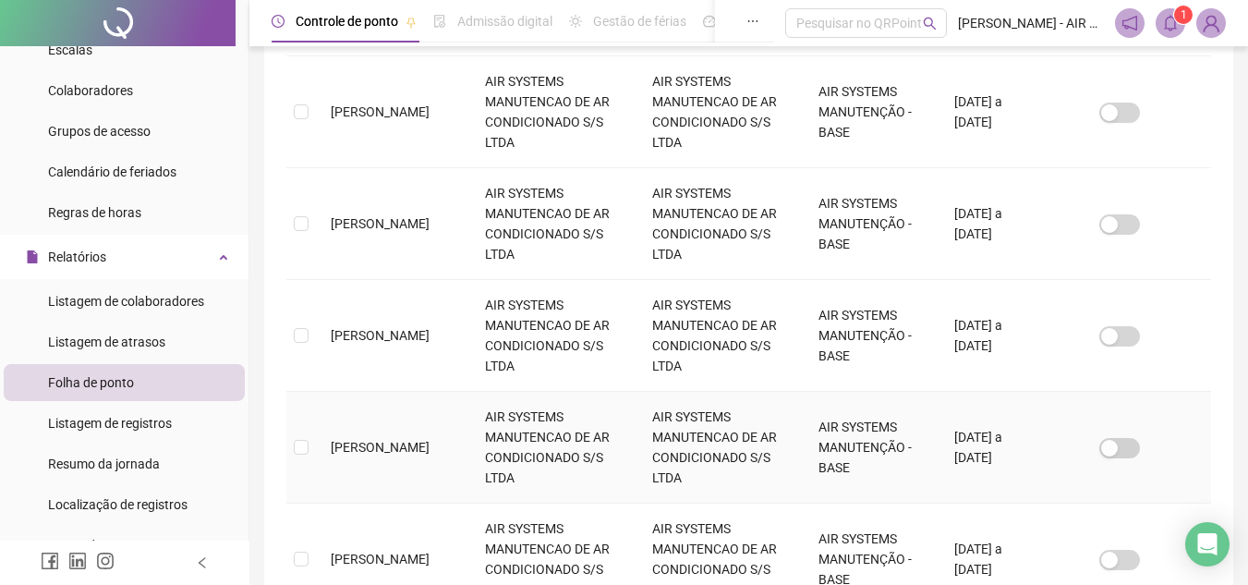
scroll to position [1010, 0]
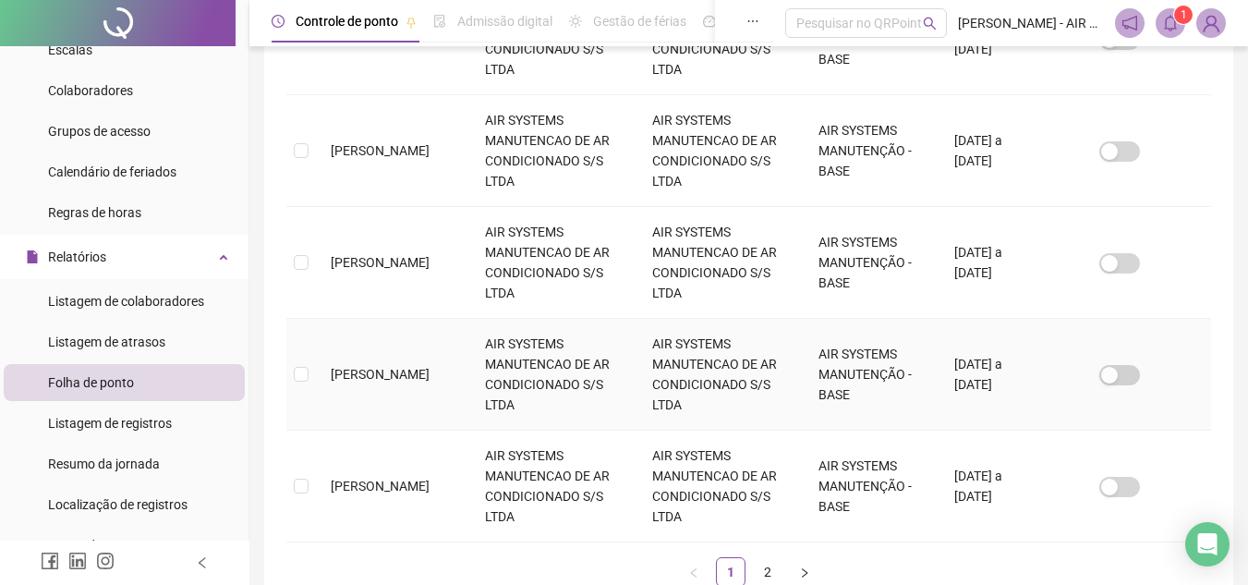
click at [408, 360] on td "[PERSON_NAME]" at bounding box center [393, 375] width 154 height 112
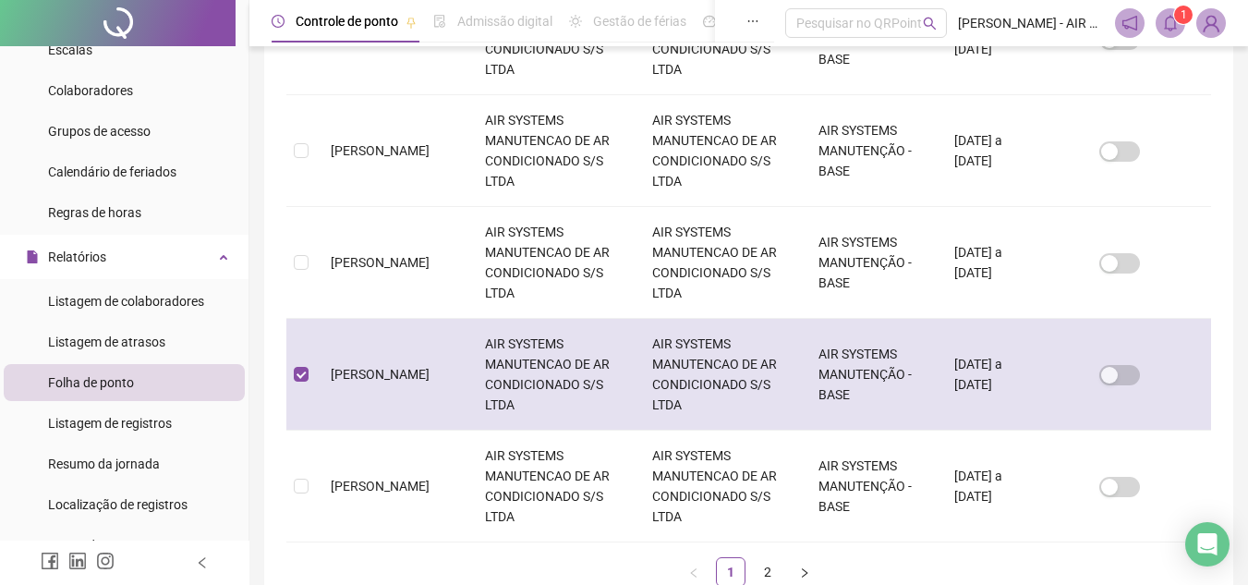
scroll to position [86, 0]
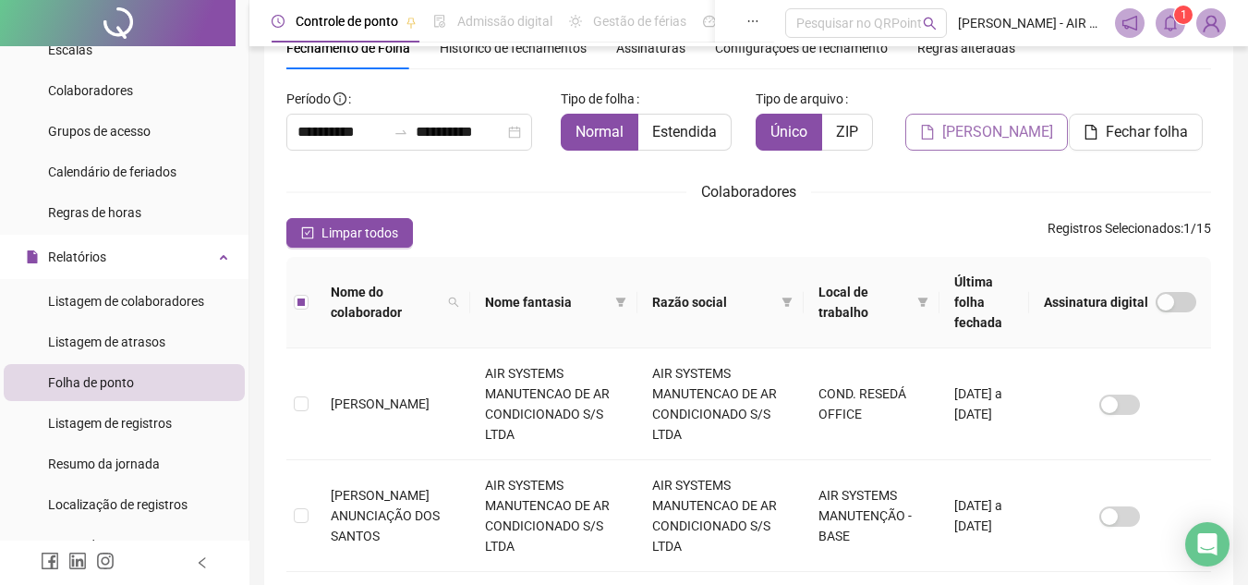
click at [953, 139] on span "[PERSON_NAME]" at bounding box center [997, 132] width 111 height 22
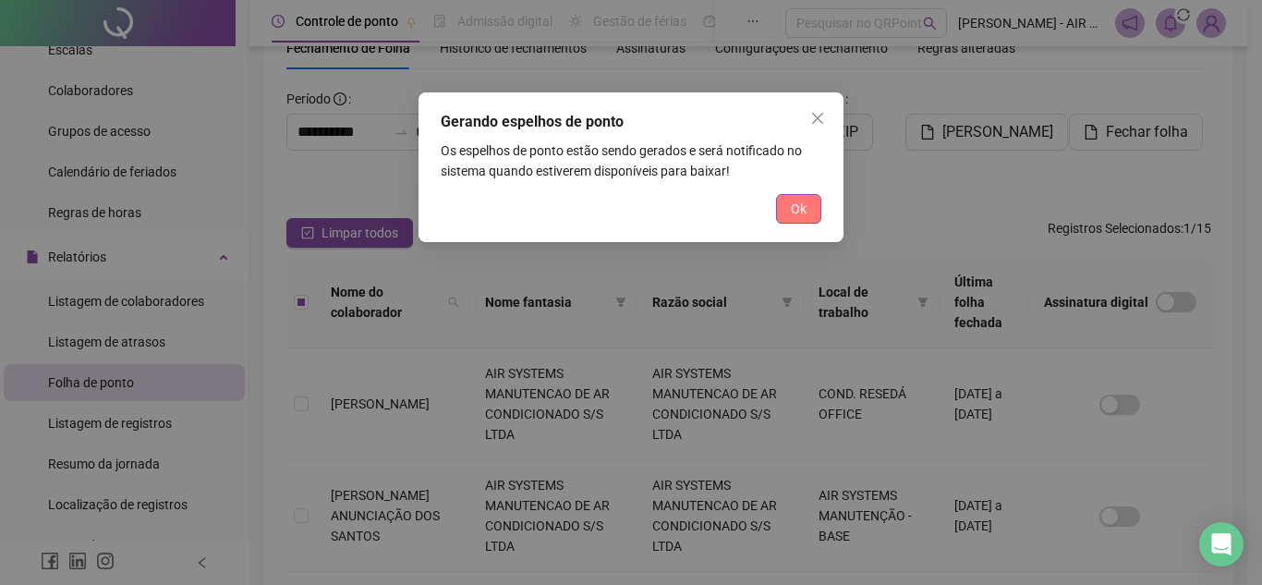
click at [807, 207] on button "Ok" at bounding box center [798, 209] width 45 height 30
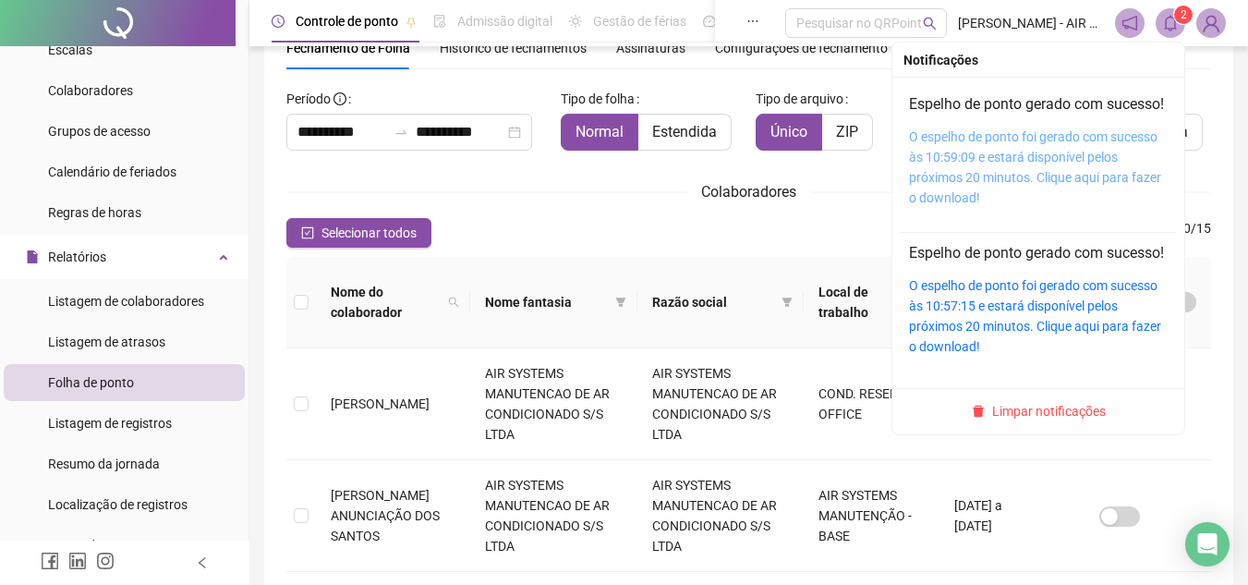
click at [997, 185] on link "O espelho de ponto foi gerado com sucesso às 10:59:09 e estará disponível pelos…" at bounding box center [1035, 167] width 252 height 76
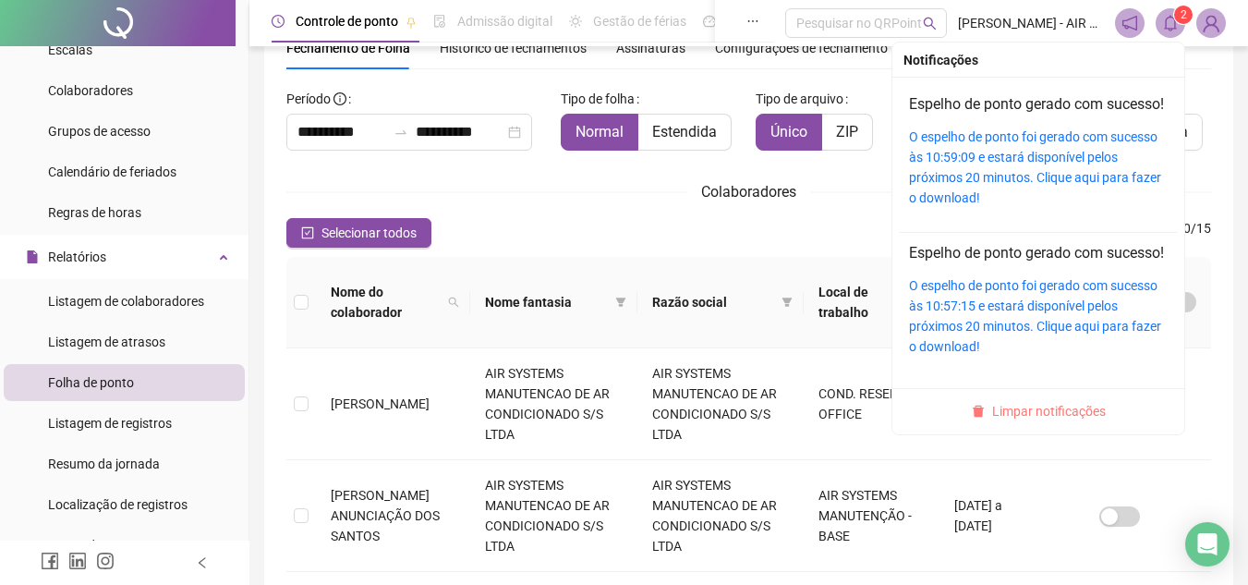
click at [1053, 421] on span "Limpar notificações" at bounding box center [1049, 411] width 114 height 20
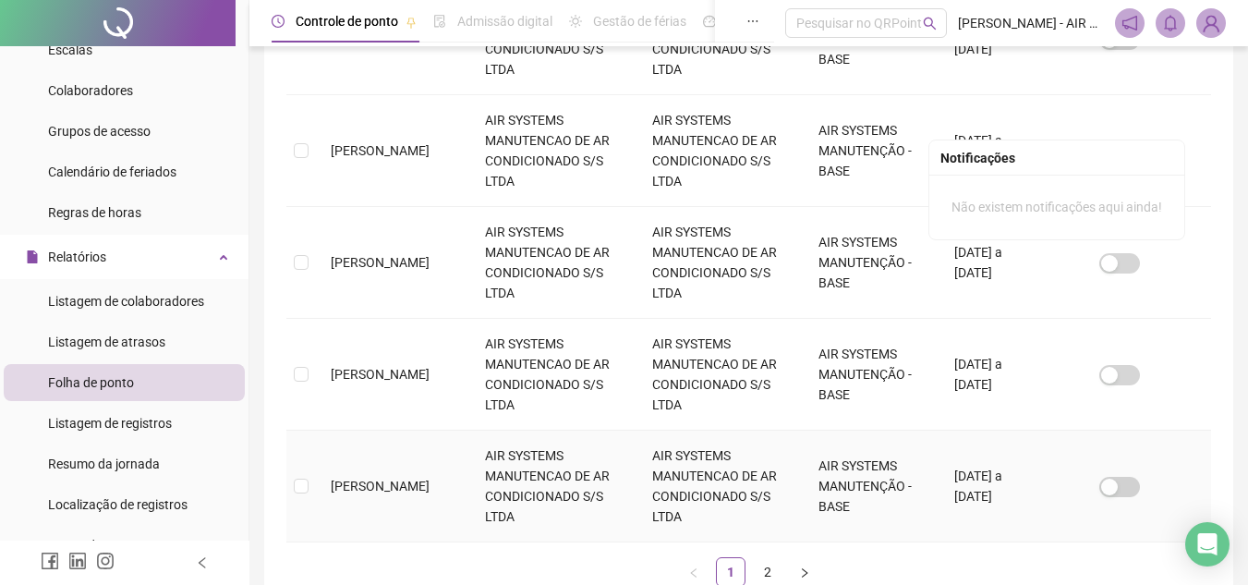
scroll to position [1107, 0]
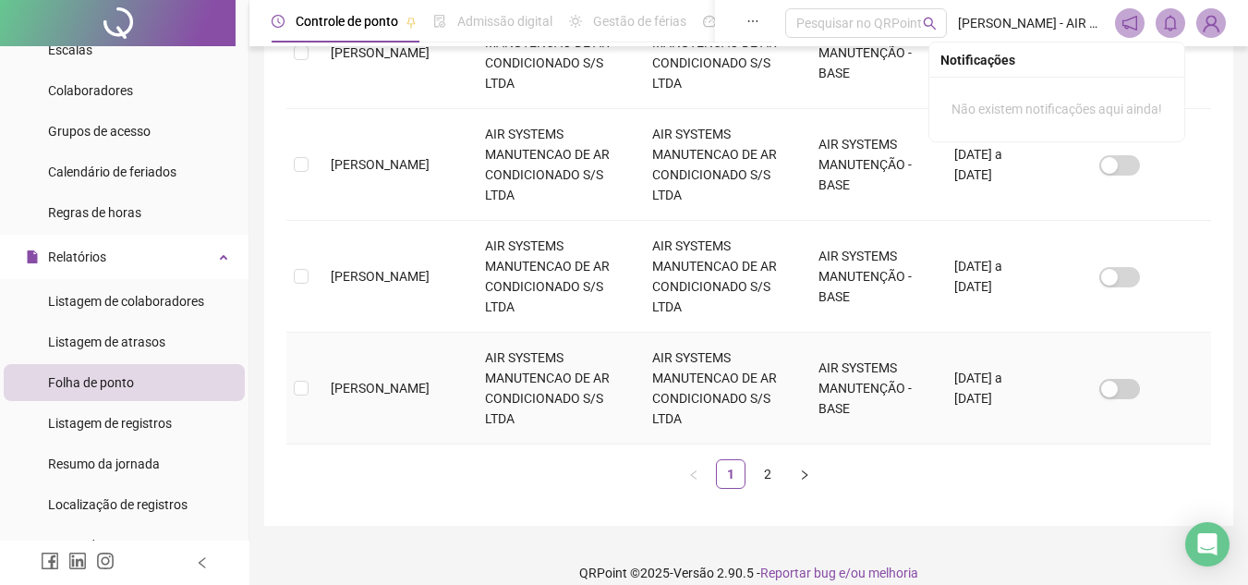
click at [397, 370] on td "[PERSON_NAME]" at bounding box center [393, 389] width 154 height 112
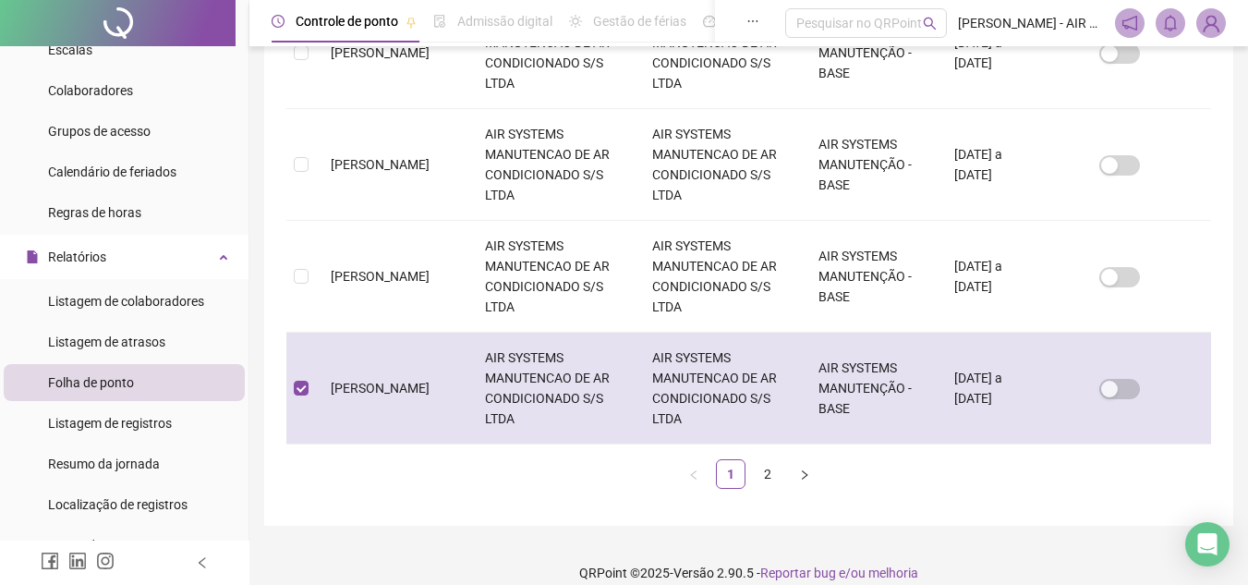
scroll to position [86, 0]
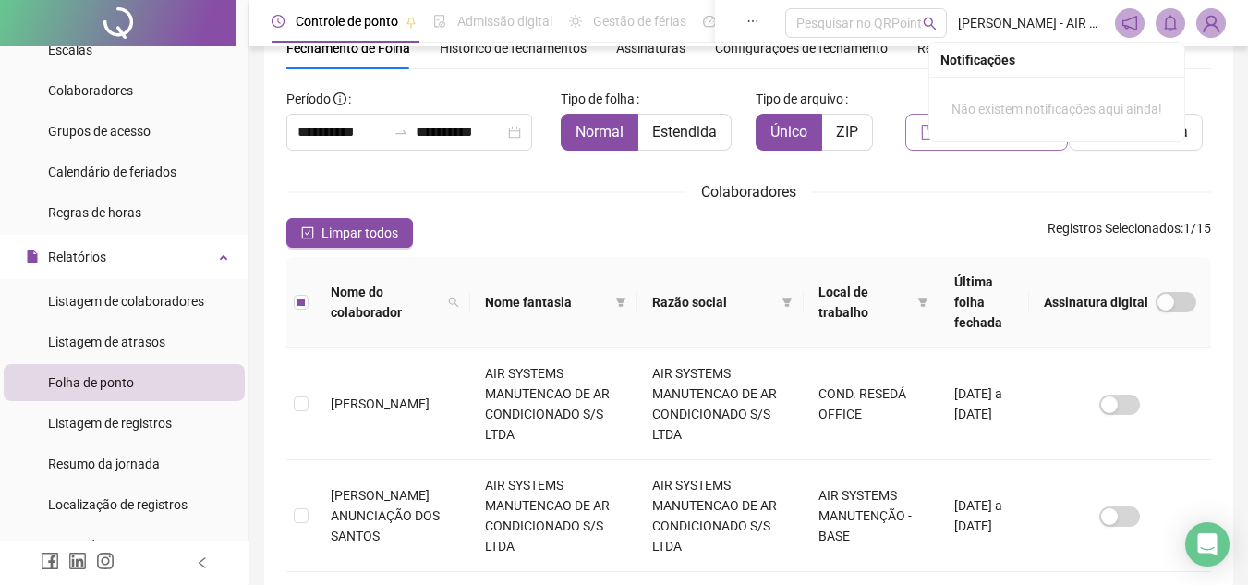
click at [974, 146] on button "[PERSON_NAME]" at bounding box center [986, 132] width 163 height 37
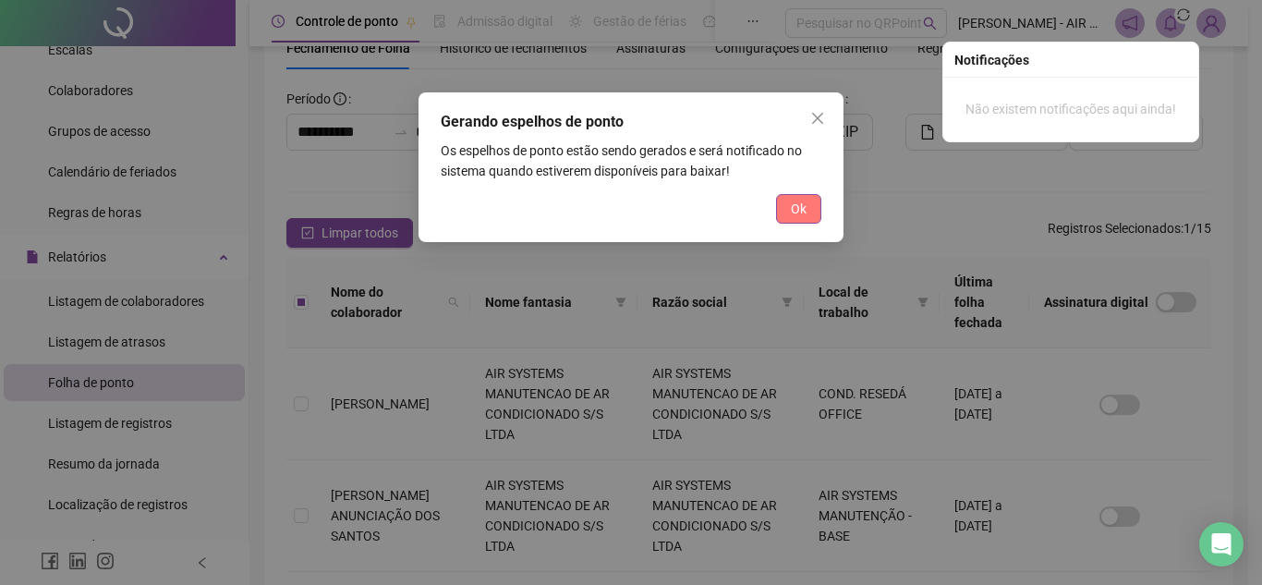
click at [789, 216] on button "Ok" at bounding box center [798, 209] width 45 height 30
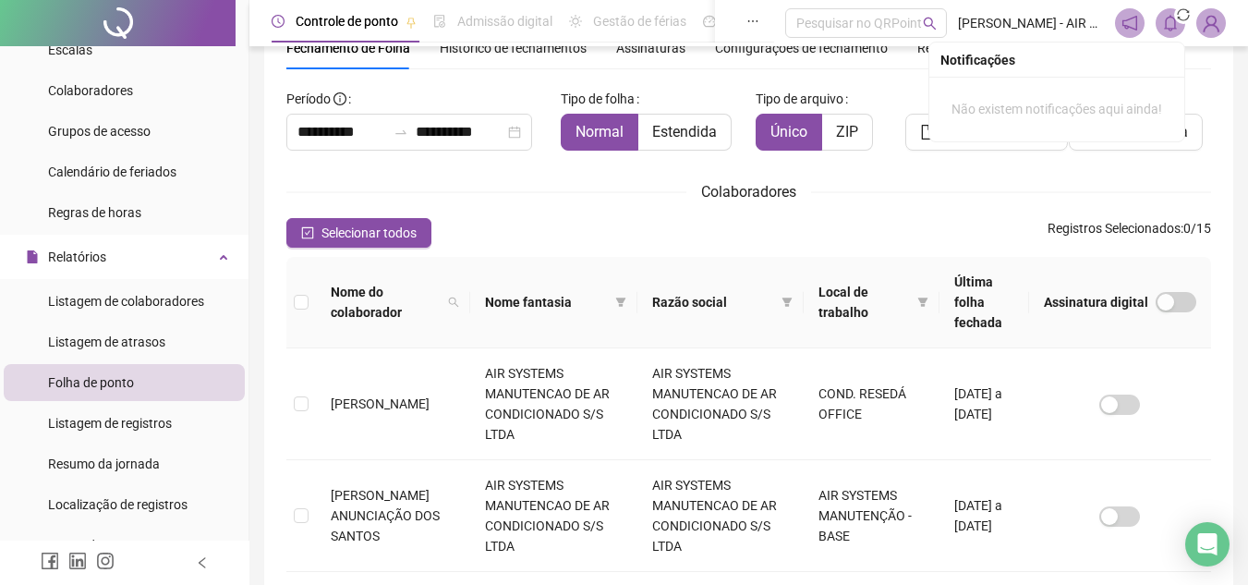
click at [963, 190] on body "**********" at bounding box center [624, 206] width 1248 height 585
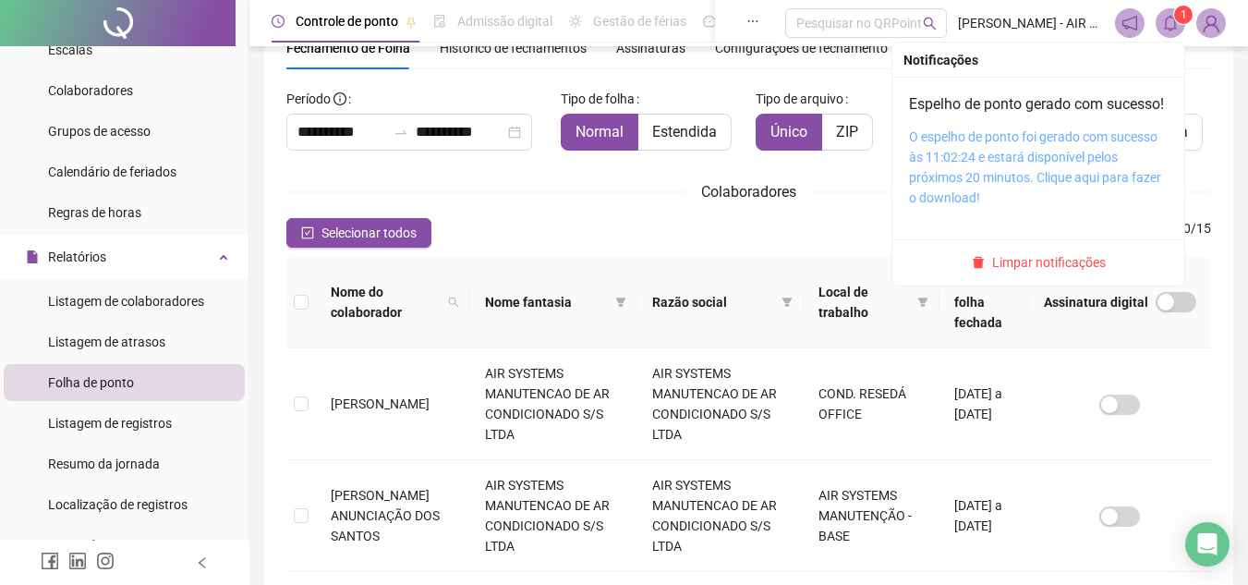
click at [963, 190] on link "O espelho de ponto foi gerado com sucesso às 11:02:24 e estará disponível pelos…" at bounding box center [1035, 167] width 252 height 76
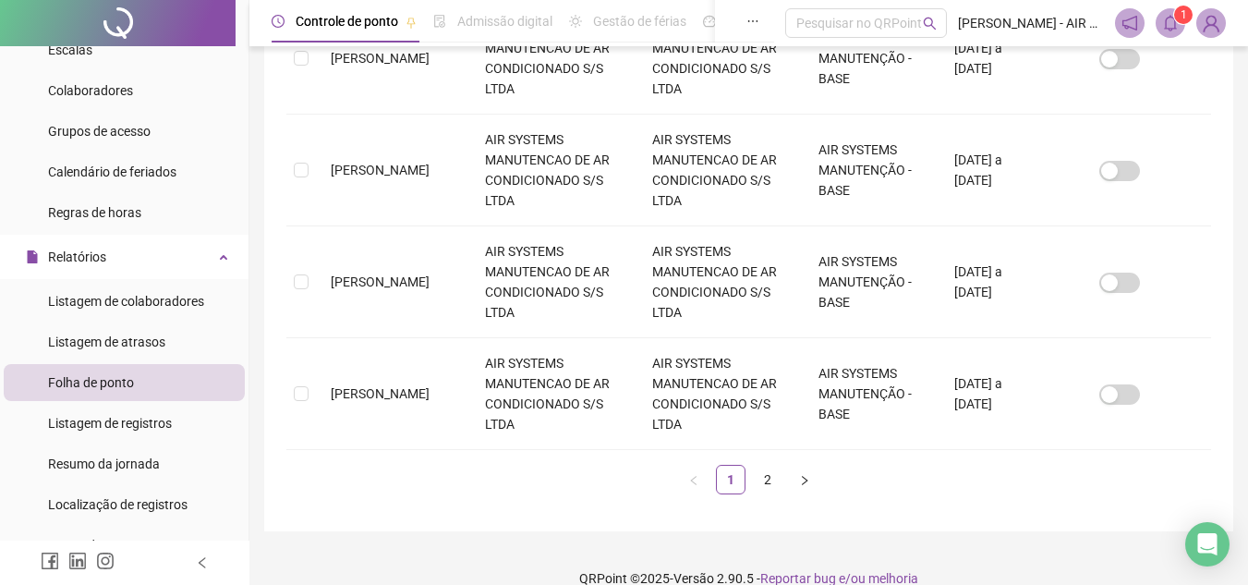
scroll to position [1107, 0]
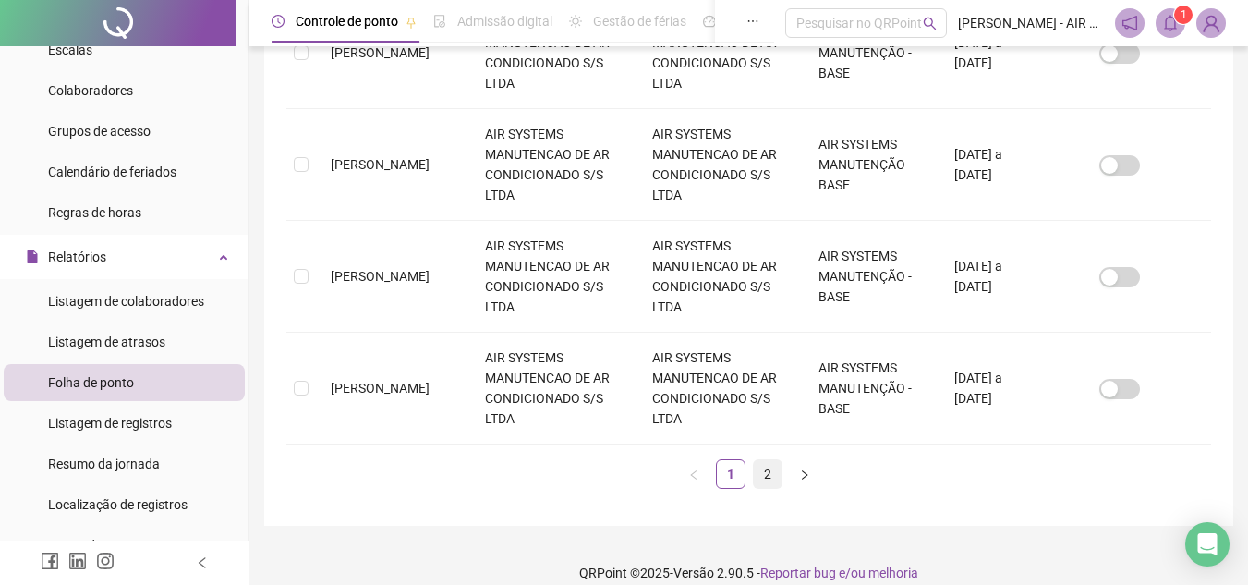
click at [766, 460] on link "2" at bounding box center [768, 474] width 28 height 28
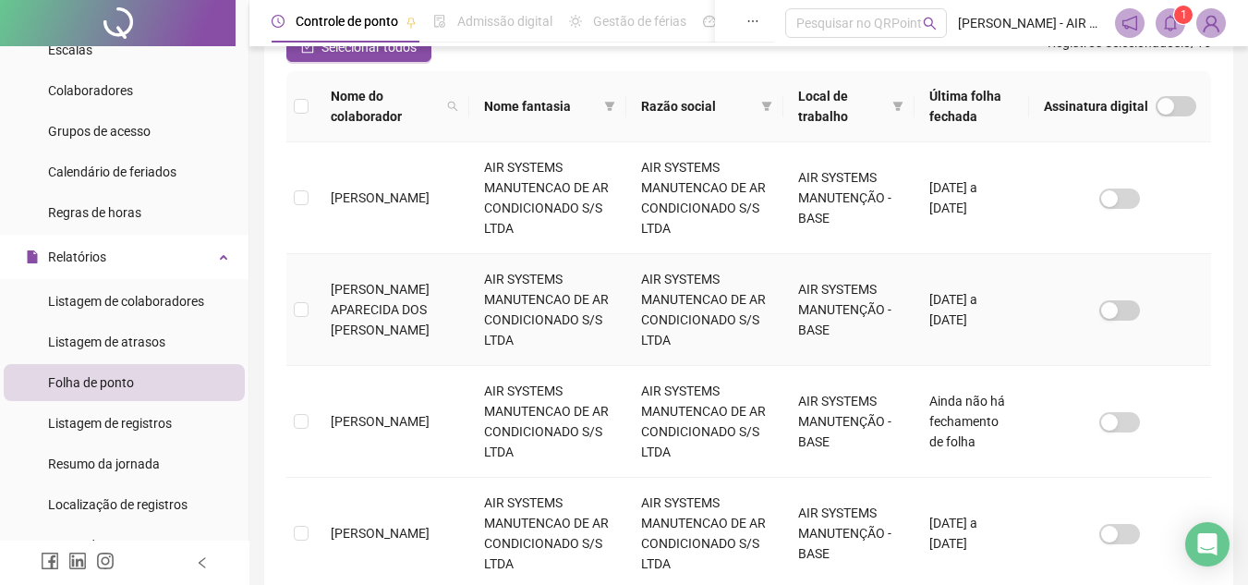
scroll to position [456, 0]
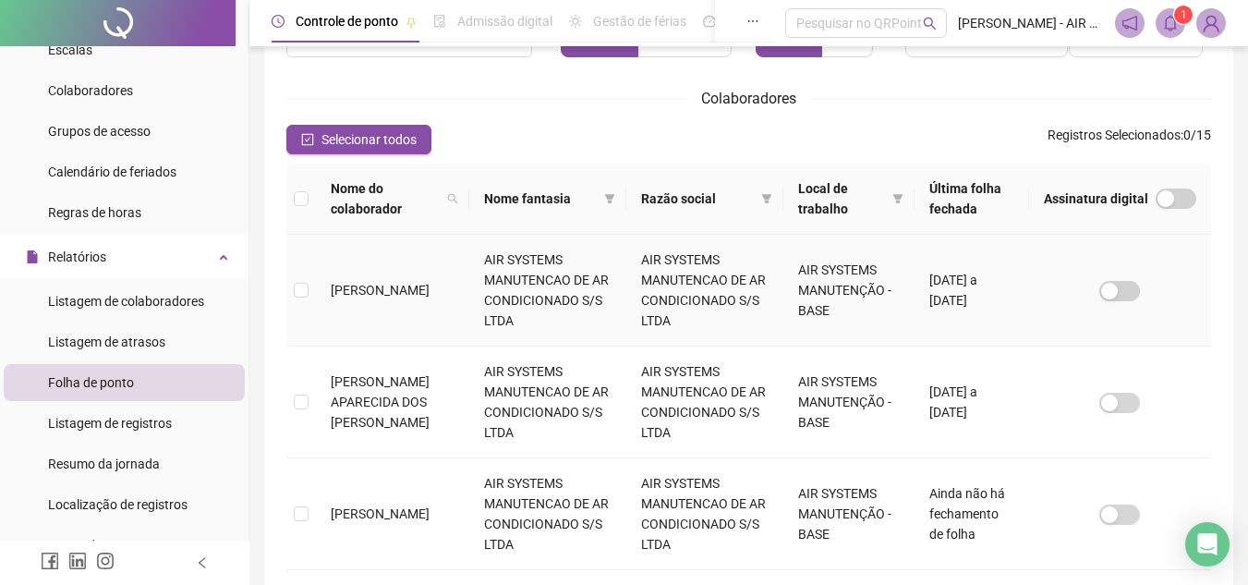
click at [391, 297] on span "[PERSON_NAME]" at bounding box center [380, 290] width 99 height 15
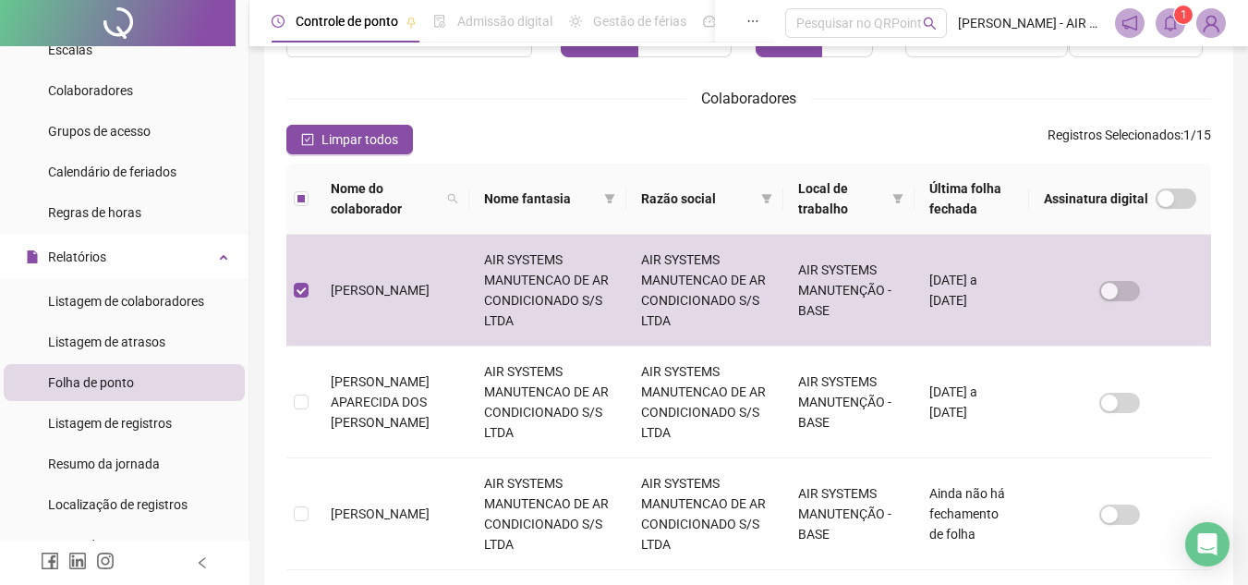
scroll to position [86, 0]
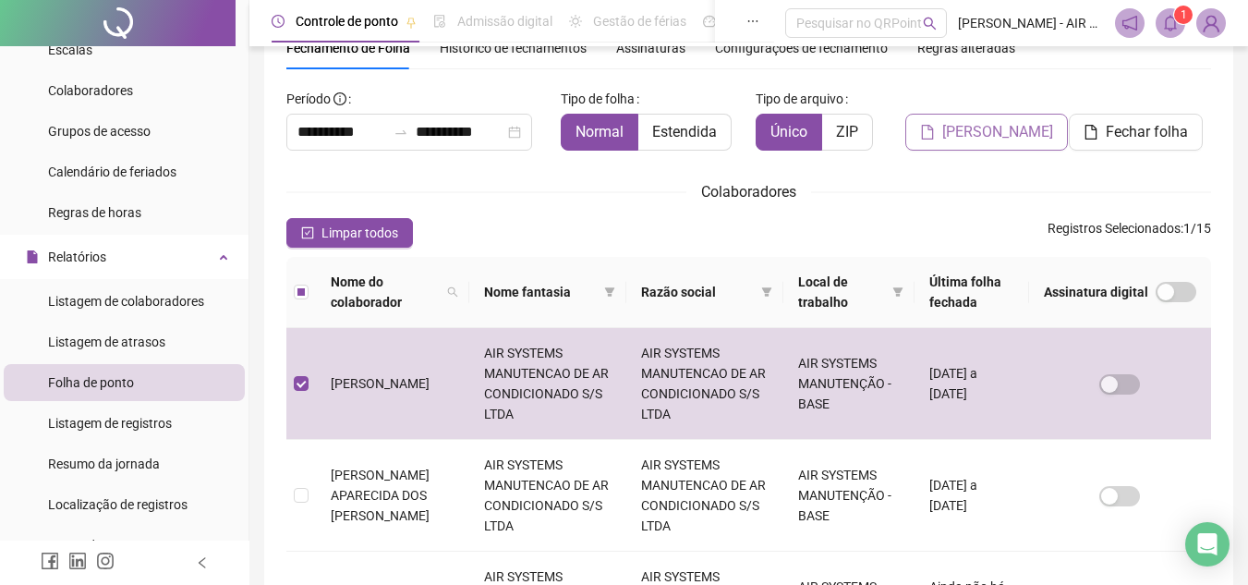
click at [1009, 133] on span "[PERSON_NAME]" at bounding box center [997, 132] width 111 height 22
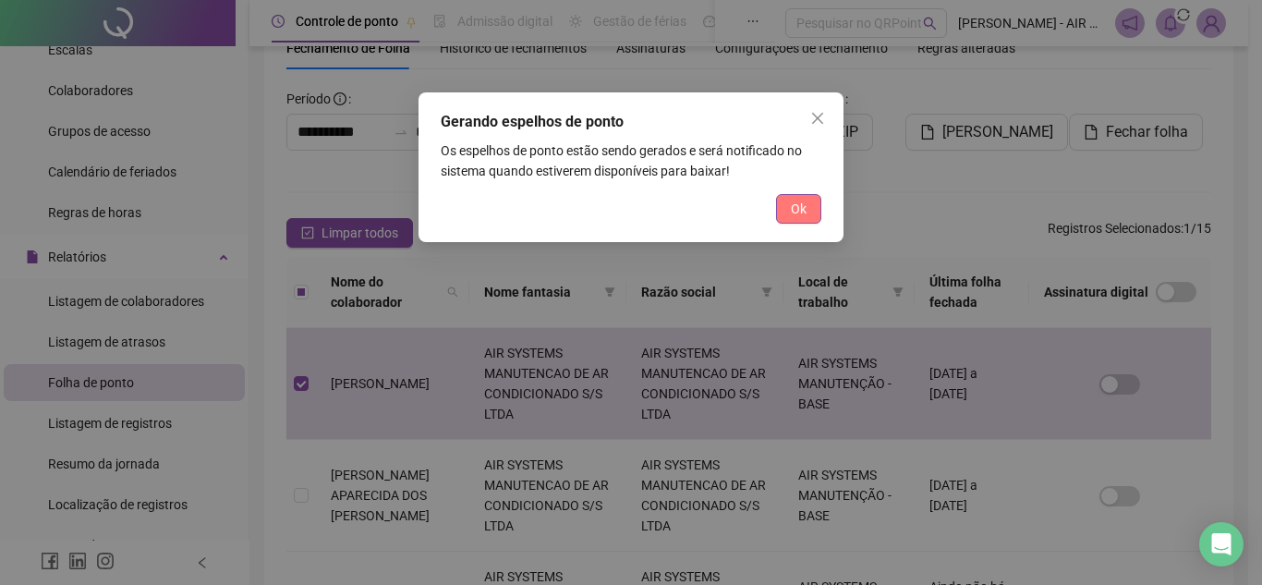
click at [783, 195] on button "Ok" at bounding box center [798, 209] width 45 height 30
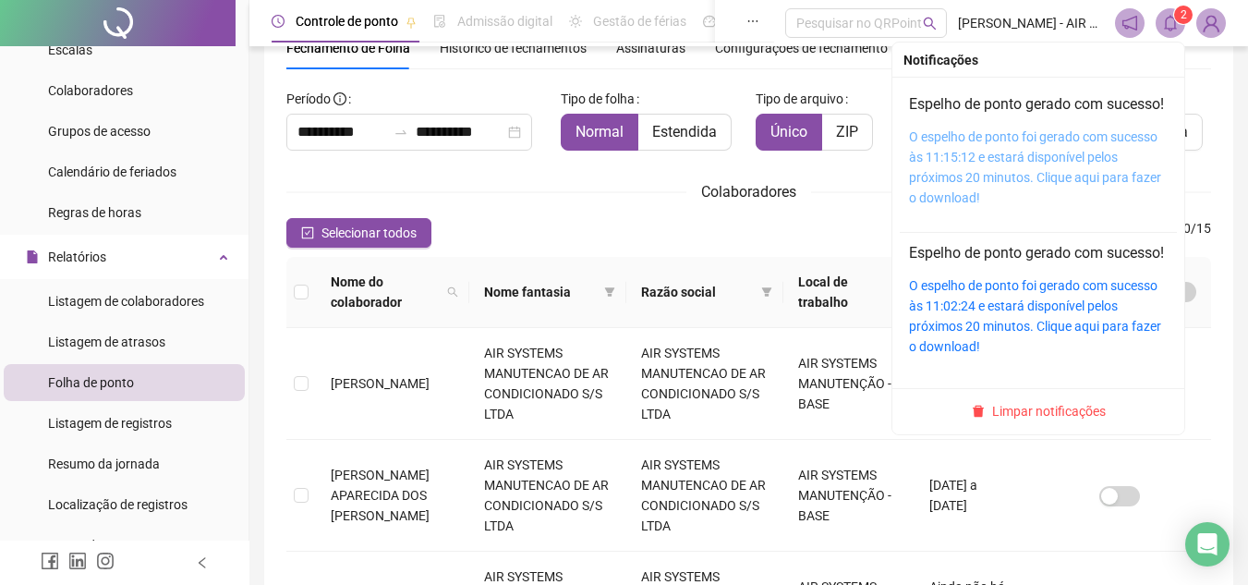
click at [983, 204] on link "O espelho de ponto foi gerado com sucesso às 11:15:12 e estará disponível pelos…" at bounding box center [1035, 167] width 252 height 76
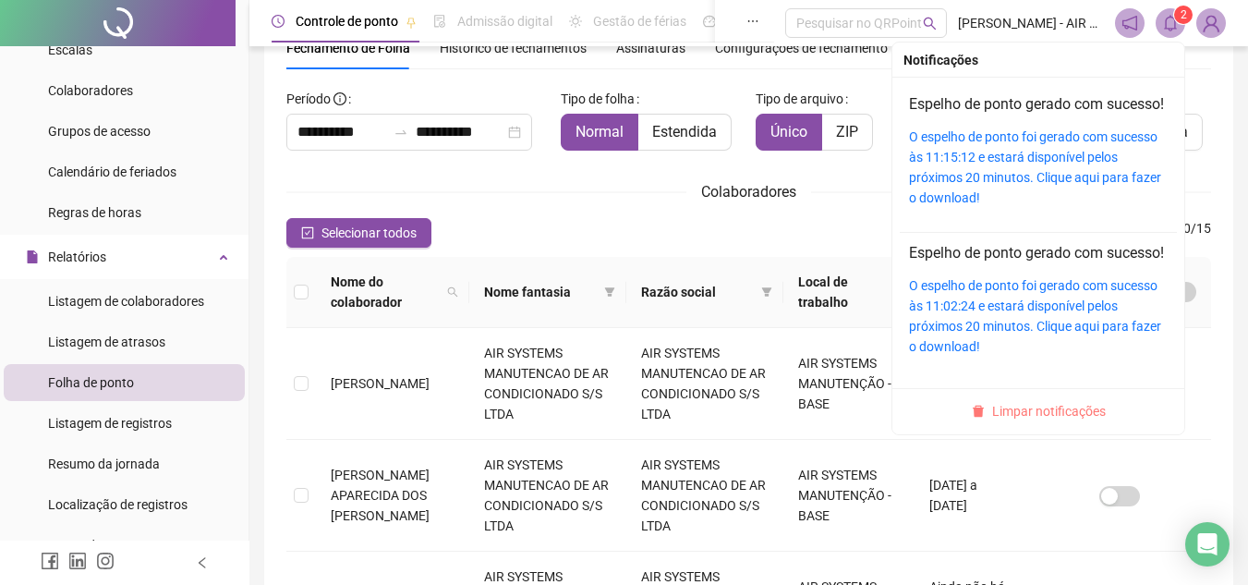
click at [1059, 422] on button "Limpar notificações" at bounding box center [1038, 411] width 149 height 22
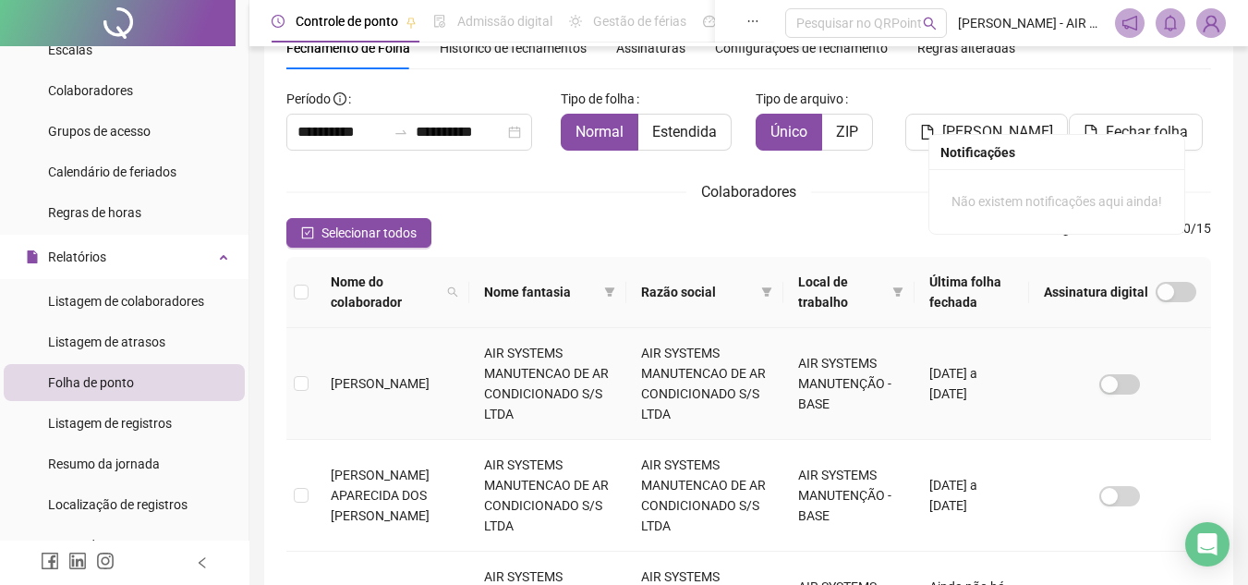
scroll to position [271, 0]
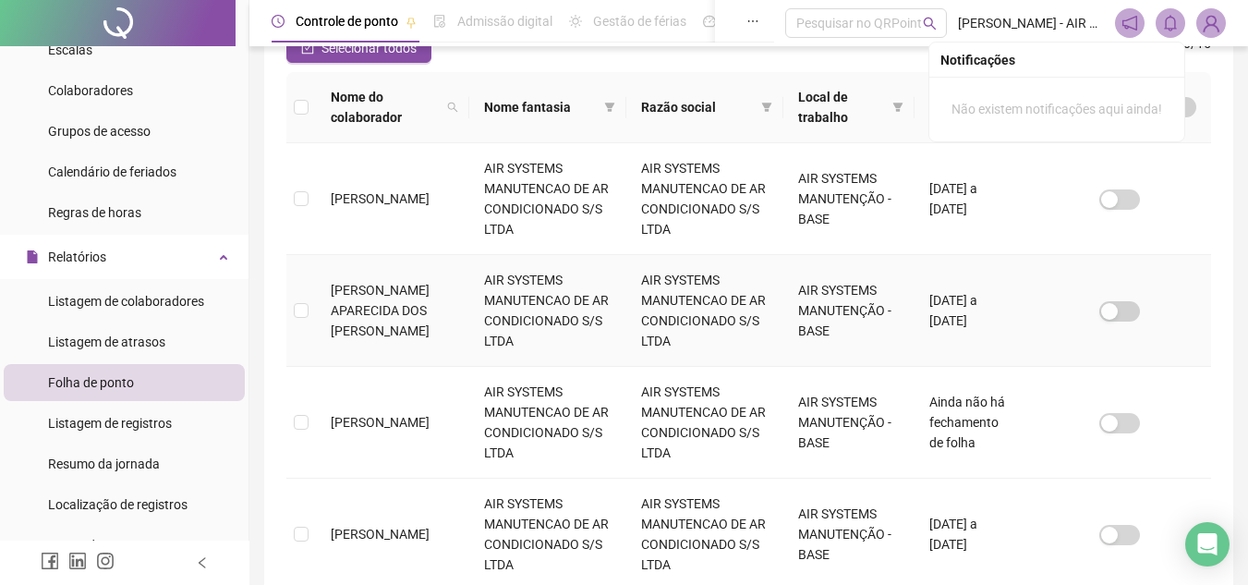
click at [405, 296] on td "[PERSON_NAME] APARECIDA DOS [PERSON_NAME]" at bounding box center [392, 311] width 153 height 112
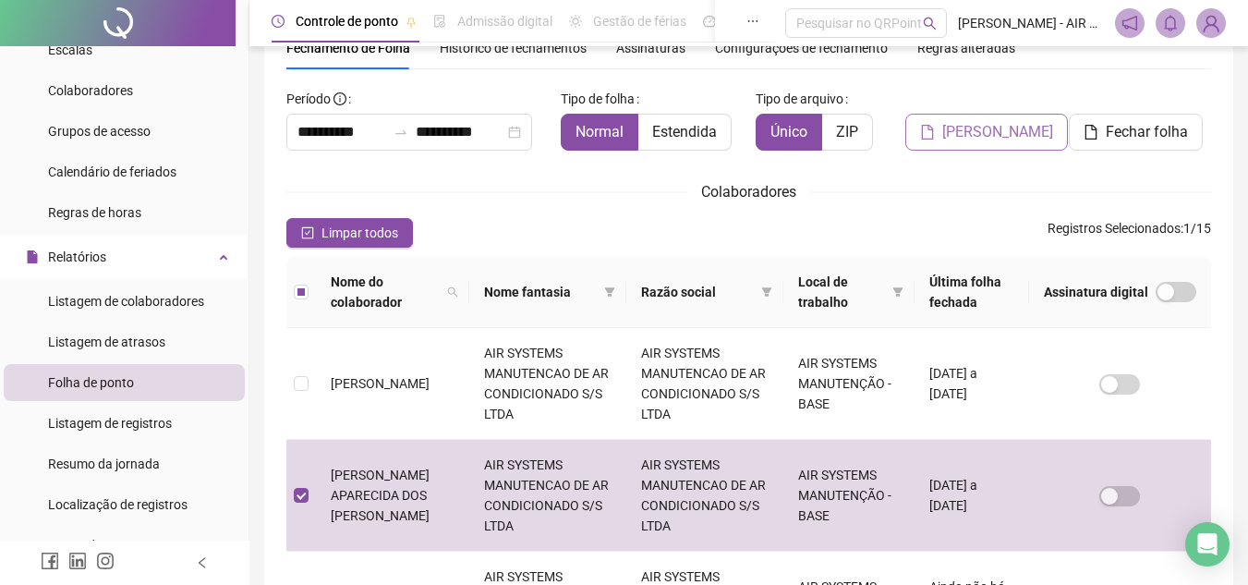
click at [919, 140] on button "[PERSON_NAME]" at bounding box center [986, 132] width 163 height 37
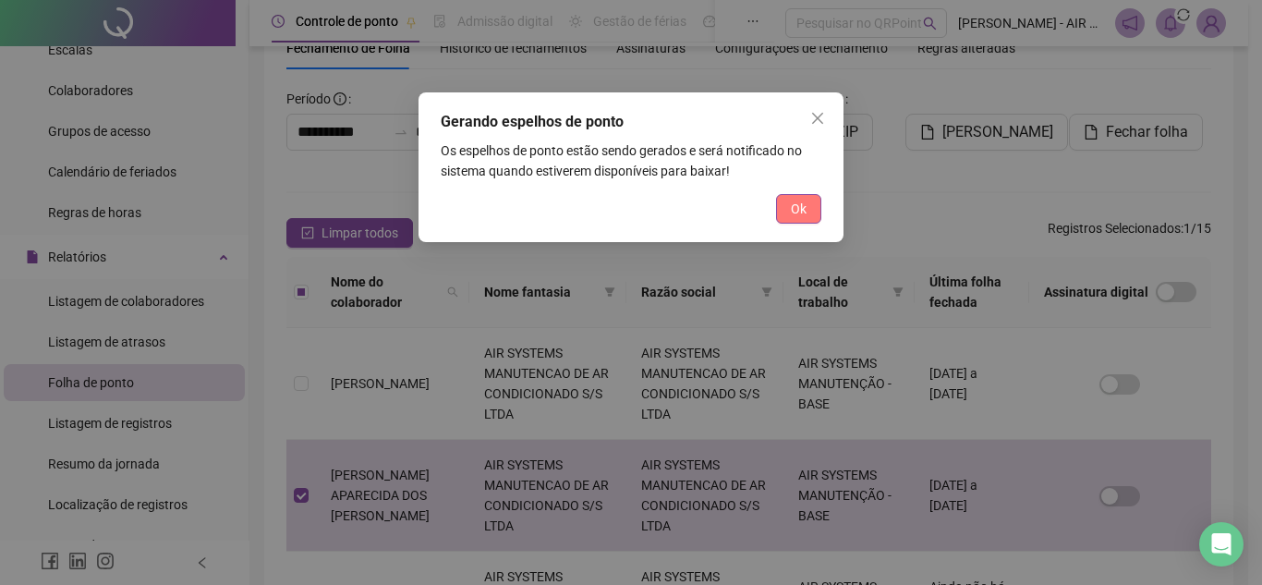
click at [817, 205] on button "Ok" at bounding box center [798, 209] width 45 height 30
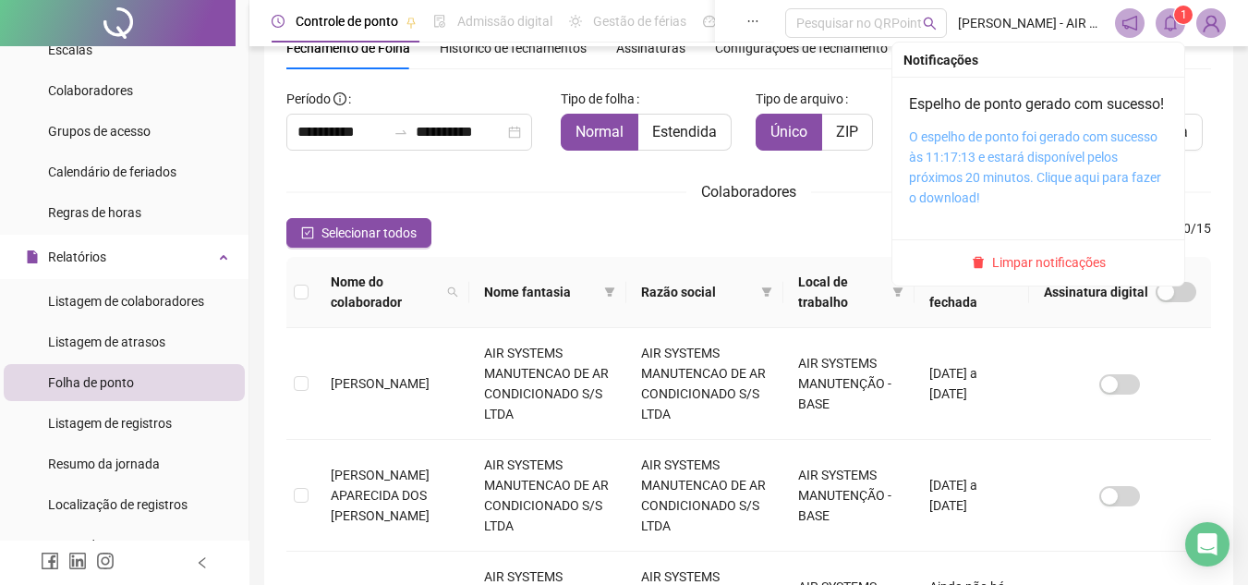
click at [991, 199] on link "O espelho de ponto foi gerado com sucesso às 11:17:13 e estará disponível pelos…" at bounding box center [1035, 167] width 252 height 76
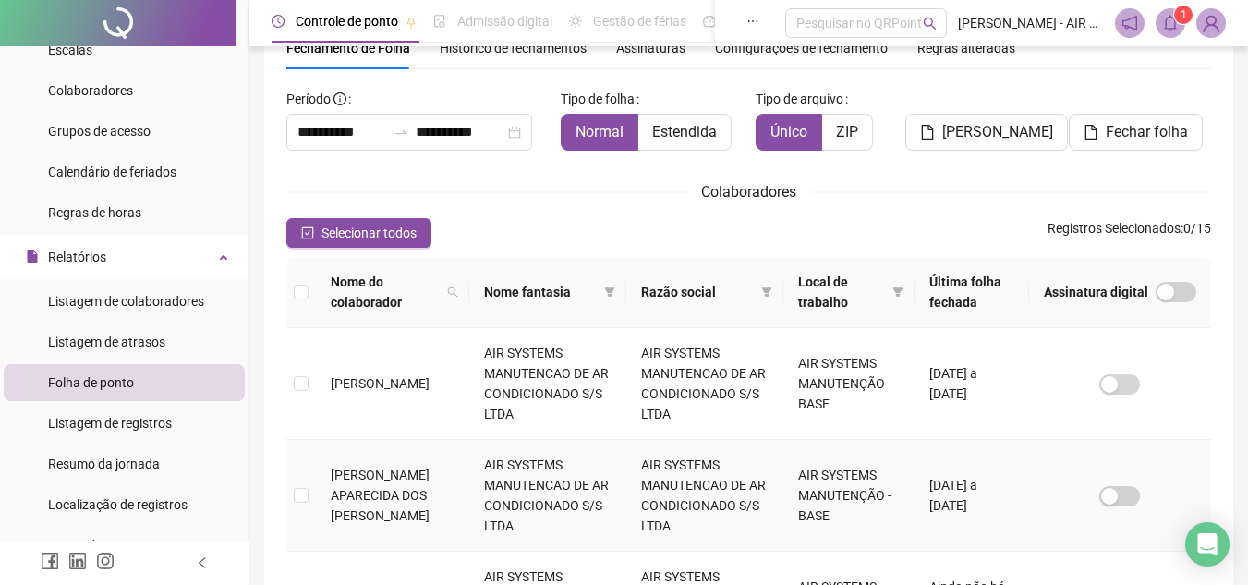
scroll to position [271, 0]
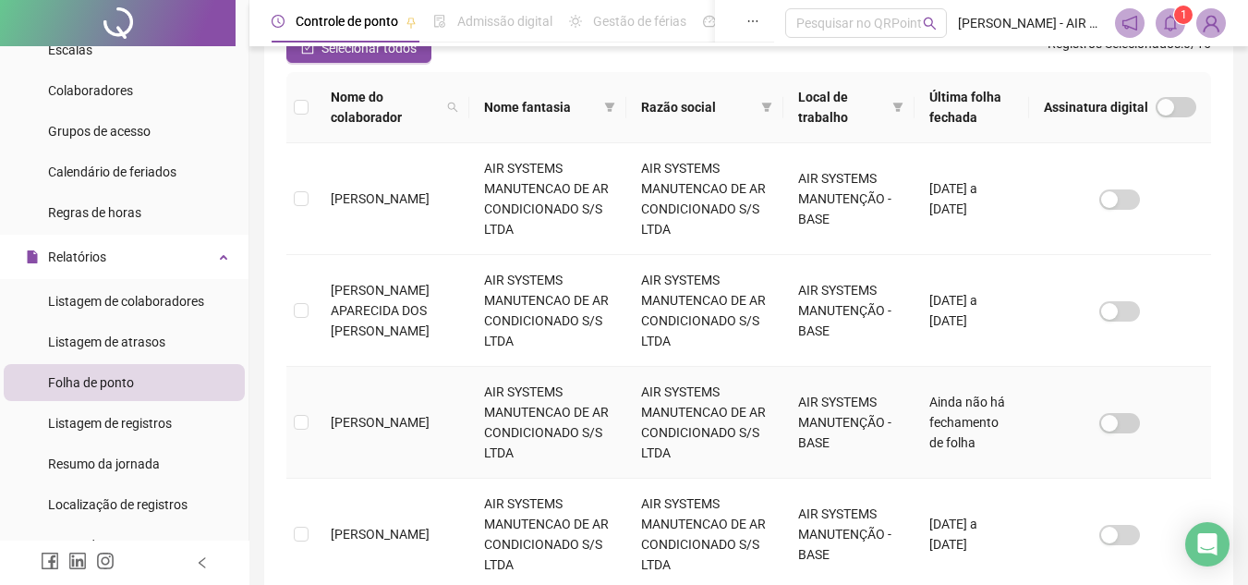
click at [389, 415] on span "[PERSON_NAME]" at bounding box center [380, 422] width 99 height 15
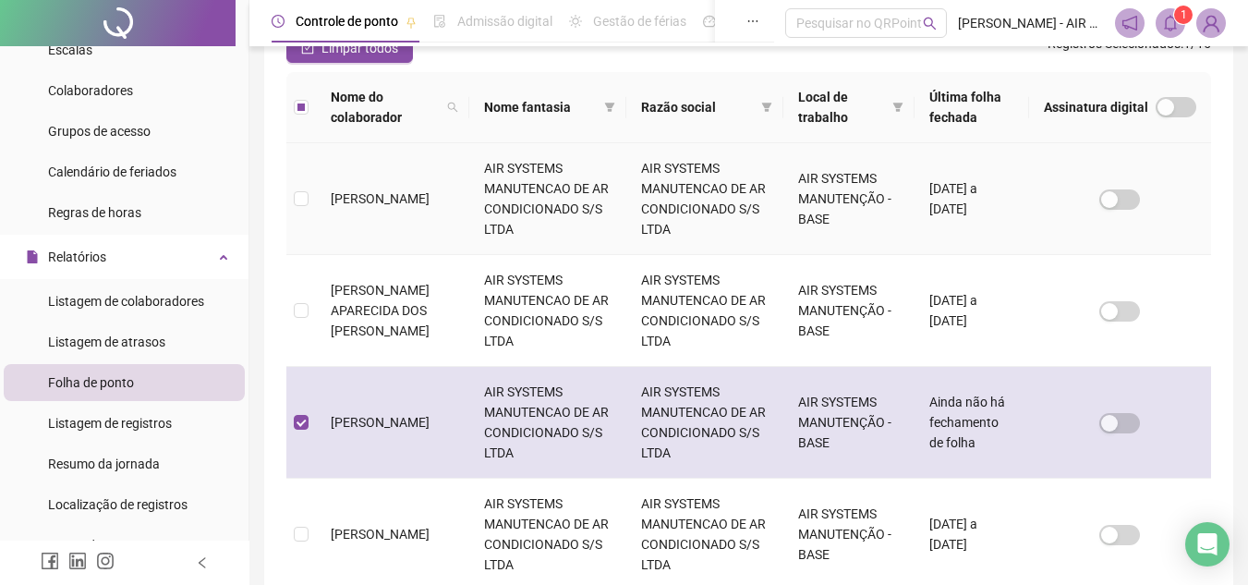
scroll to position [86, 0]
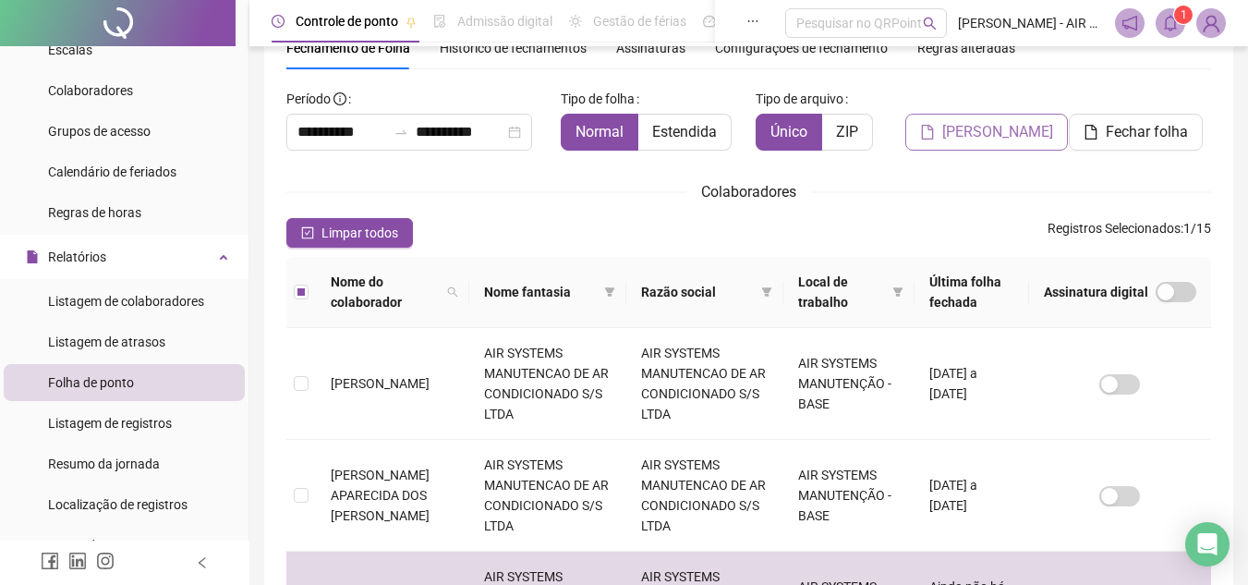
click at [1009, 127] on span "[PERSON_NAME]" at bounding box center [997, 132] width 111 height 22
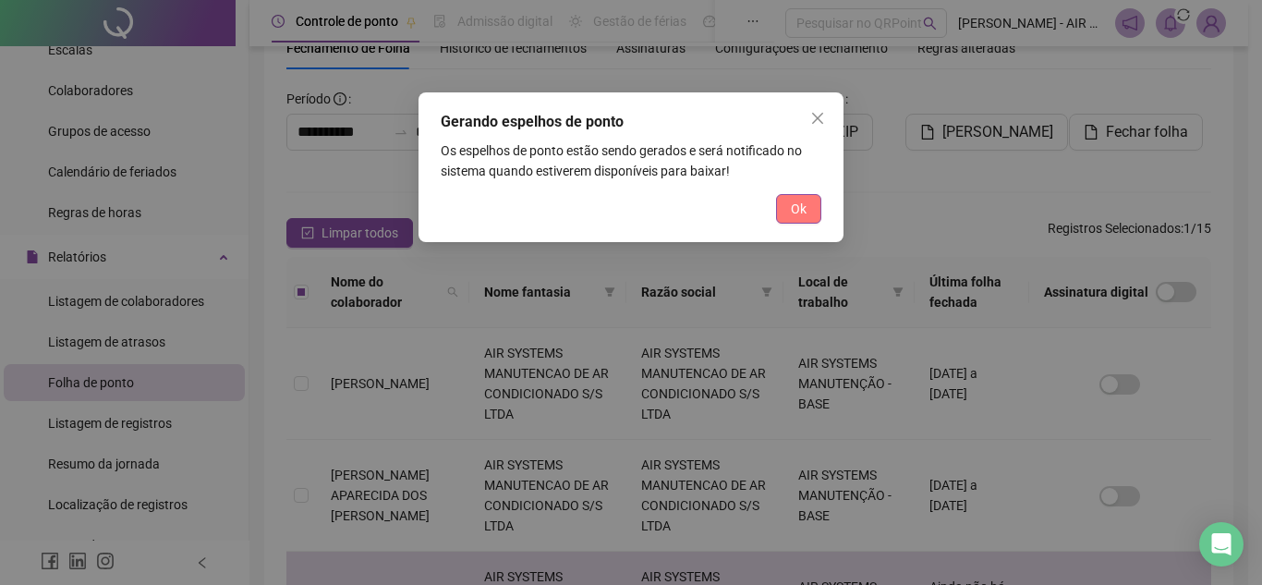
click at [809, 206] on button "Ok" at bounding box center [798, 209] width 45 height 30
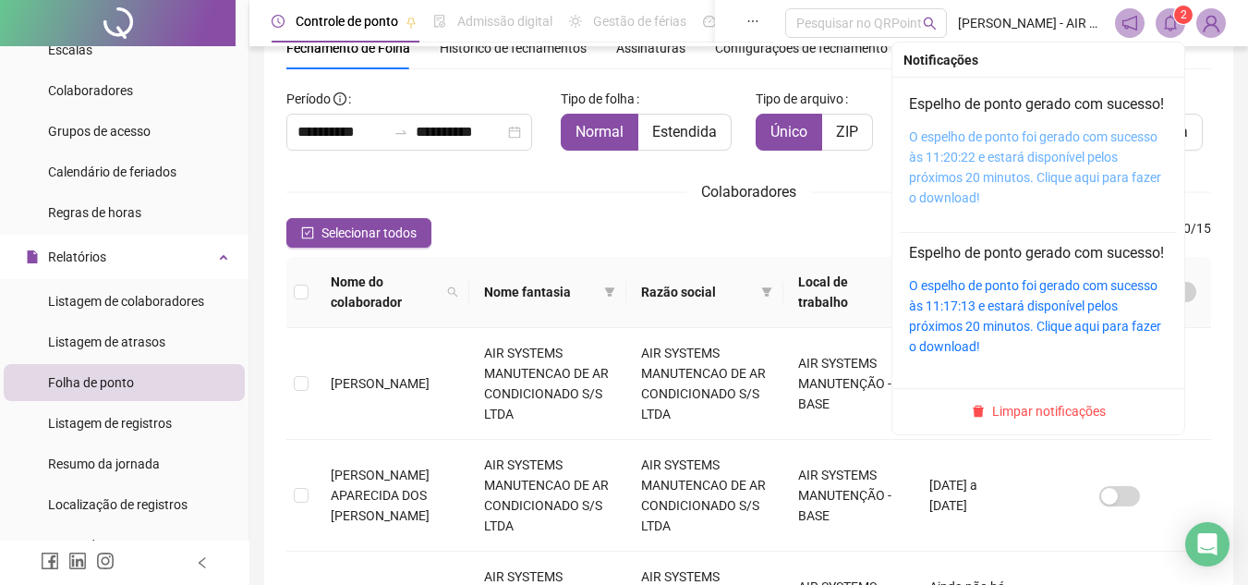
click at [986, 183] on link "O espelho de ponto foi gerado com sucesso às 11:20:22 e estará disponível pelos…" at bounding box center [1035, 167] width 252 height 76
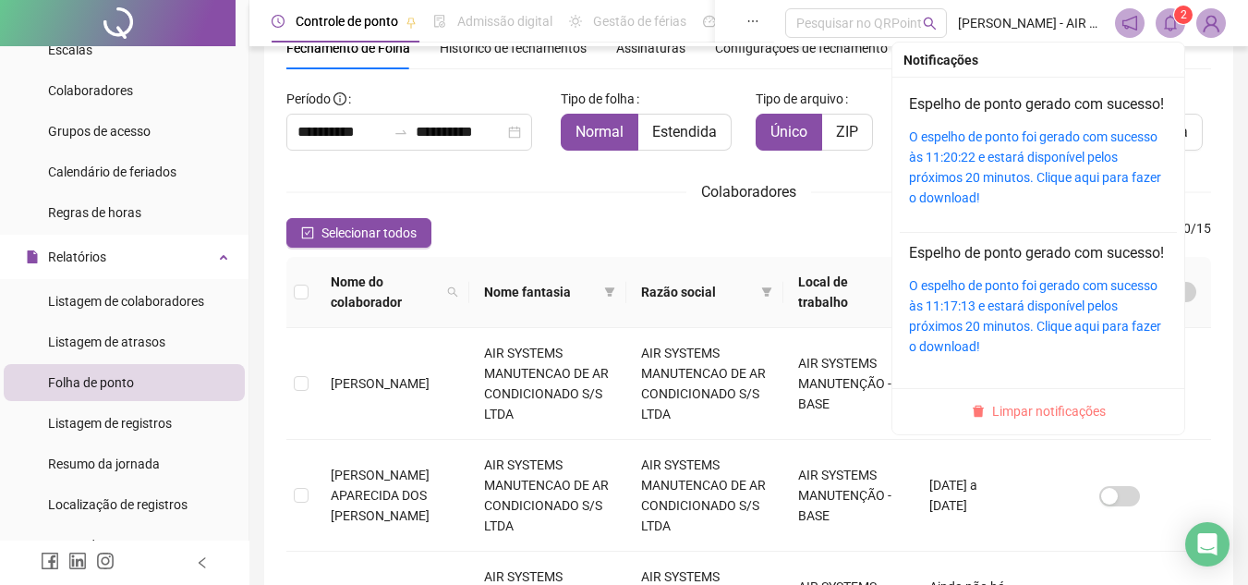
click at [998, 421] on span "Limpar notificações" at bounding box center [1049, 411] width 114 height 20
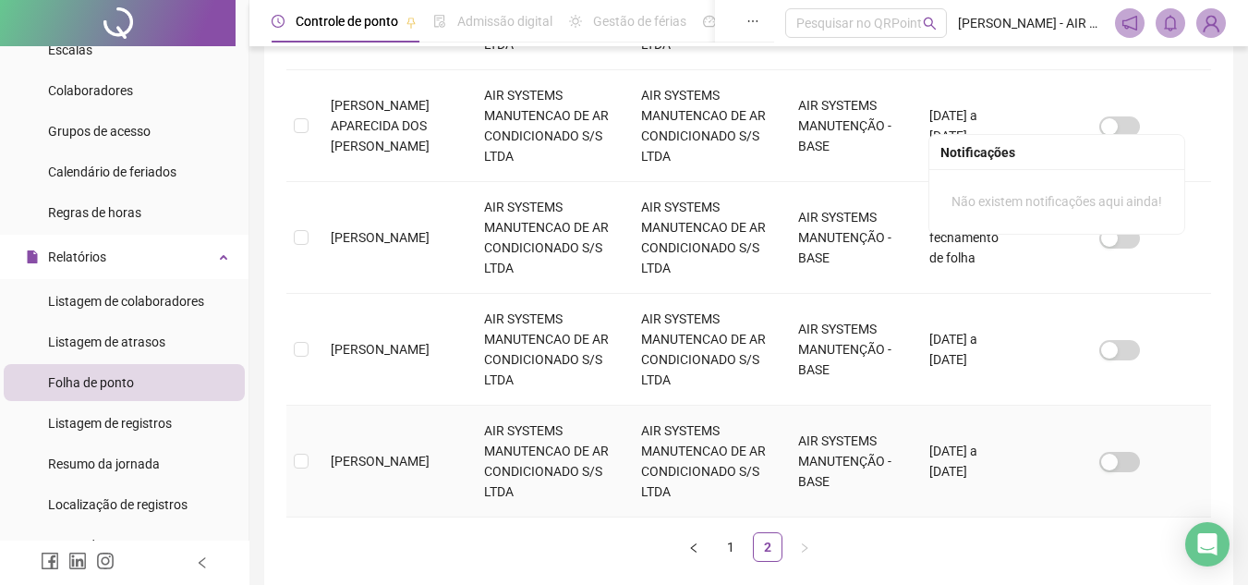
scroll to position [548, 0]
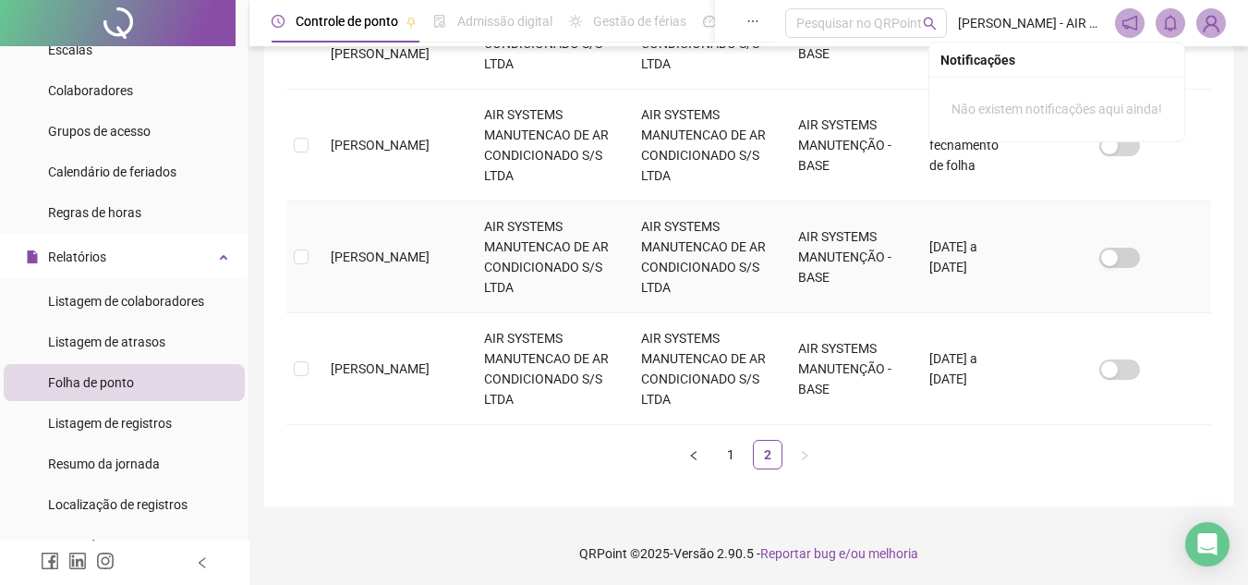
click at [399, 264] on span "[PERSON_NAME]" at bounding box center [380, 256] width 99 height 15
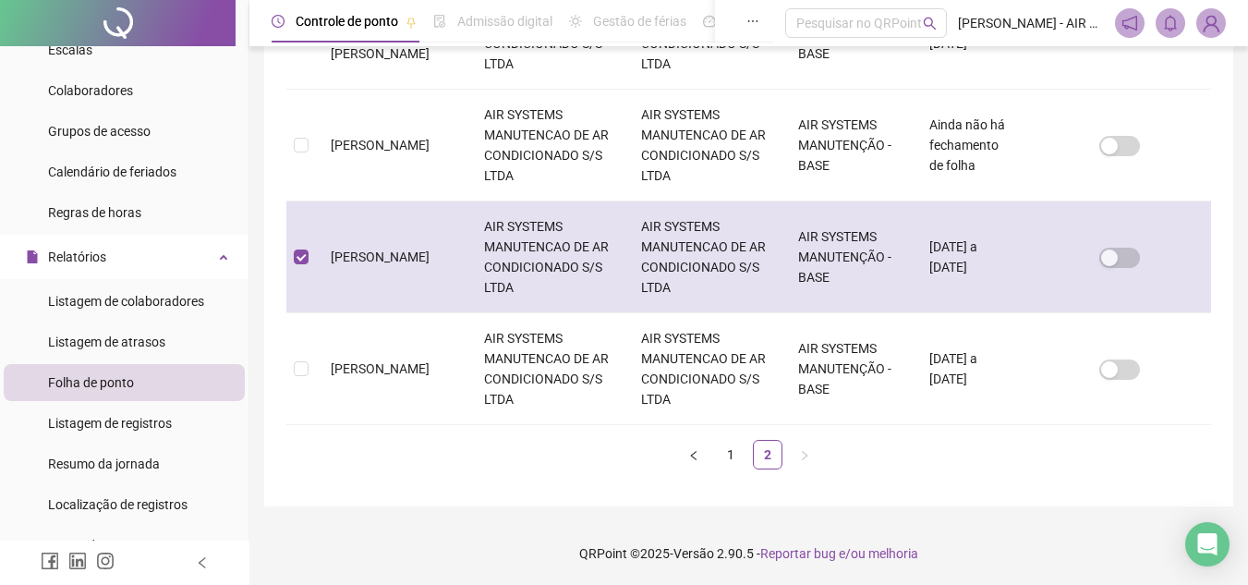
scroll to position [86, 0]
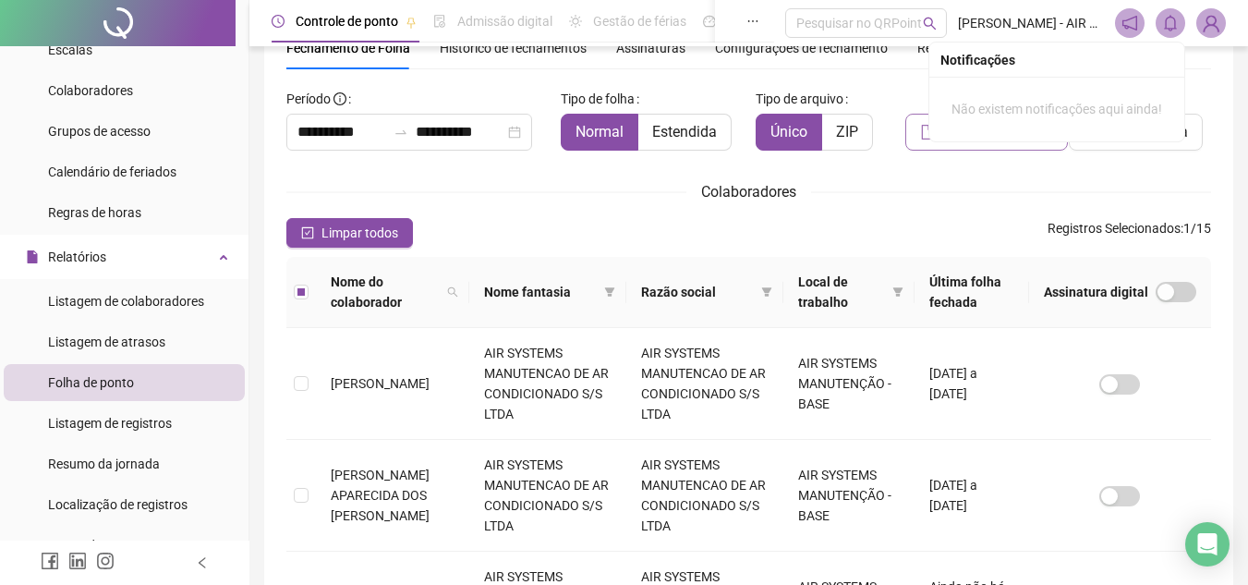
click at [1000, 149] on button "[PERSON_NAME]" at bounding box center [986, 132] width 163 height 37
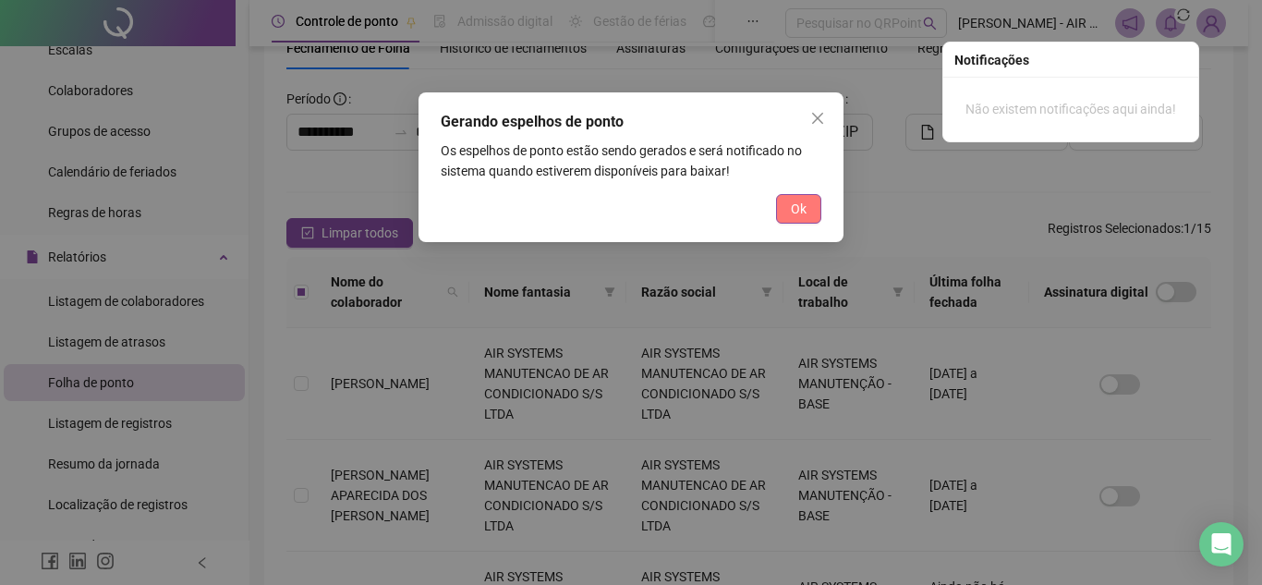
click at [796, 216] on span "Ok" at bounding box center [799, 209] width 16 height 20
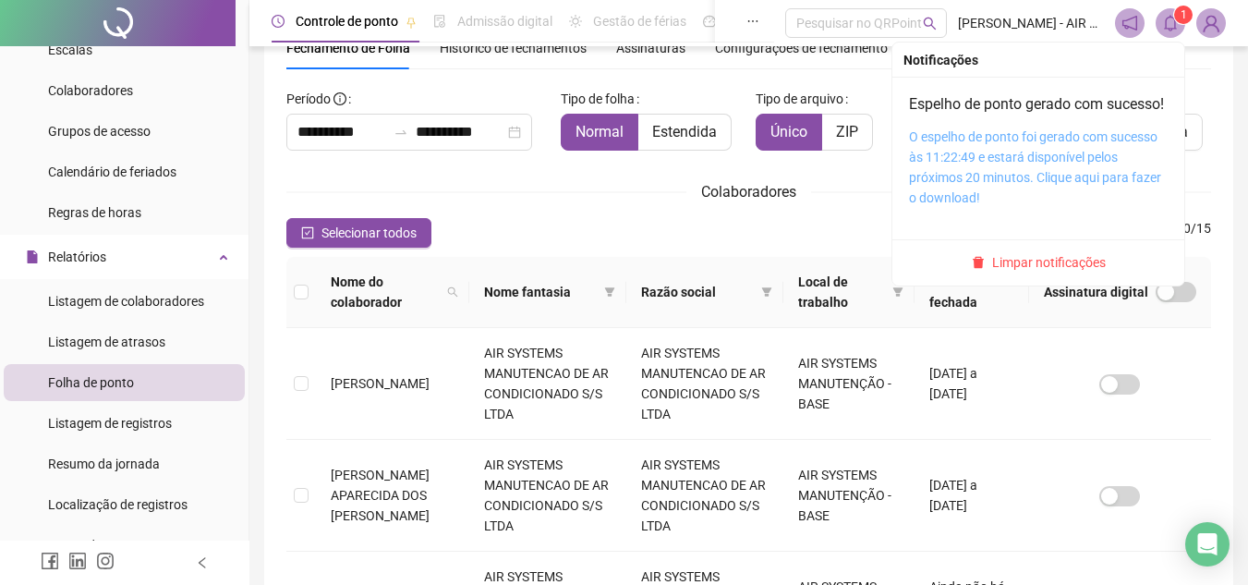
click at [973, 183] on link "O espelho de ponto foi gerado com sucesso às 11:22:49 e estará disponível pelos…" at bounding box center [1035, 167] width 252 height 76
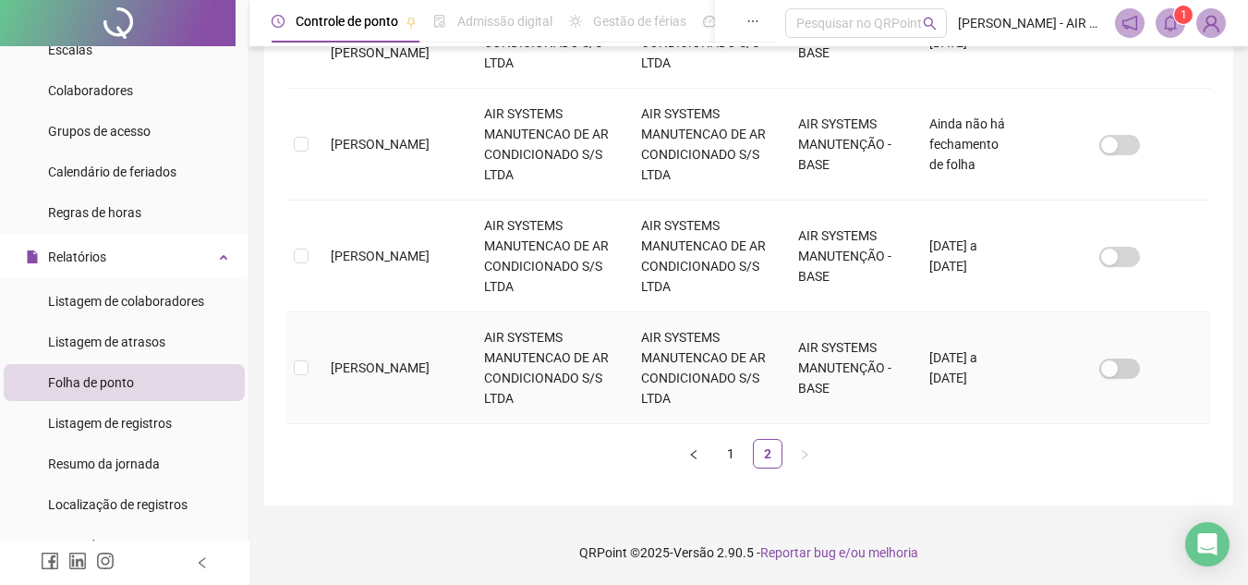
click at [398, 363] on span "[PERSON_NAME]" at bounding box center [380, 367] width 99 height 15
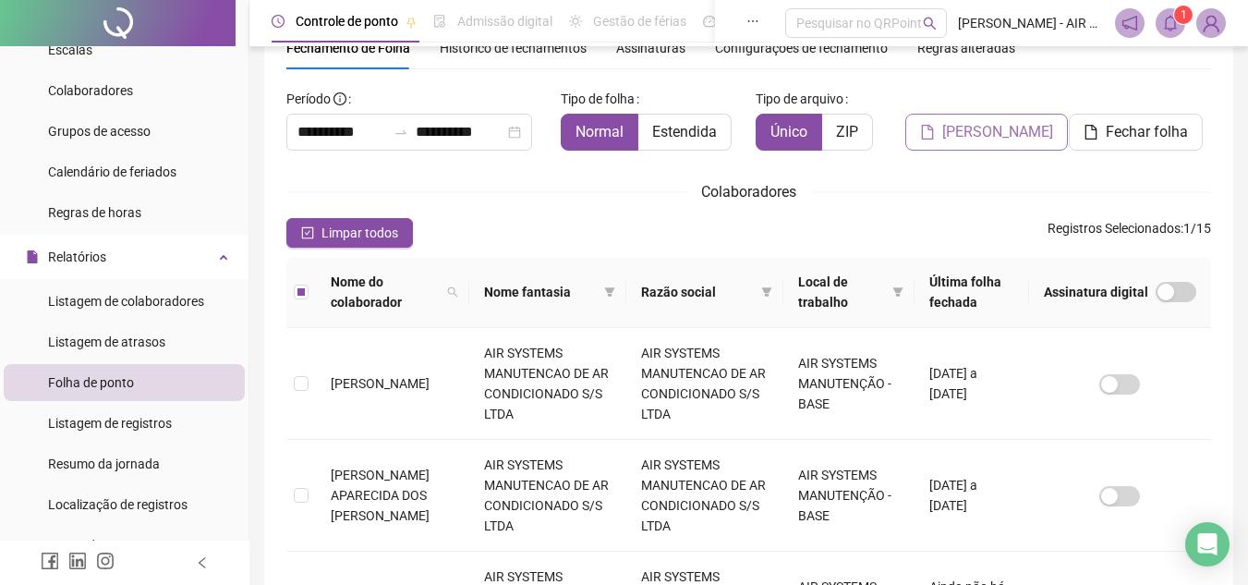
click at [944, 130] on button "[PERSON_NAME]" at bounding box center [986, 132] width 163 height 37
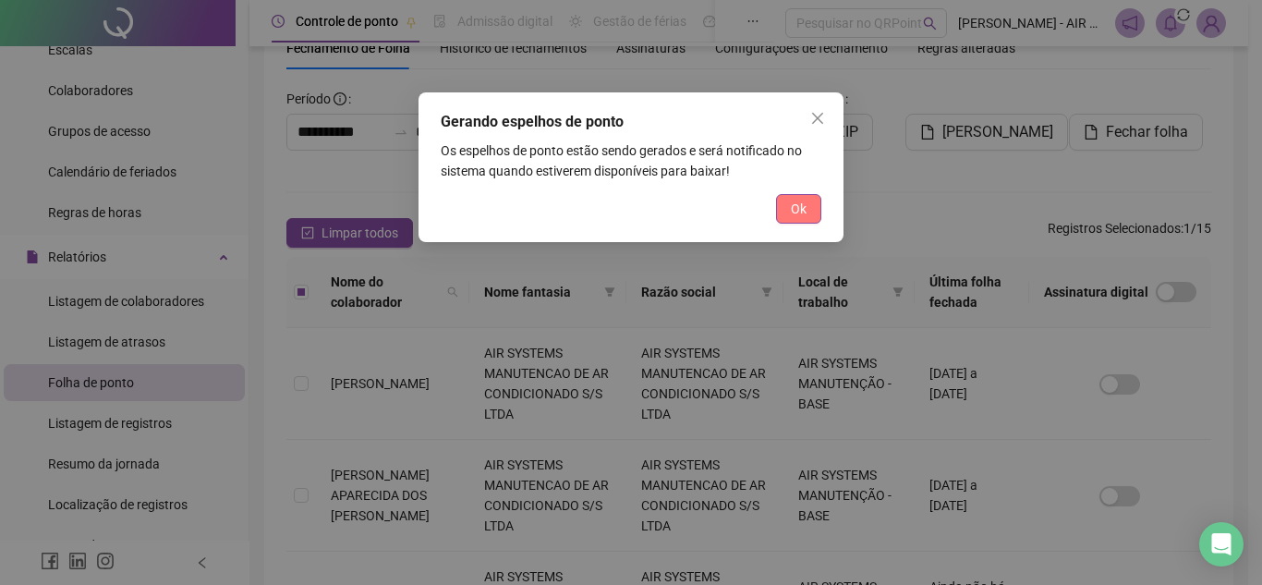
click at [803, 203] on span "Ok" at bounding box center [799, 209] width 16 height 20
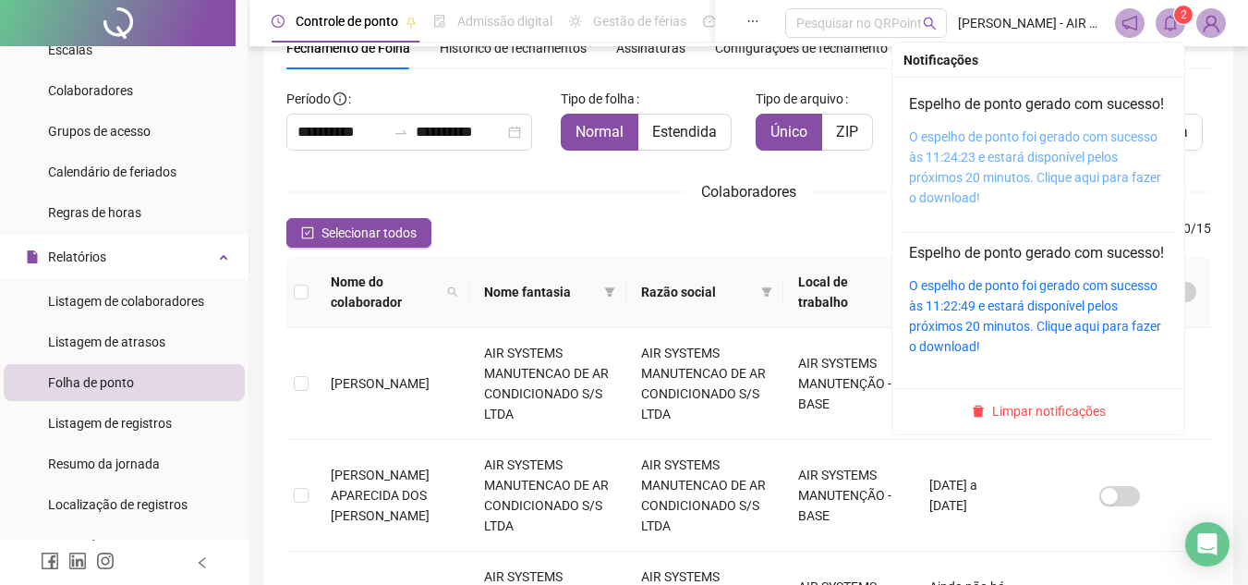
click at [986, 204] on link "O espelho de ponto foi gerado com sucesso às 11:24:23 e estará disponível pelos…" at bounding box center [1035, 167] width 252 height 76
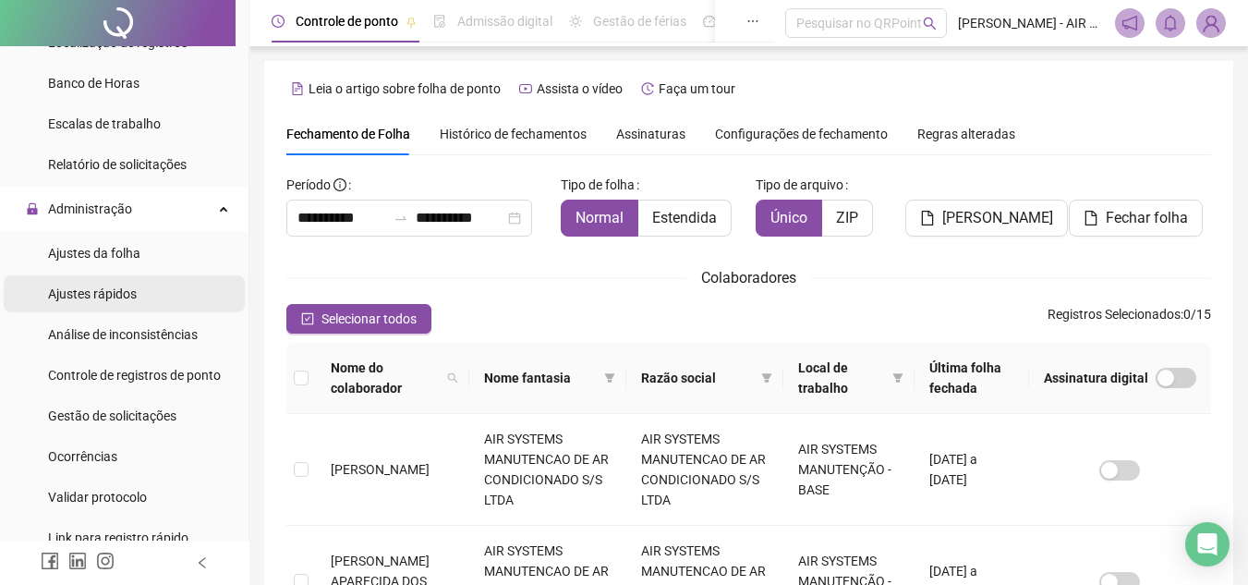
scroll to position [739, 0]
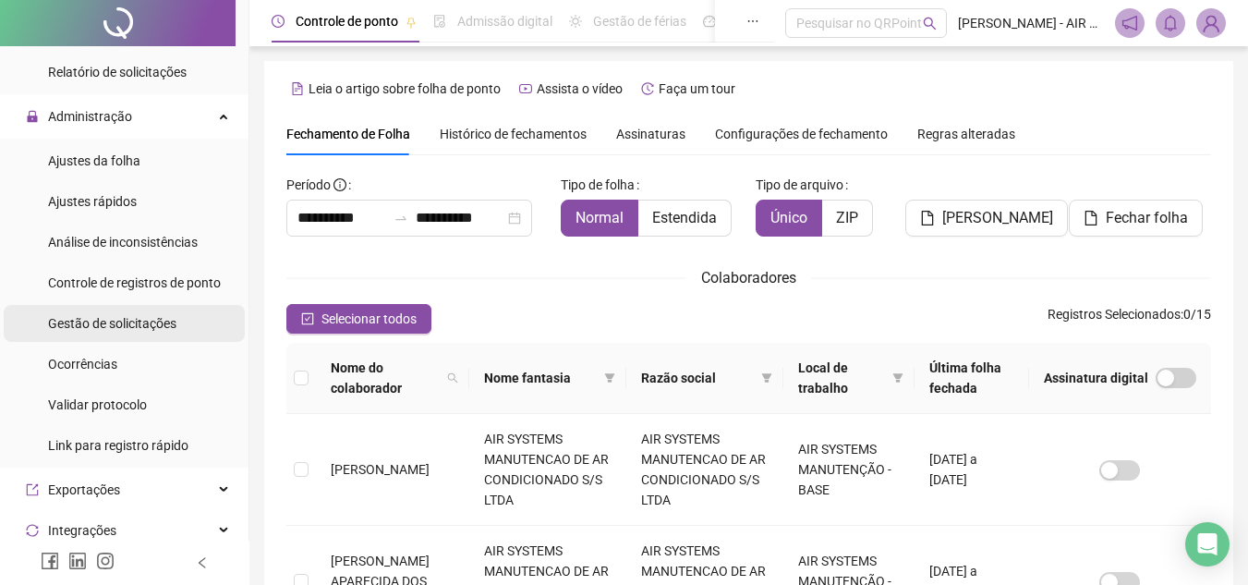
click at [159, 332] on div "Gestão de solicitações" at bounding box center [112, 323] width 128 height 37
